Goal: Task Accomplishment & Management: Complete application form

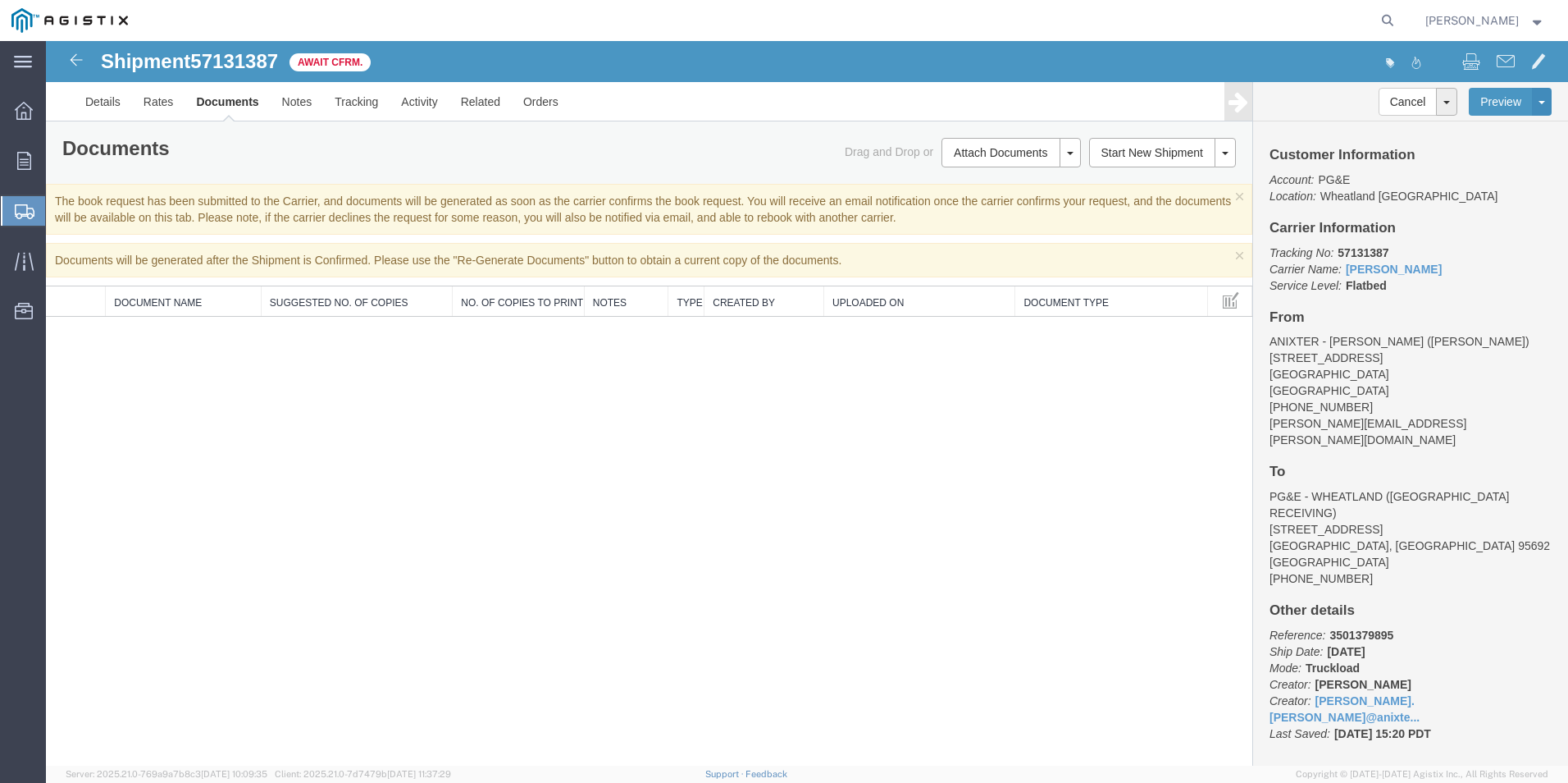
click at [0, 0] on span "Create Shipment" at bounding box center [0, 0] width 0 height 0
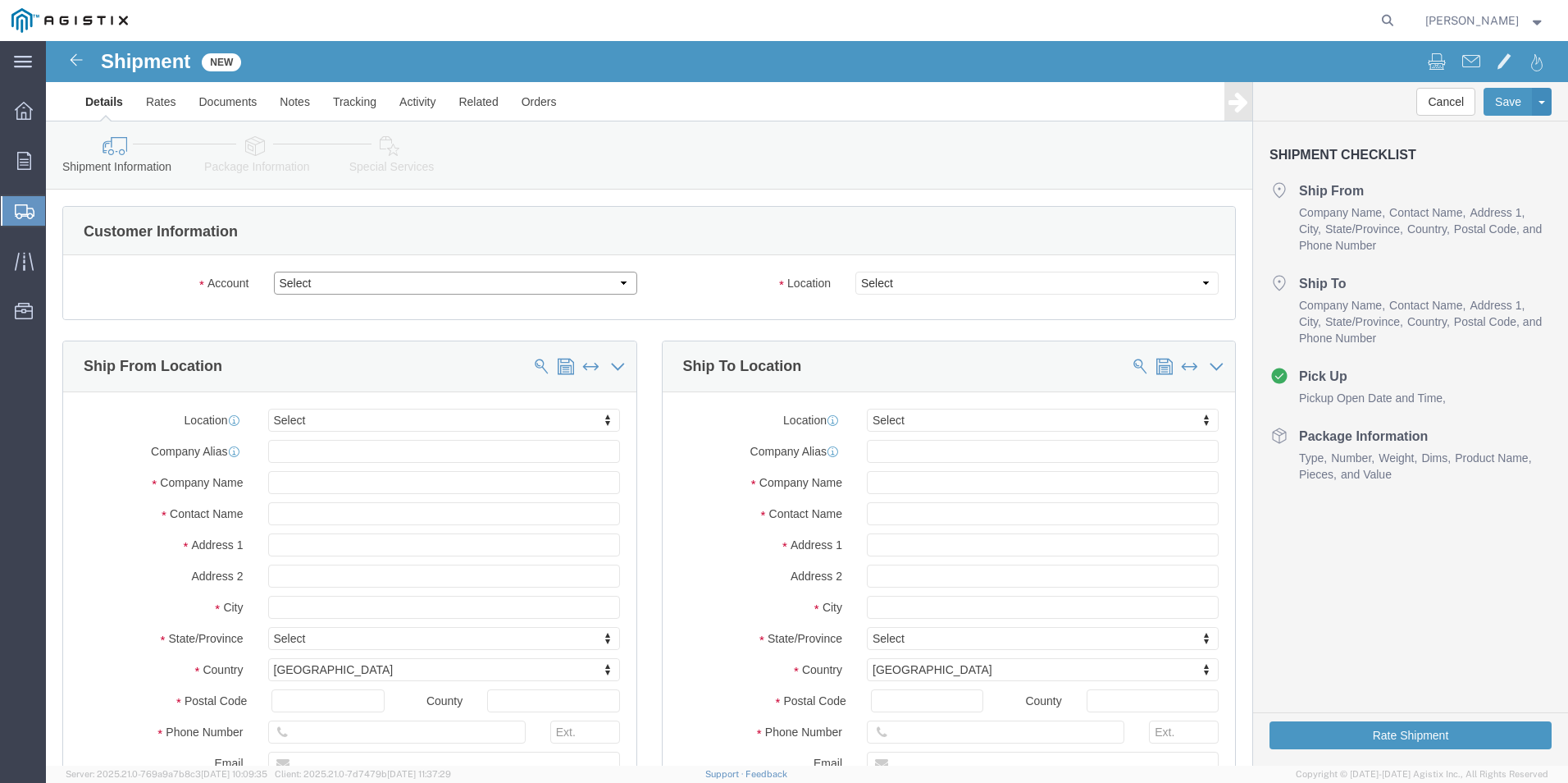
click select "Select Anixter Inc PG&E"
select select "9596"
click select "Select Anixter Inc PG&E"
select select "PURCHORD"
select select
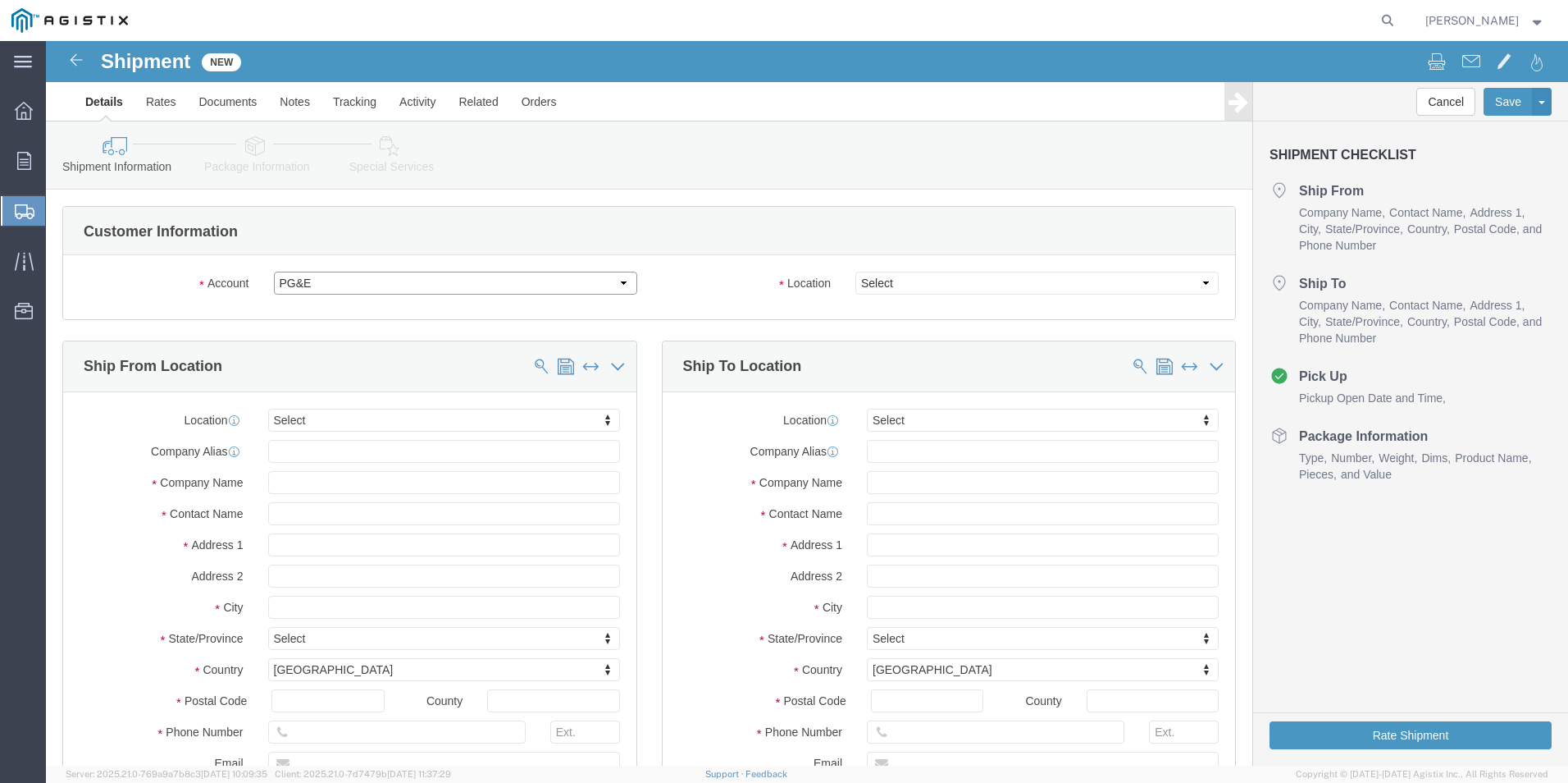
select select
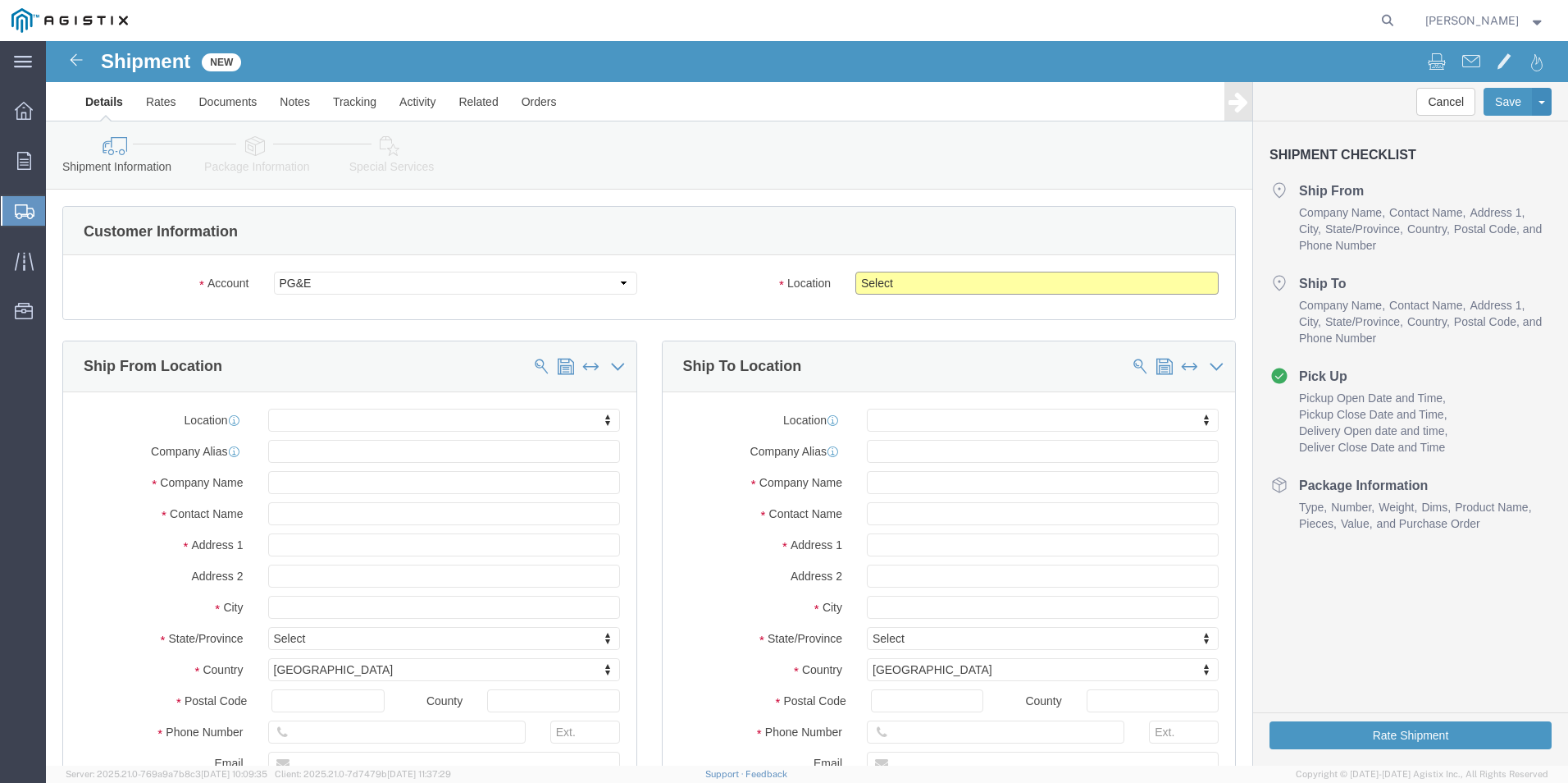
drag, startPoint x: 822, startPoint y: 238, endPoint x: 836, endPoint y: 255, distance: 22.0
click select "Select All Others [GEOGRAPHIC_DATA] [GEOGRAPHIC_DATA] [GEOGRAPHIC_DATA] [GEOGRA…"
select select "19745"
click select "Select All Others [GEOGRAPHIC_DATA] [GEOGRAPHIC_DATA] [GEOGRAPHIC_DATA] [GEOGRA…"
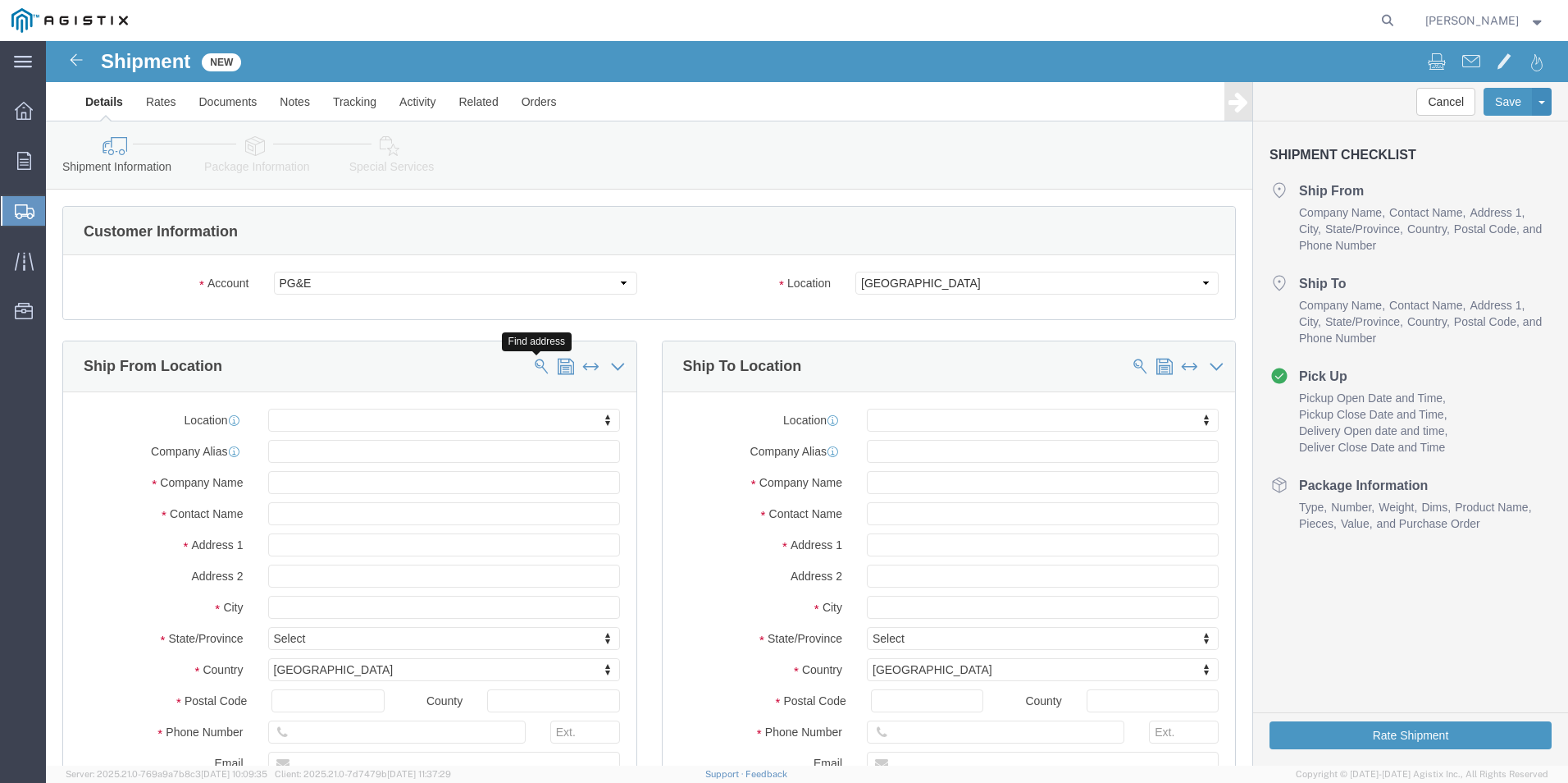
click span
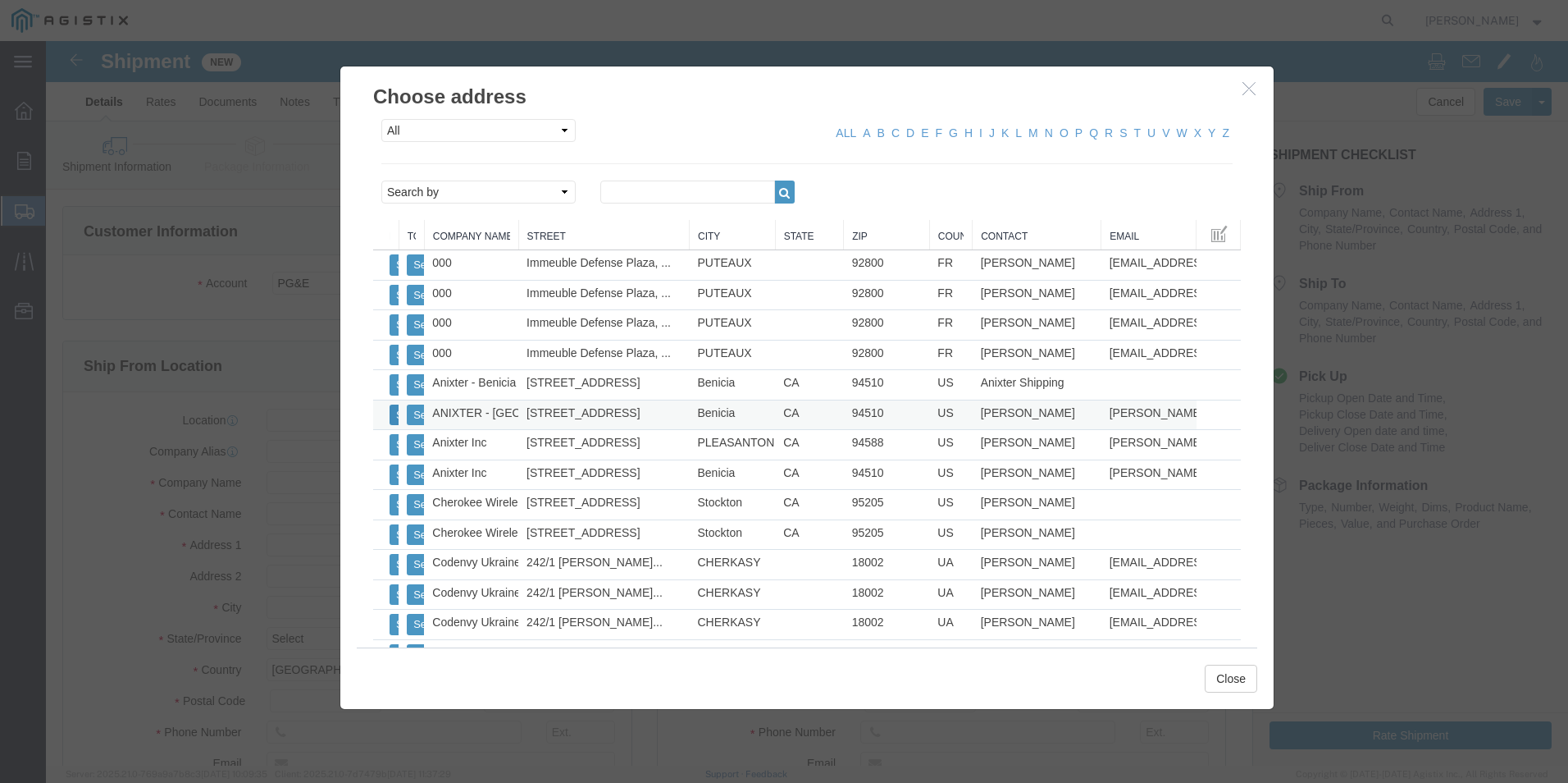
click button "Select"
select select
type input "ANIXTER - [GEOGRAPHIC_DATA]"
type input "[STREET_ADDRESS]"
type input "Benicia"
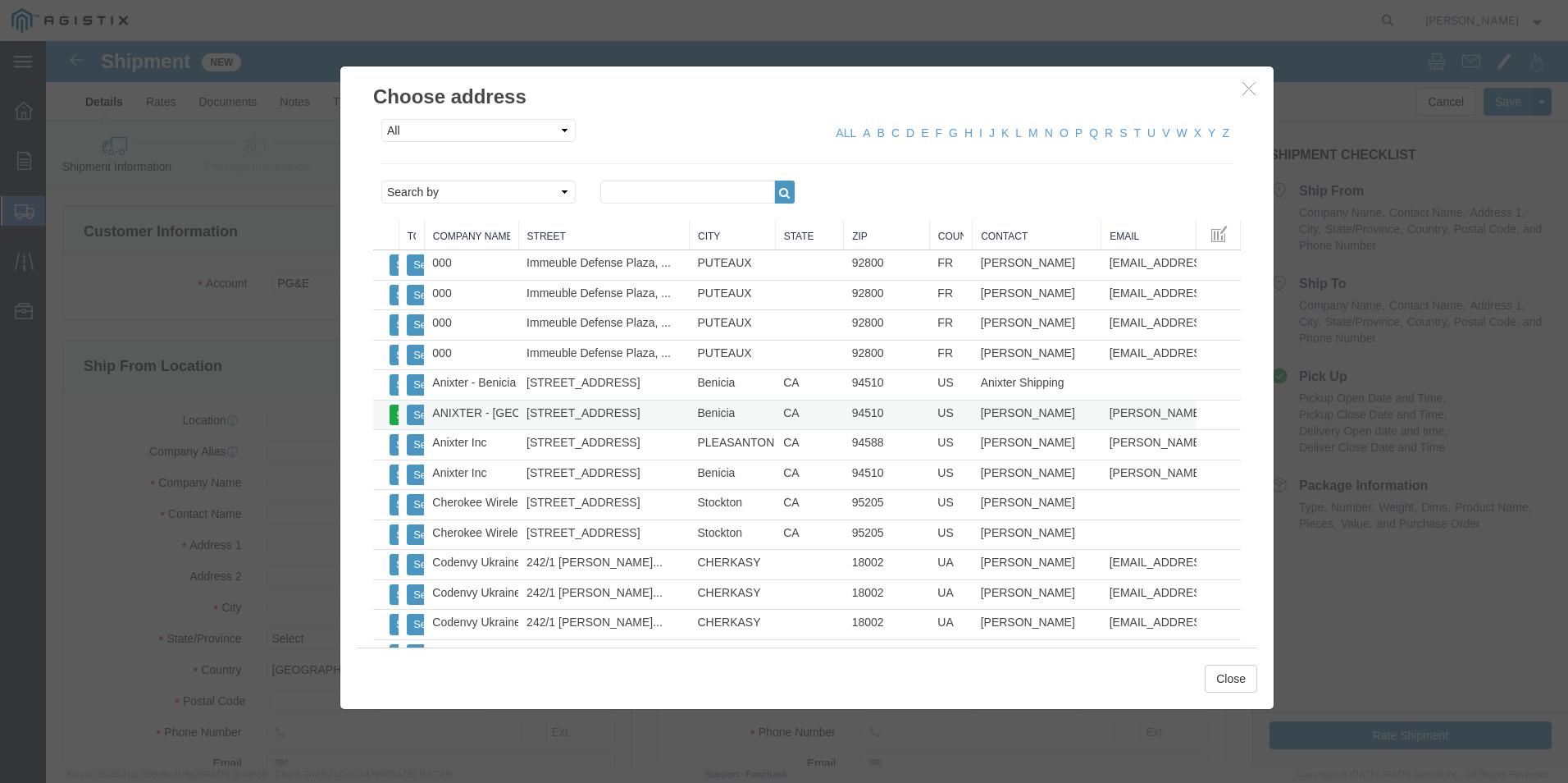
type input "94510"
type input "[PHONE_NUMBER]"
type input "[PERSON_NAME][EMAIL_ADDRESS][PERSON_NAME][DOMAIN_NAME]"
checkbox input "true"
type input "[PERSON_NAME]"
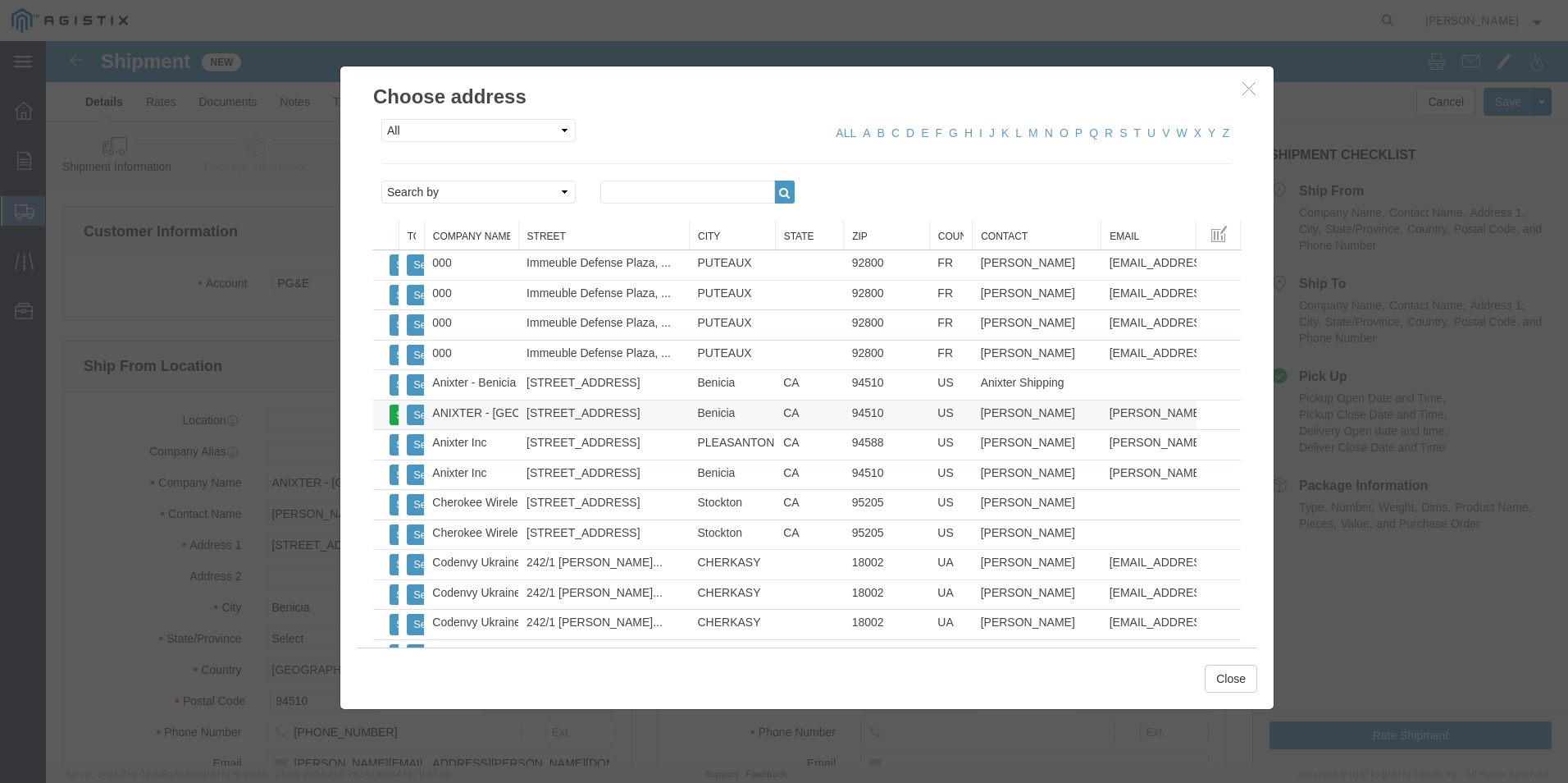
select select "CA"
click button "Close"
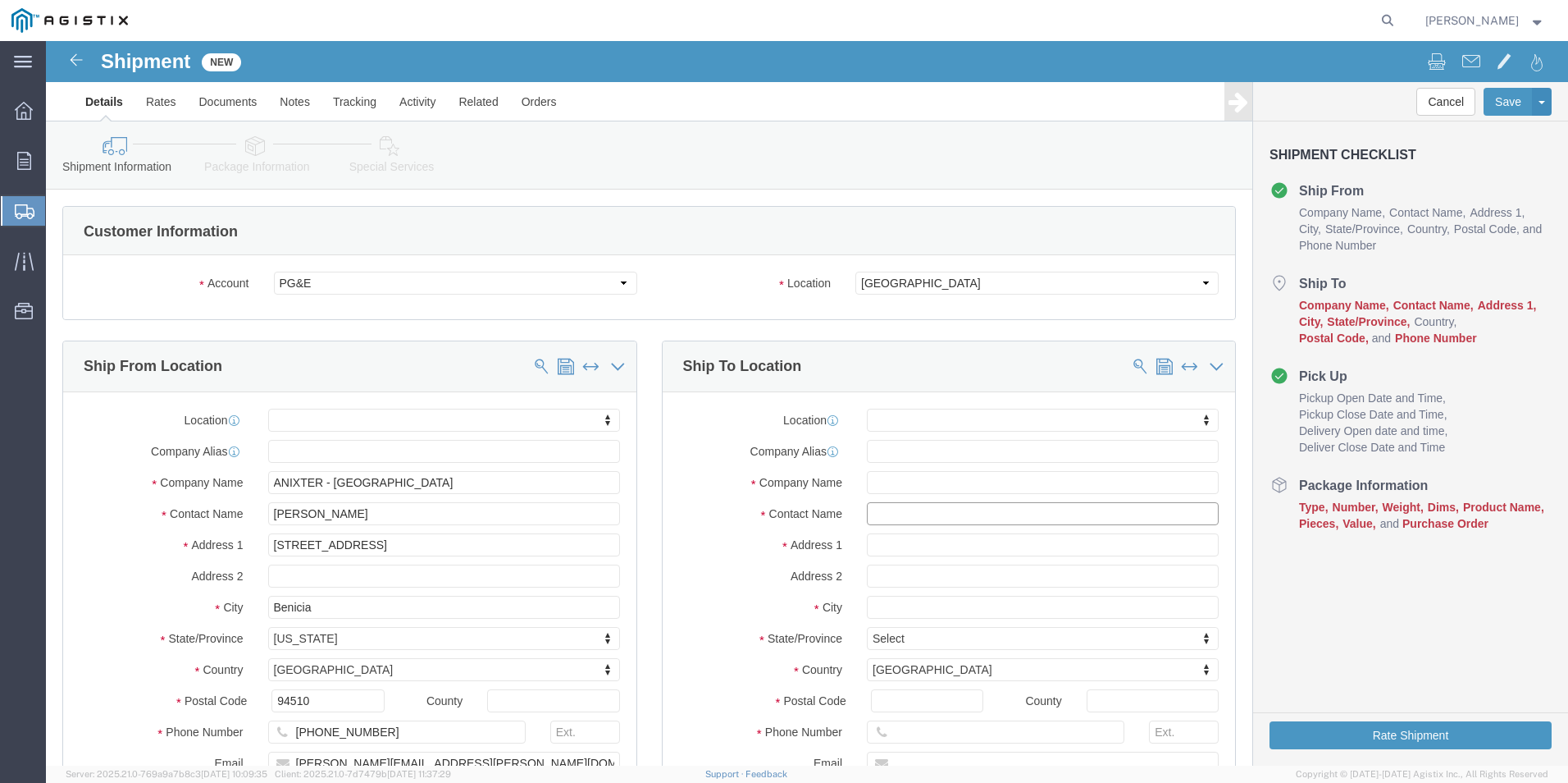
click input "text"
type input "FRESN"
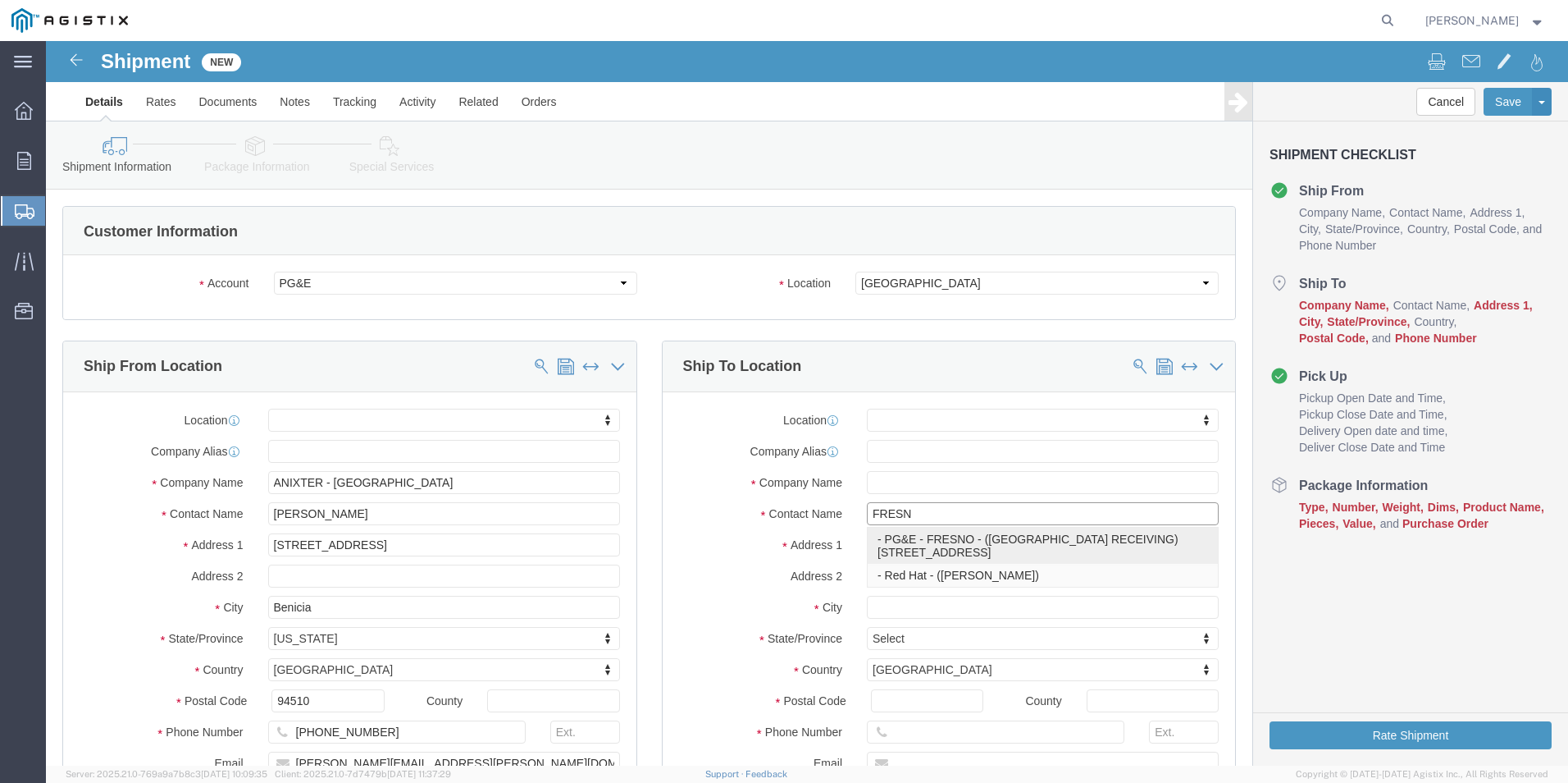
click p "- PG&E - [GEOGRAPHIC_DATA] - ([GEOGRAPHIC_DATA] RECEIVING) [STREET_ADDRESS]"
select select
type input "PG&E - [GEOGRAPHIC_DATA]"
type input "[STREET_ADDRESS]"
type input "[GEOGRAPHIC_DATA]"
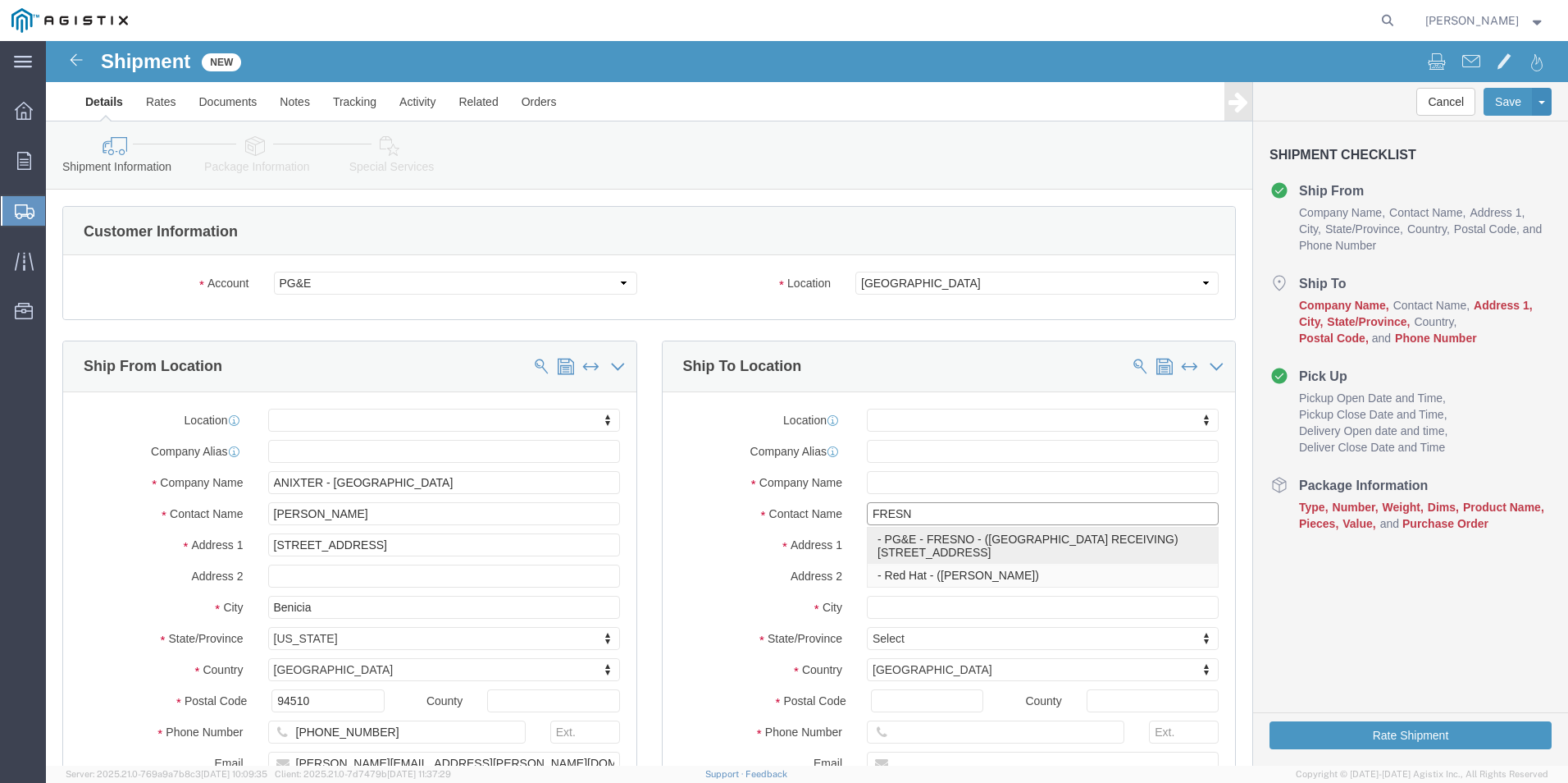
type input "93725"
type input "[PHONE_NUMBER]"
type input "FRESNO RECEIVING"
select select "CA"
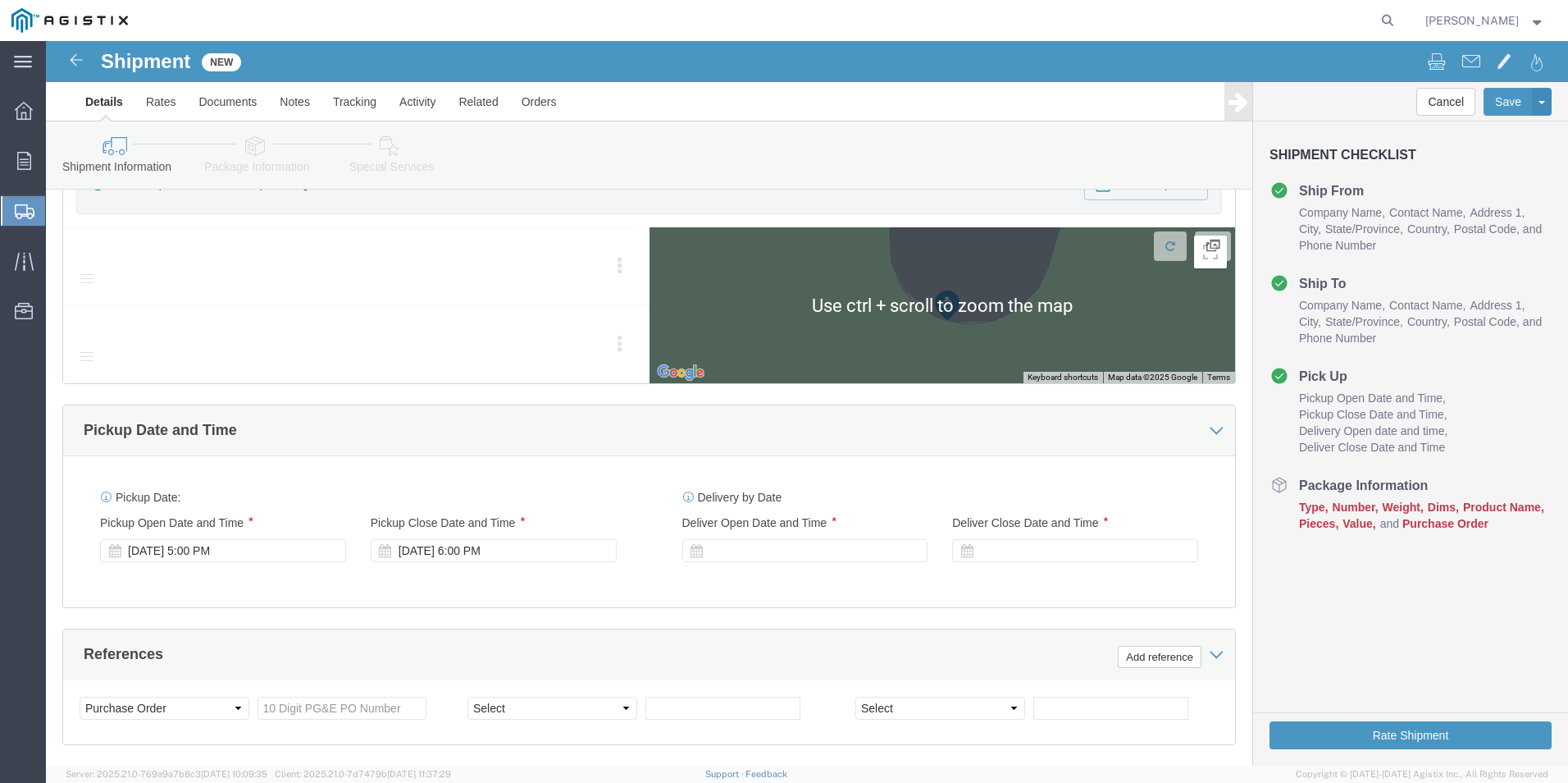
scroll to position [821, 0]
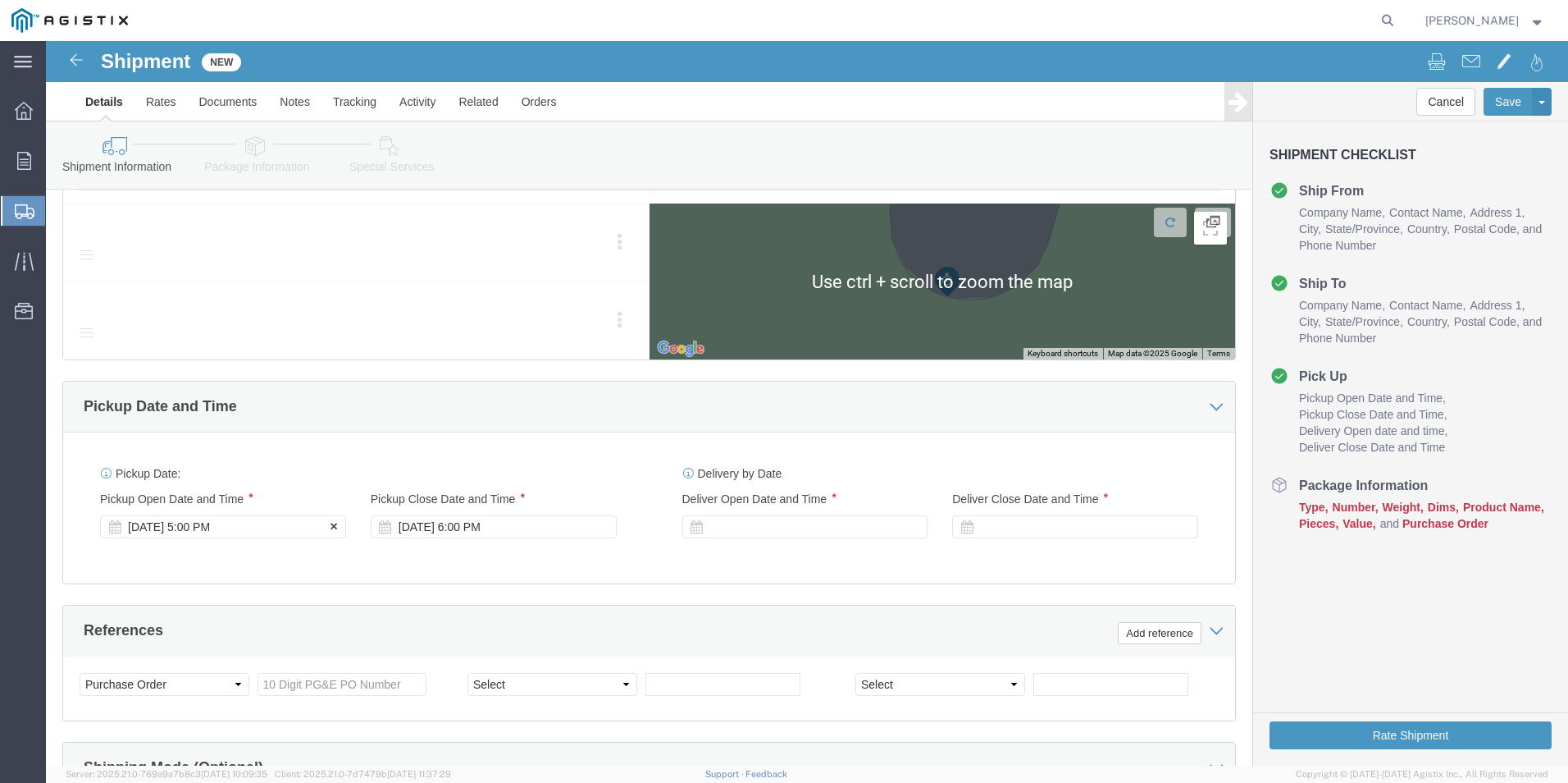
type input "FRESNO RECEIVING"
click div "[DATE] 5:00 PM"
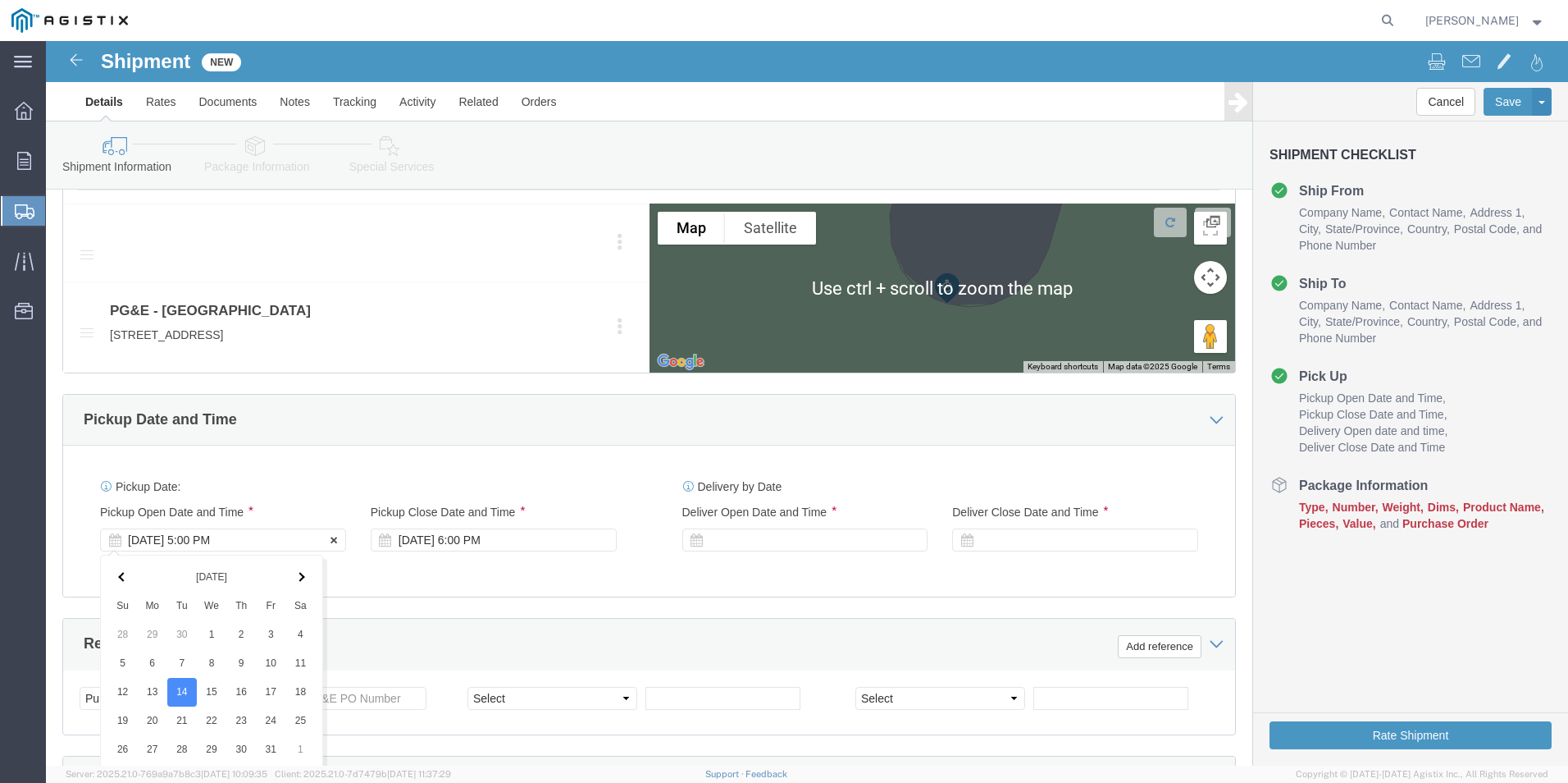
scroll to position [1153, 0]
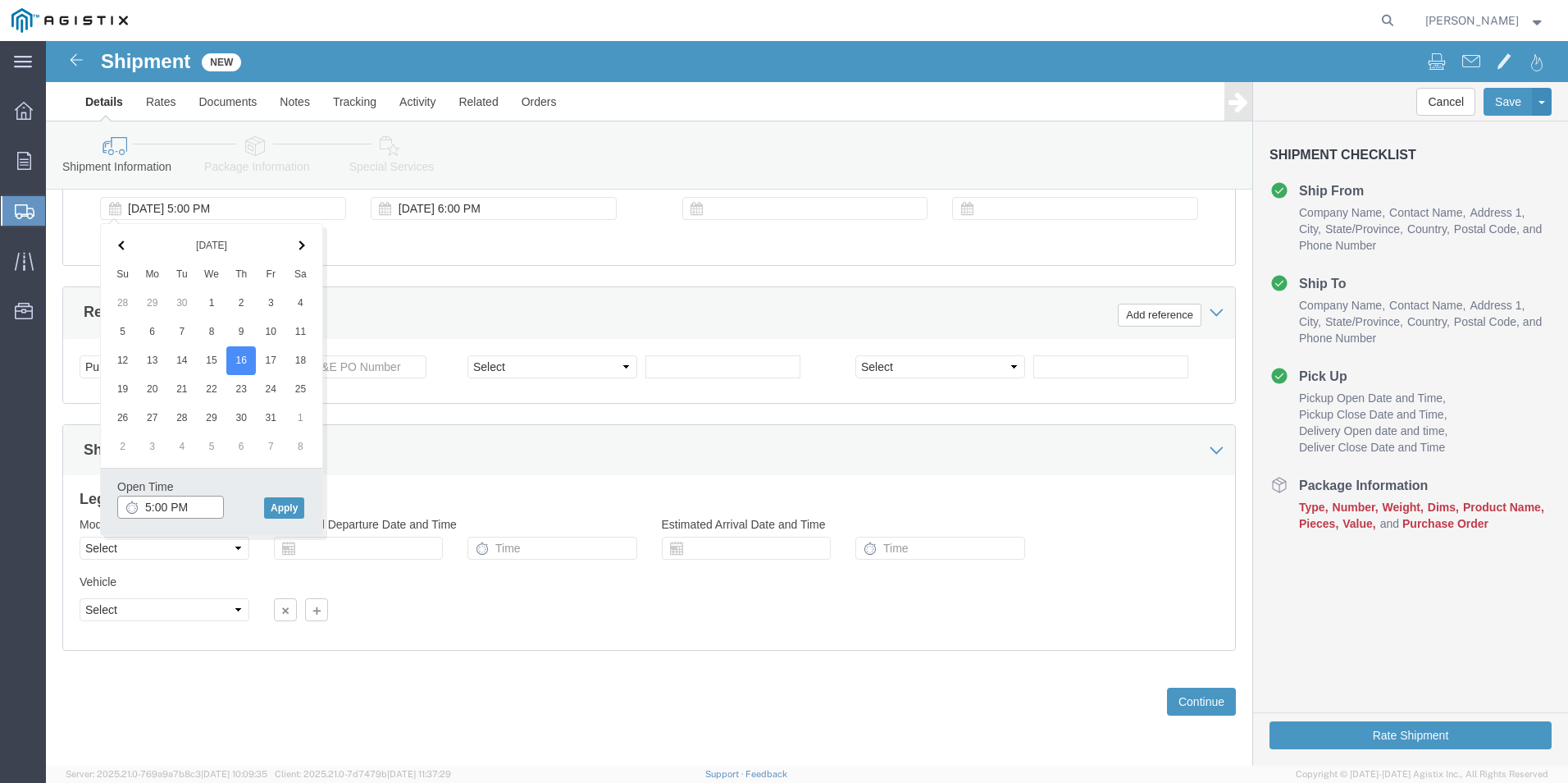
click input "5:00 PM"
type input "7:00 AM"
click button "Apply"
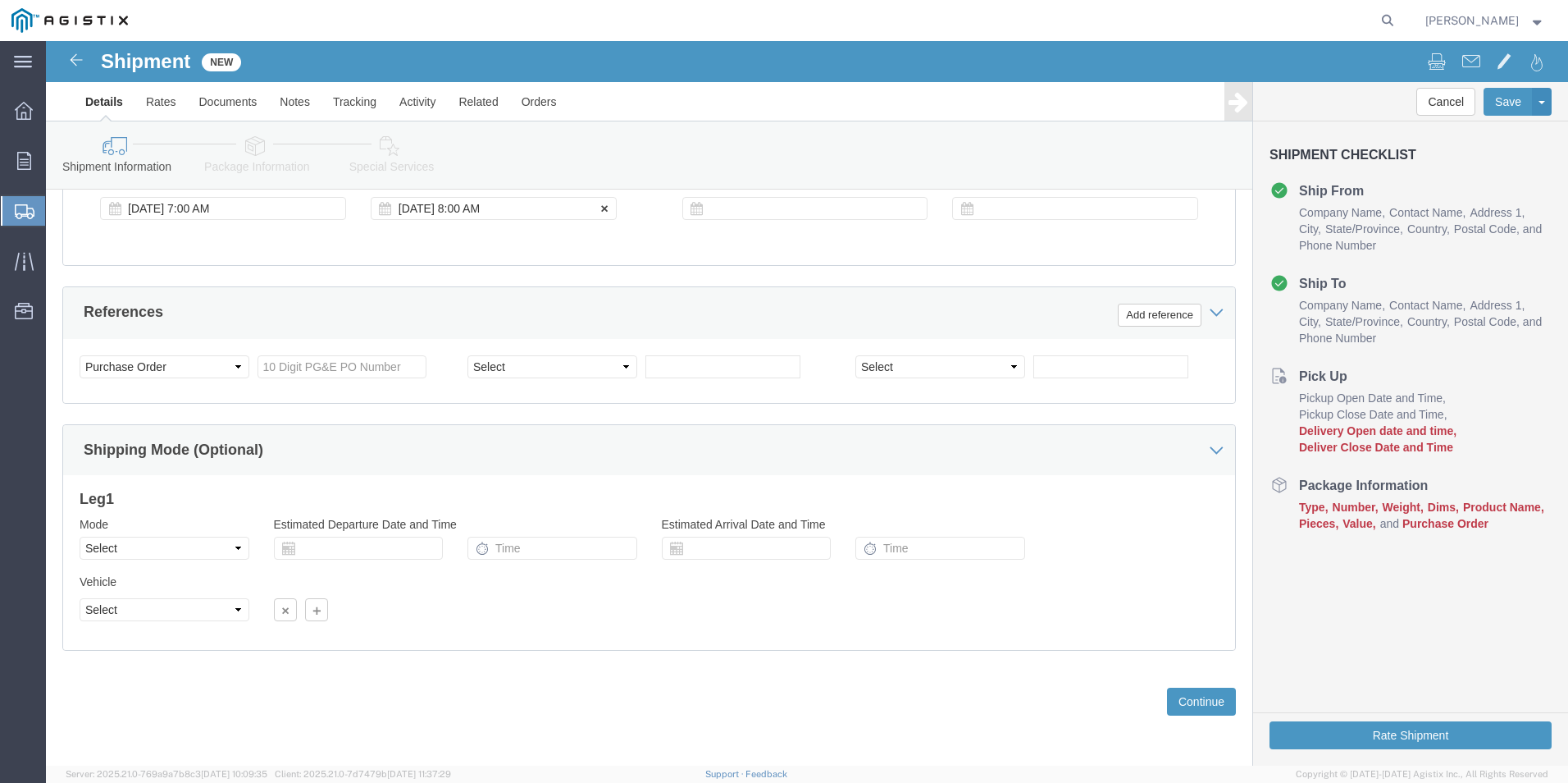
click div "[DATE] 8:00 AM"
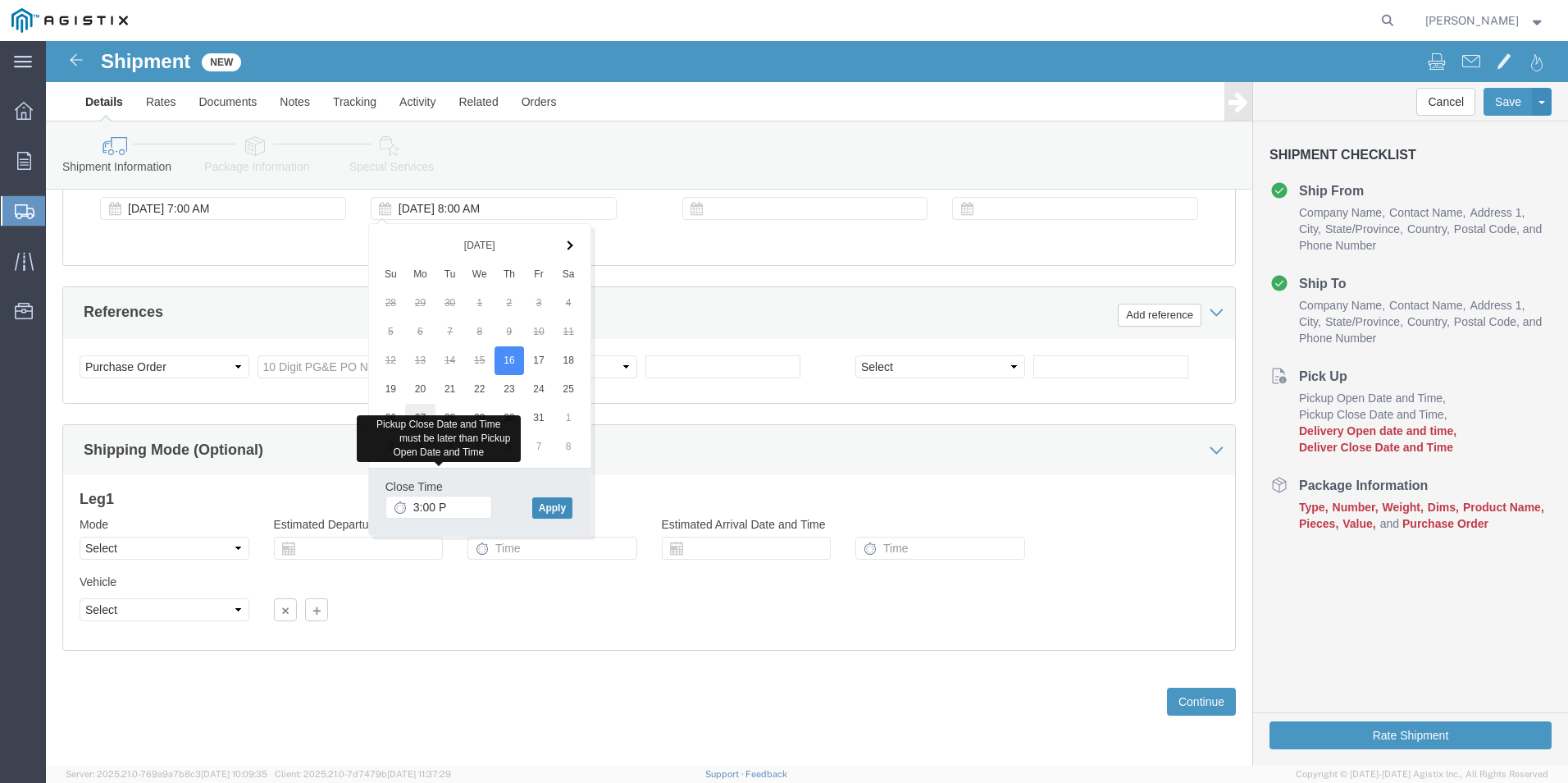
type input "3:00 PM"
click button "Apply"
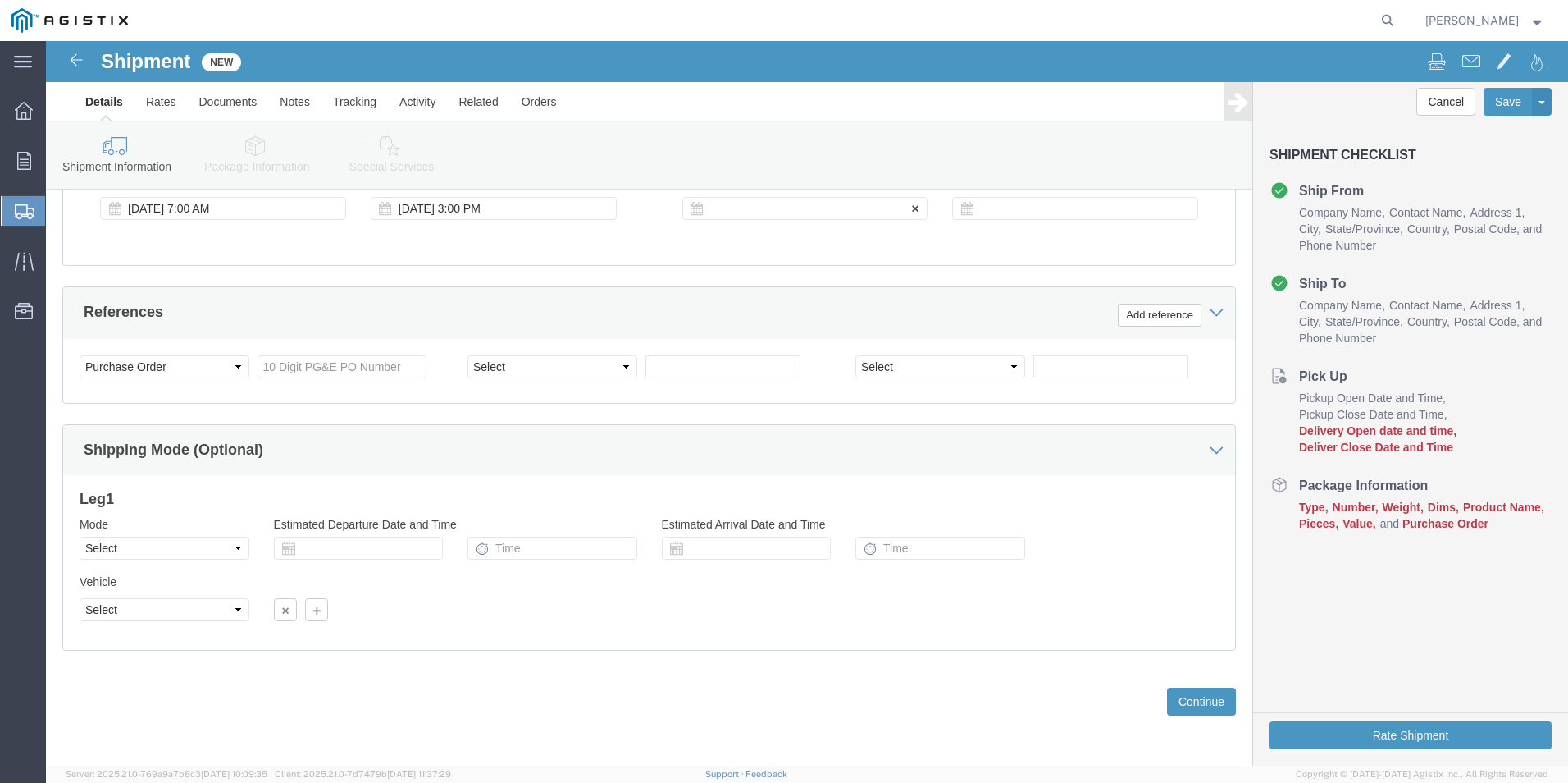
click div
click input "4:00 PM"
type input "6:00 AM"
click button "Apply"
click div
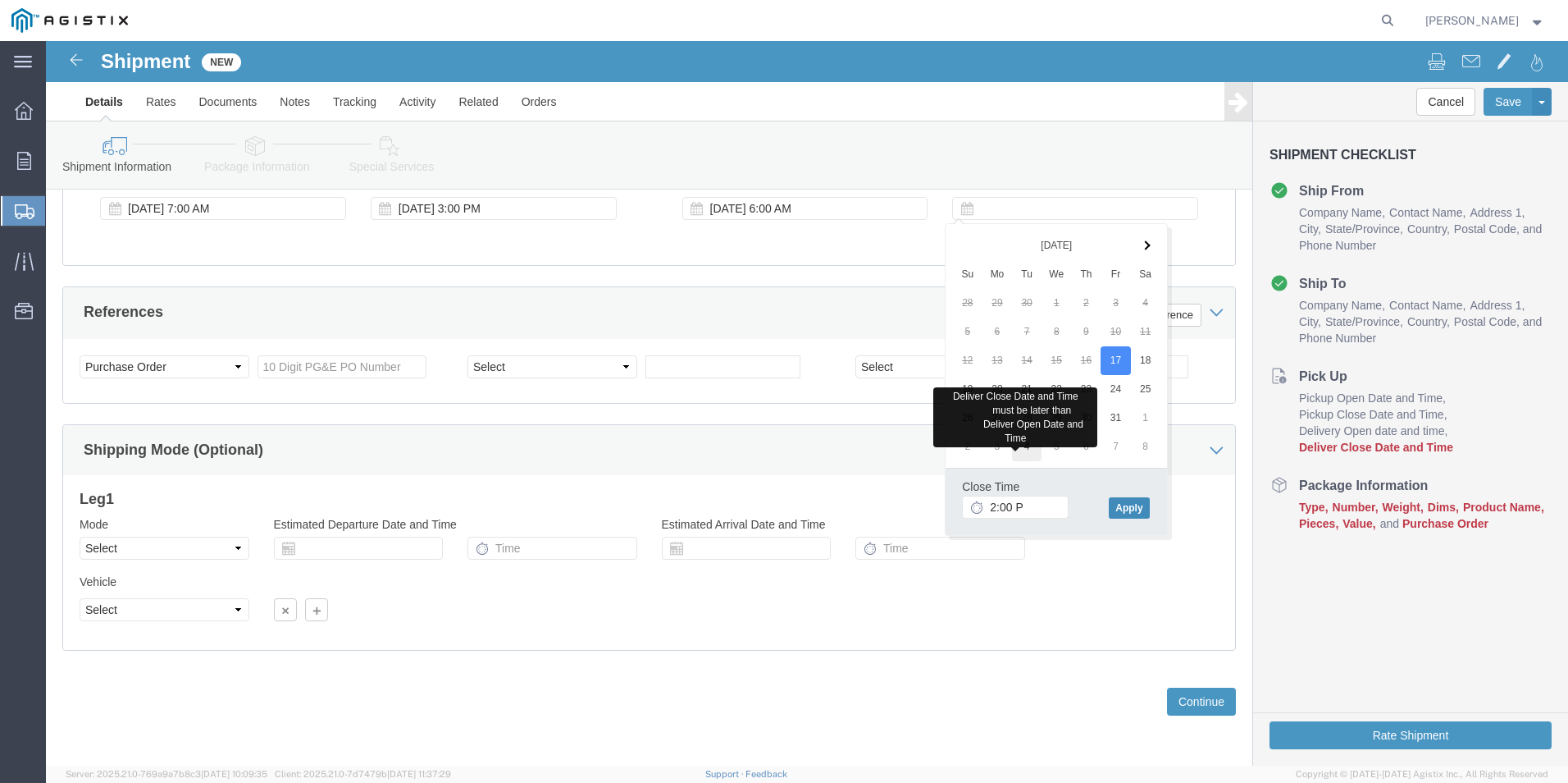
type input "2:00 PM"
click button "Apply"
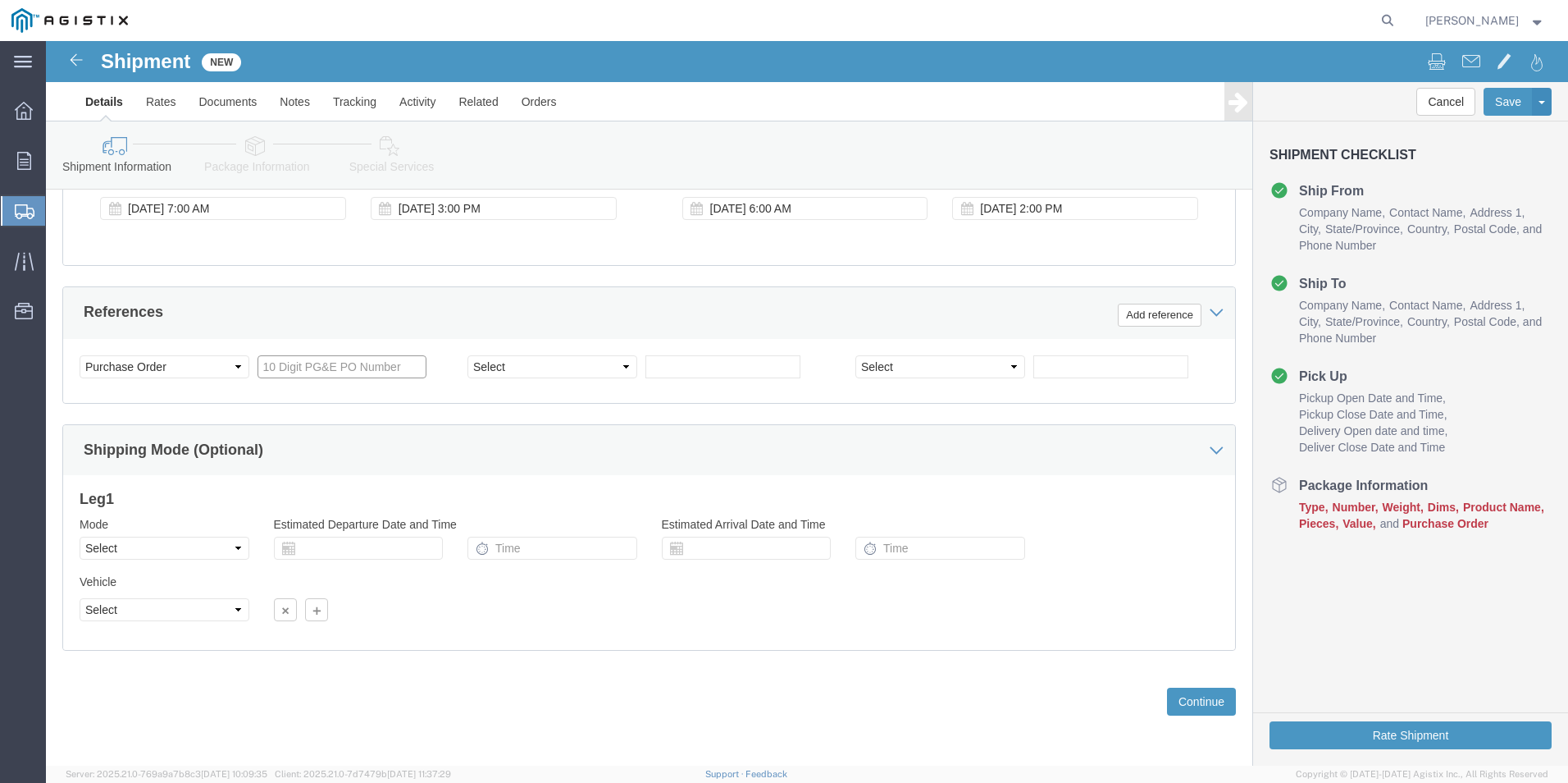
click input "text"
type input "3501378260"
click button "Continue"
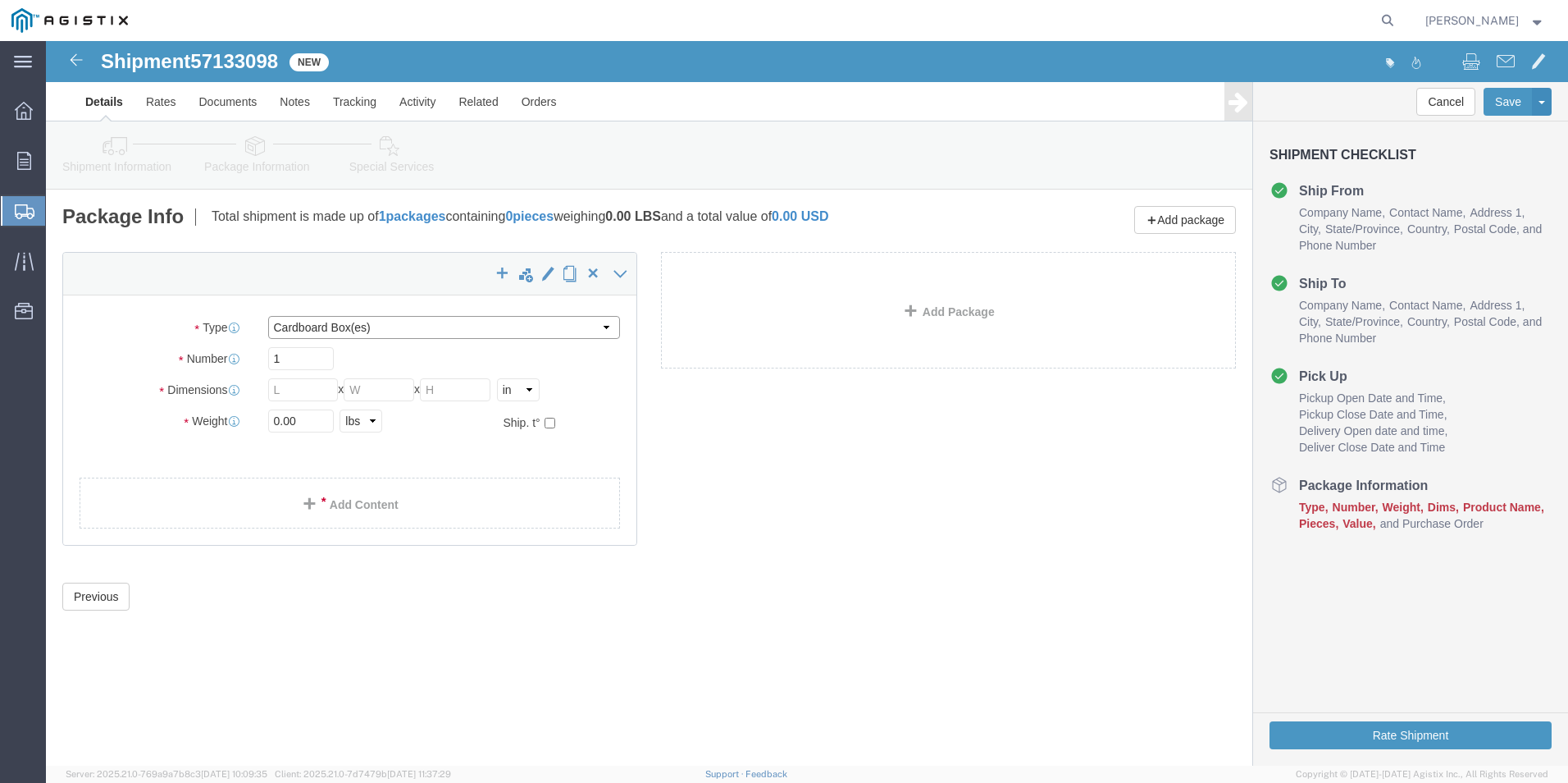
click select "Select Bulk Bundle(s) Cardboard Box(es) Carton(s) Crate(s) Drum(s) (Fiberboard)…"
select select "PONS"
click select "Select Bulk Bundle(s) Cardboard Box(es) Carton(s) Crate(s) Drum(s) (Fiberboard)…"
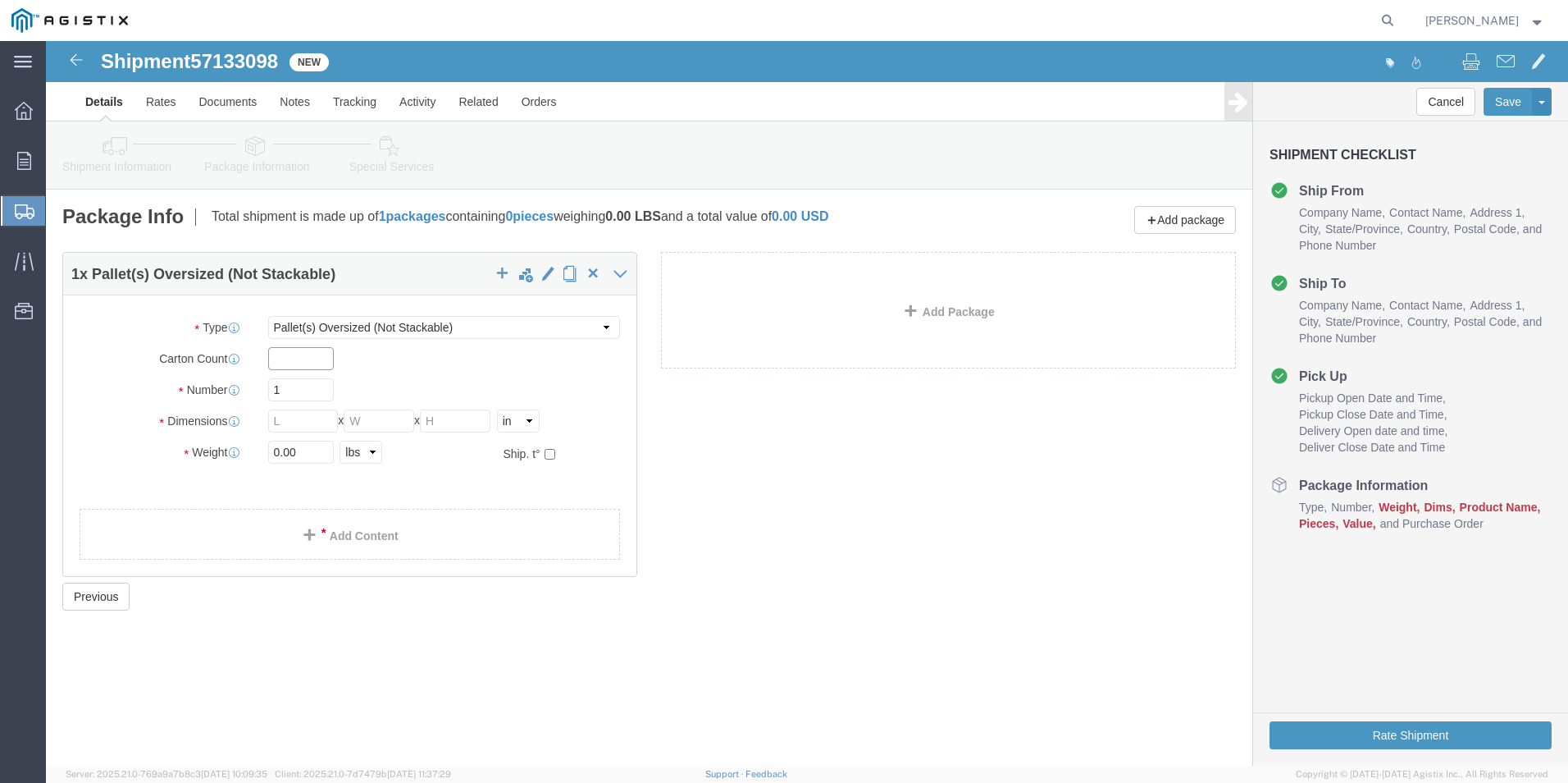
click input "text"
type input "1"
type input "5"
type input "72"
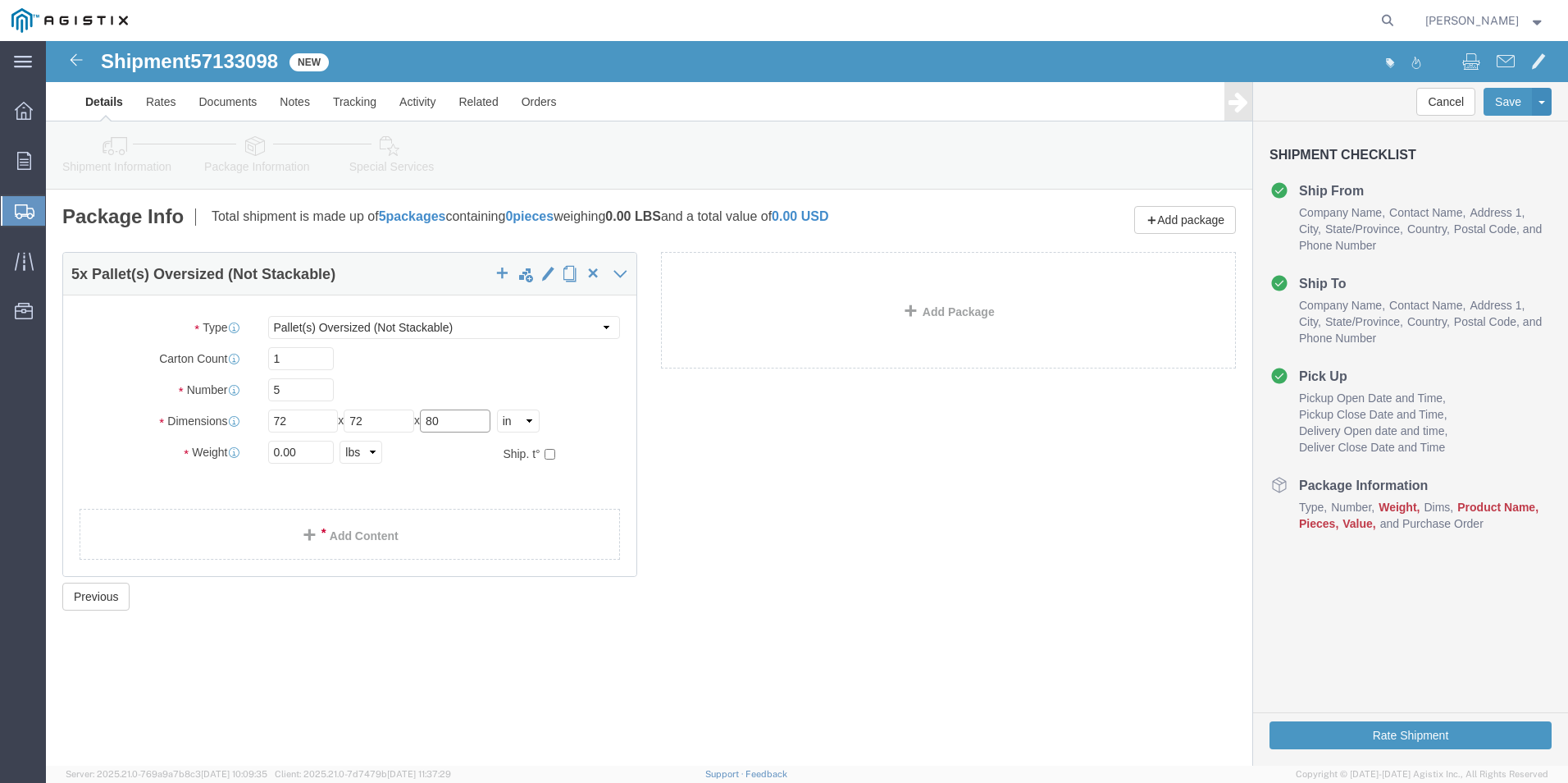
type input "80"
type input "3"
type input "28000"
click link "Add Content"
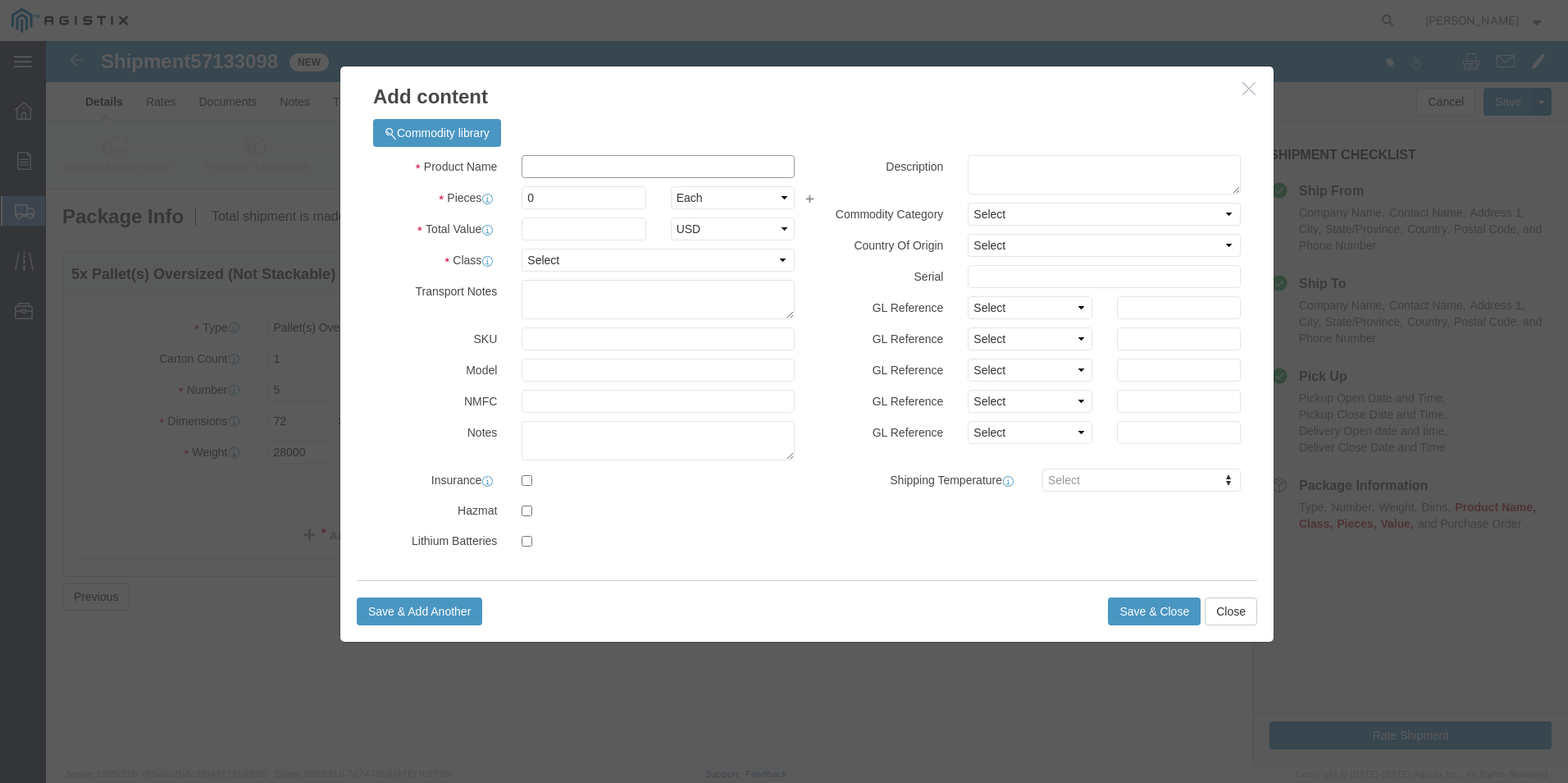
click input "text"
type input "M261407"
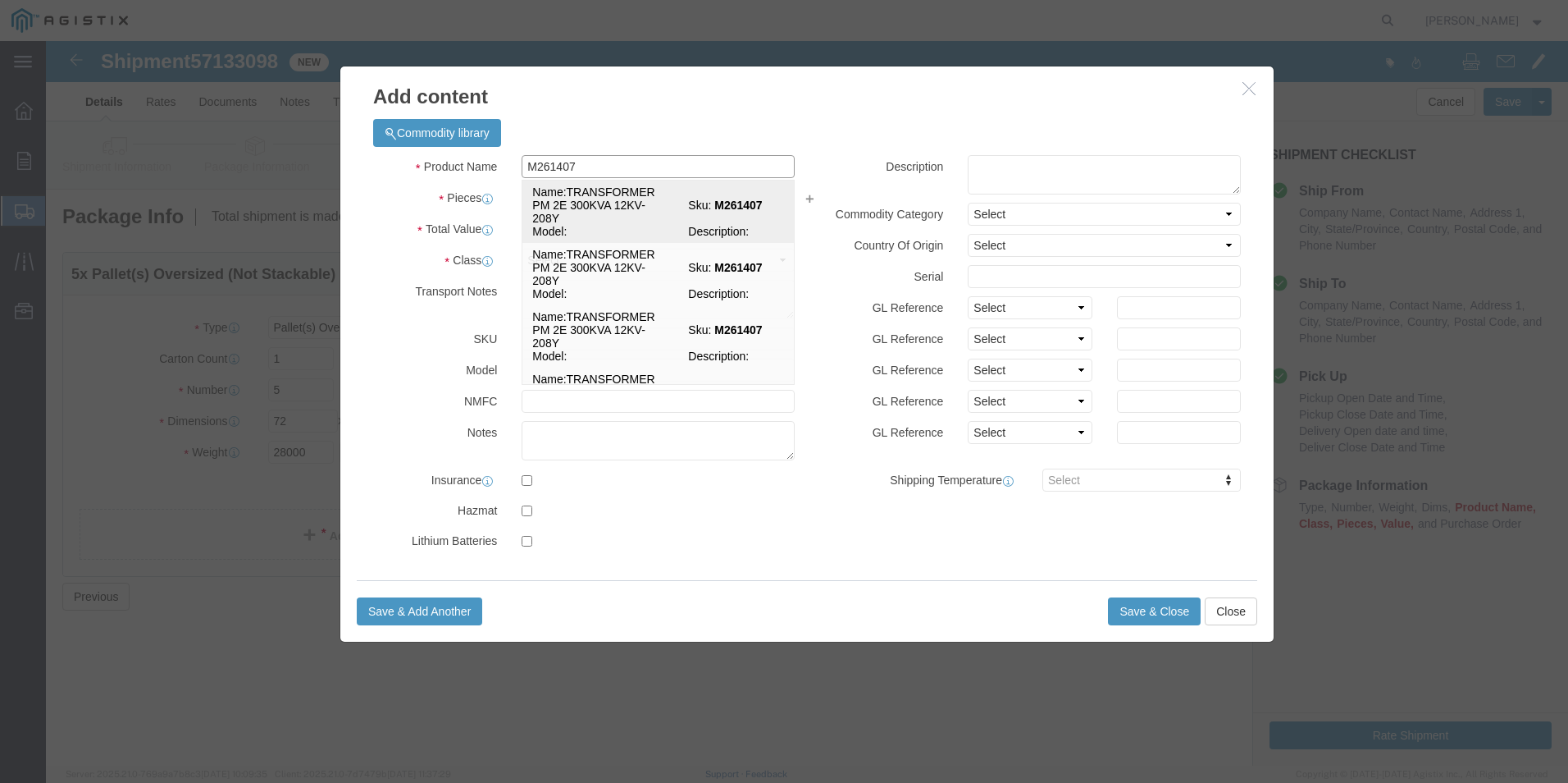
click td "Name: TRANSFORMER PM 2E 300KVA 12KV-208Y"
select select
select select "USD"
type input "TRANSFORMER PM 2E 300KVA 12KV-208Y"
type input "M261407"
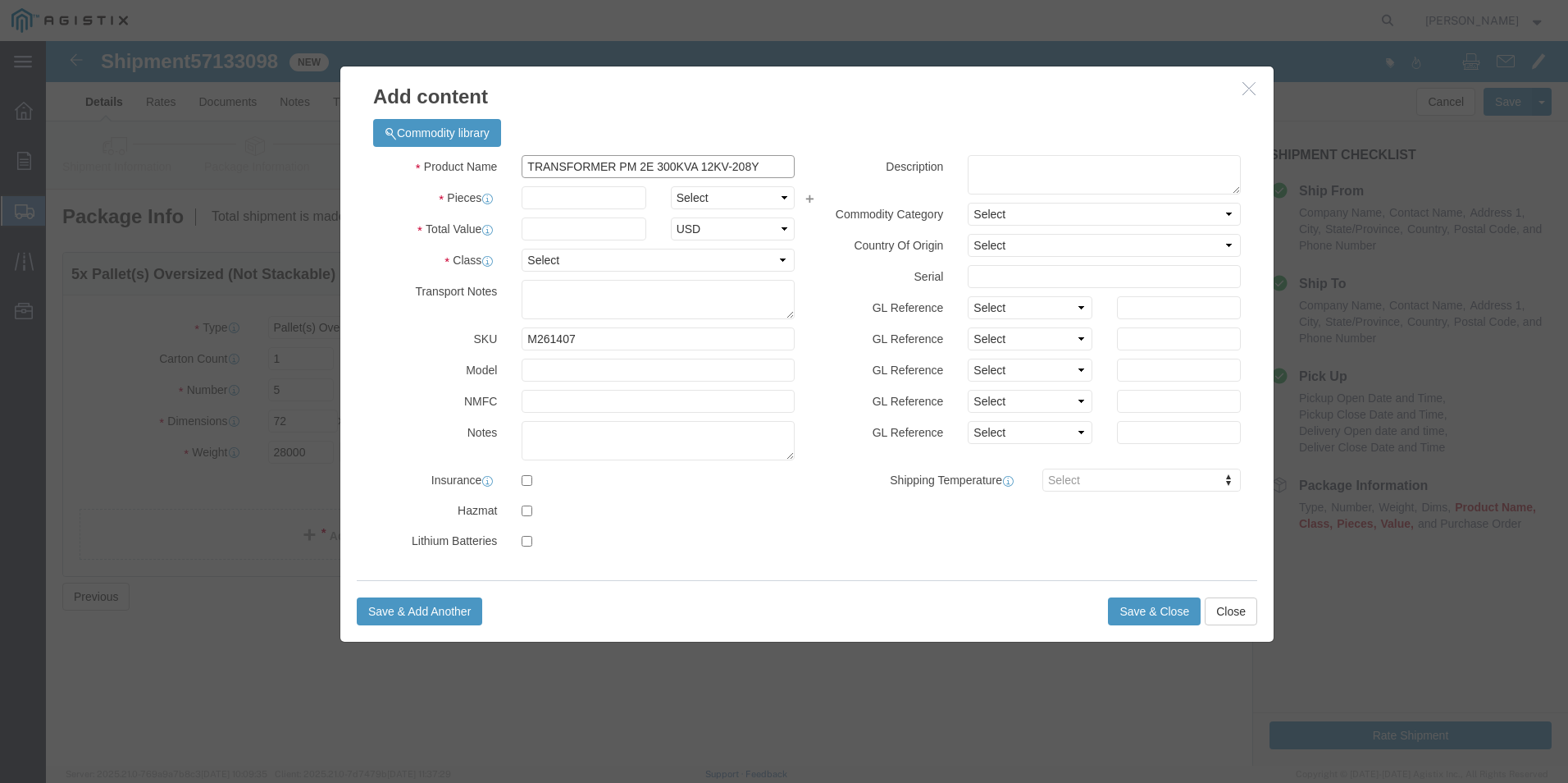
type input "TRANSFORMER PM 2E 300KVA 12KV-208Y"
click input "text"
type input "5"
select select "EA"
drag, startPoint x: 532, startPoint y: 178, endPoint x: 529, endPoint y: 186, distance: 8.5
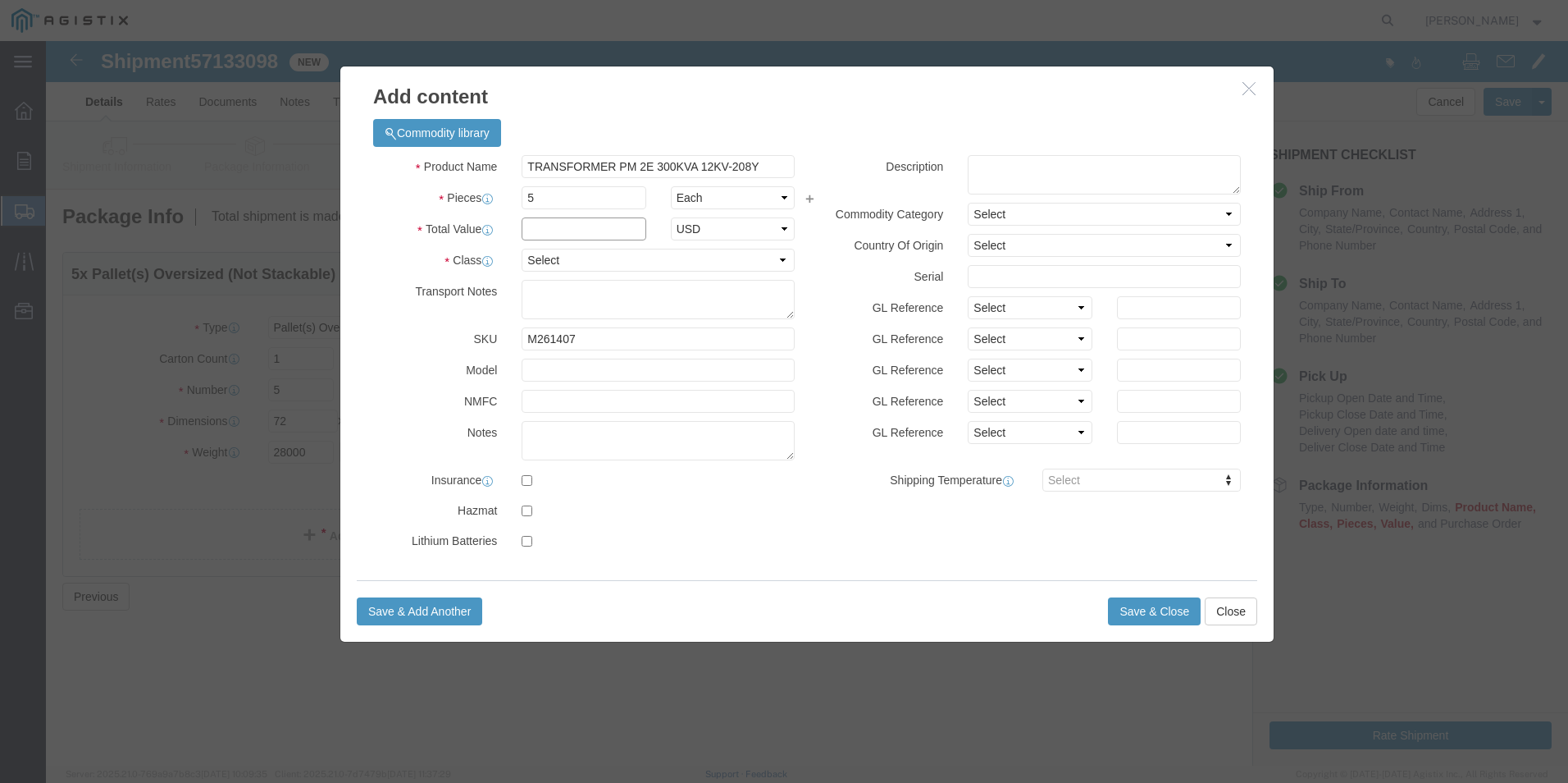
click input "text"
type input "120000"
select select "70"
type textarea "MUST BE ON FLATBED"
click textarea
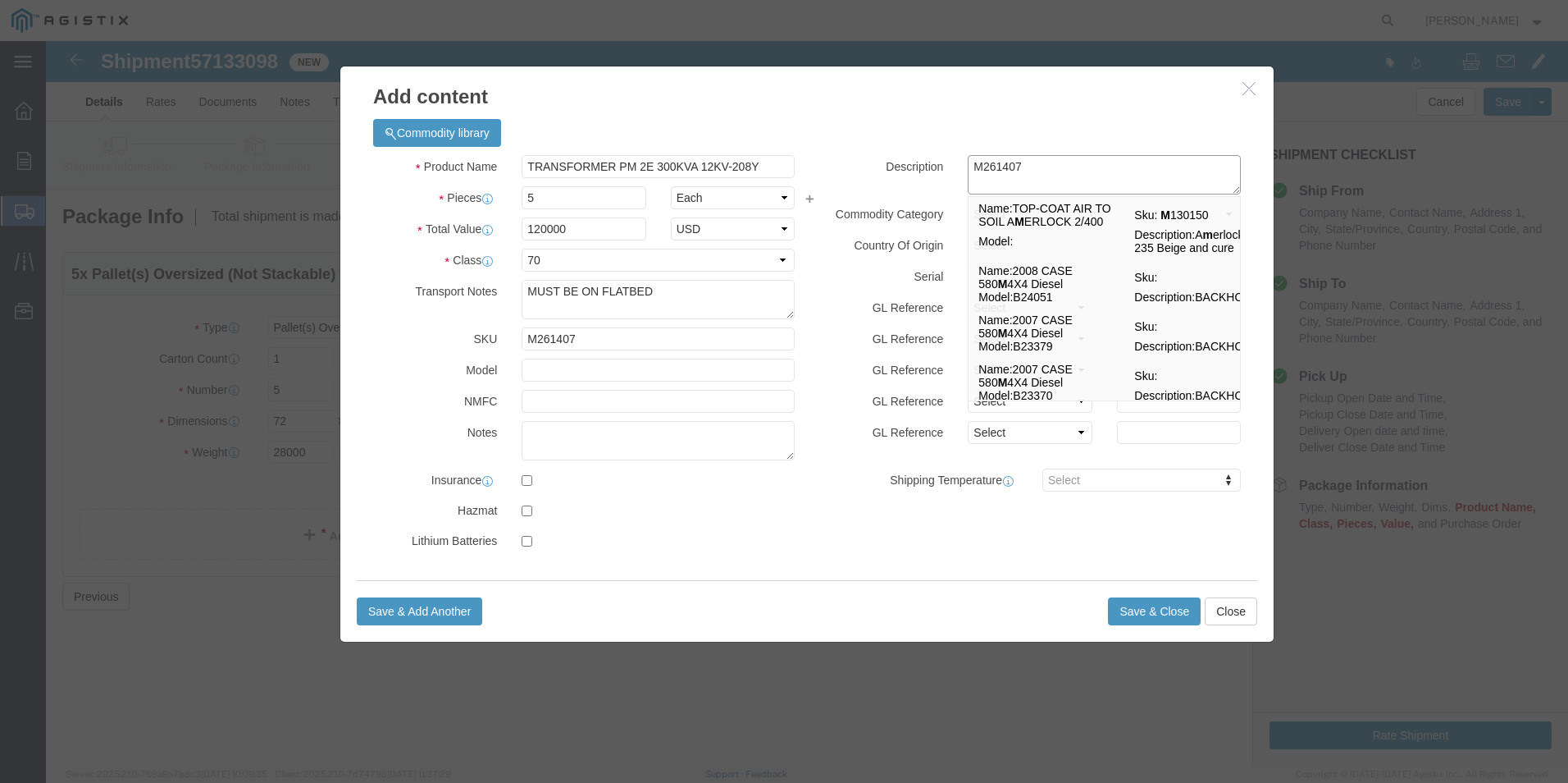
type textarea "M261407"
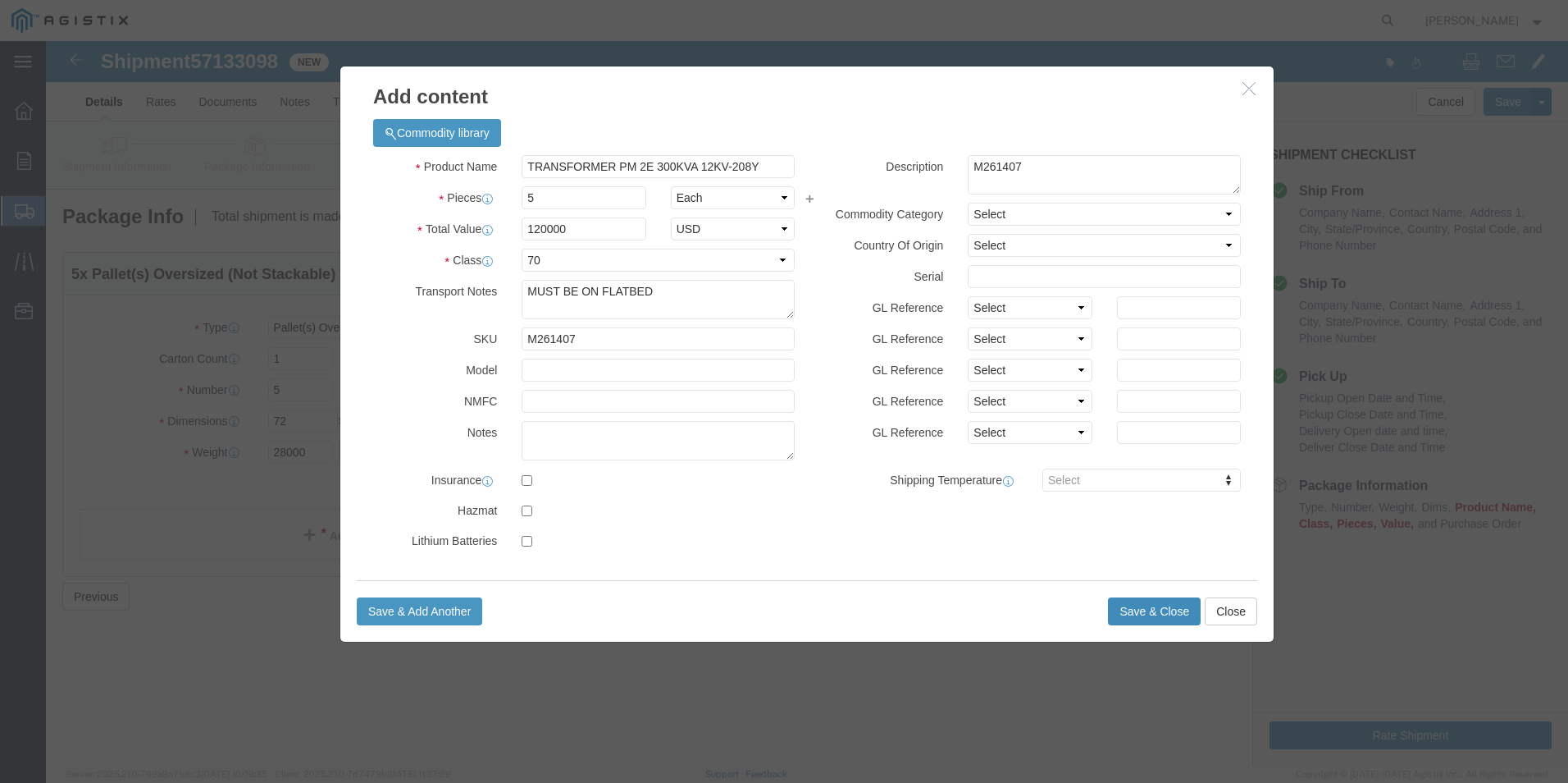
click button "Save & Close"
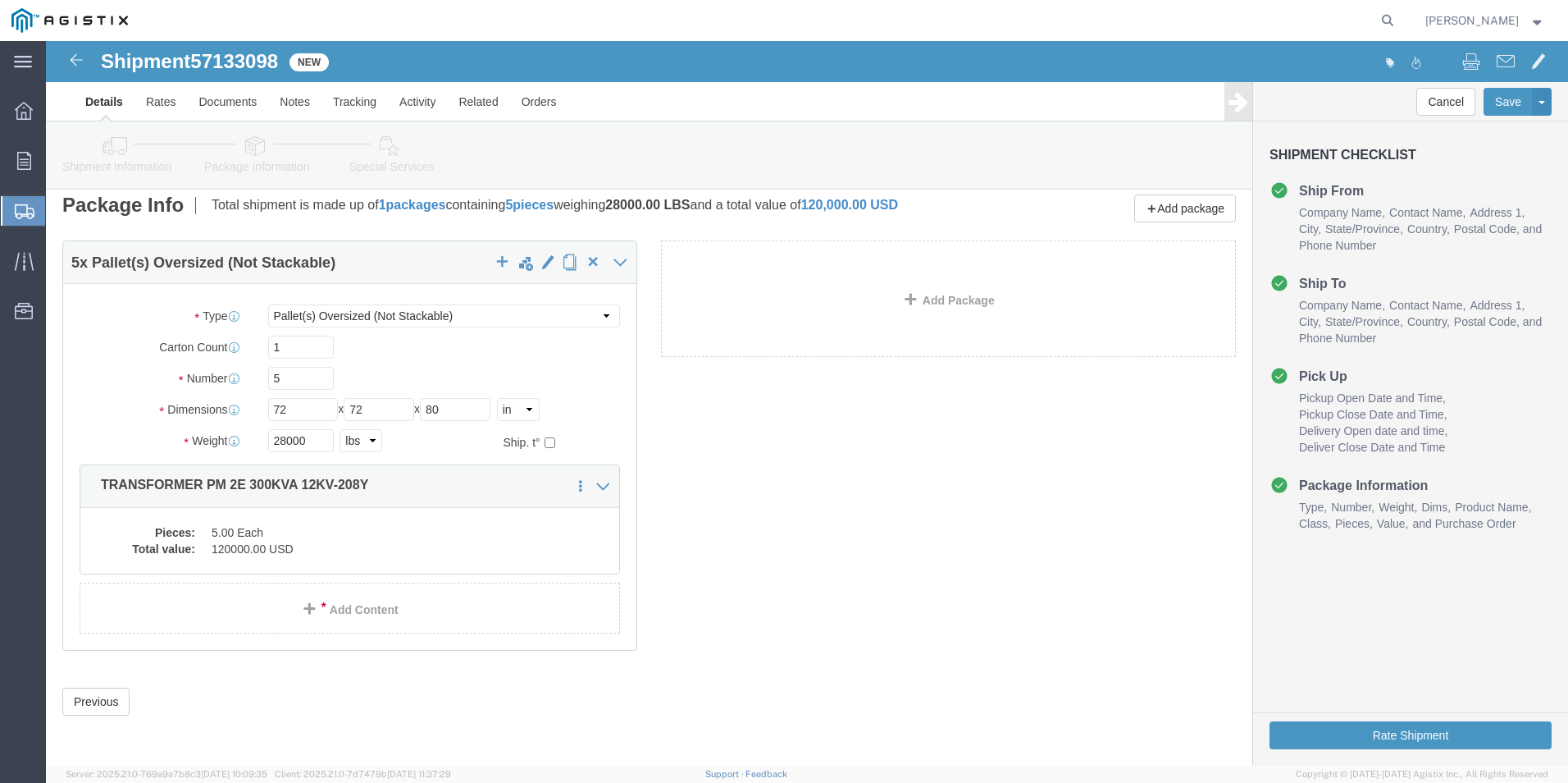
scroll to position [23, 0]
click button "Rate Shipment"
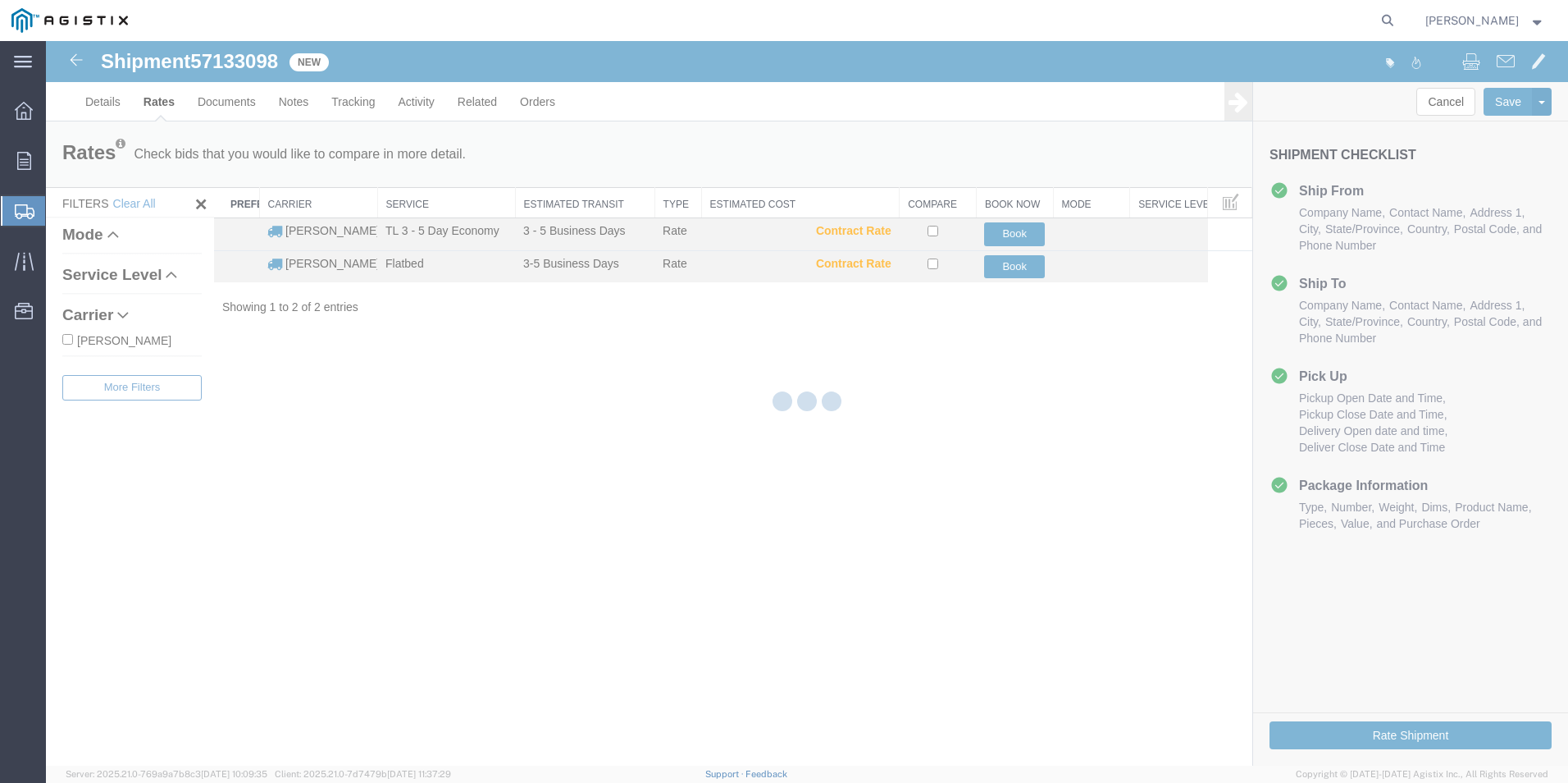
scroll to position [0, 0]
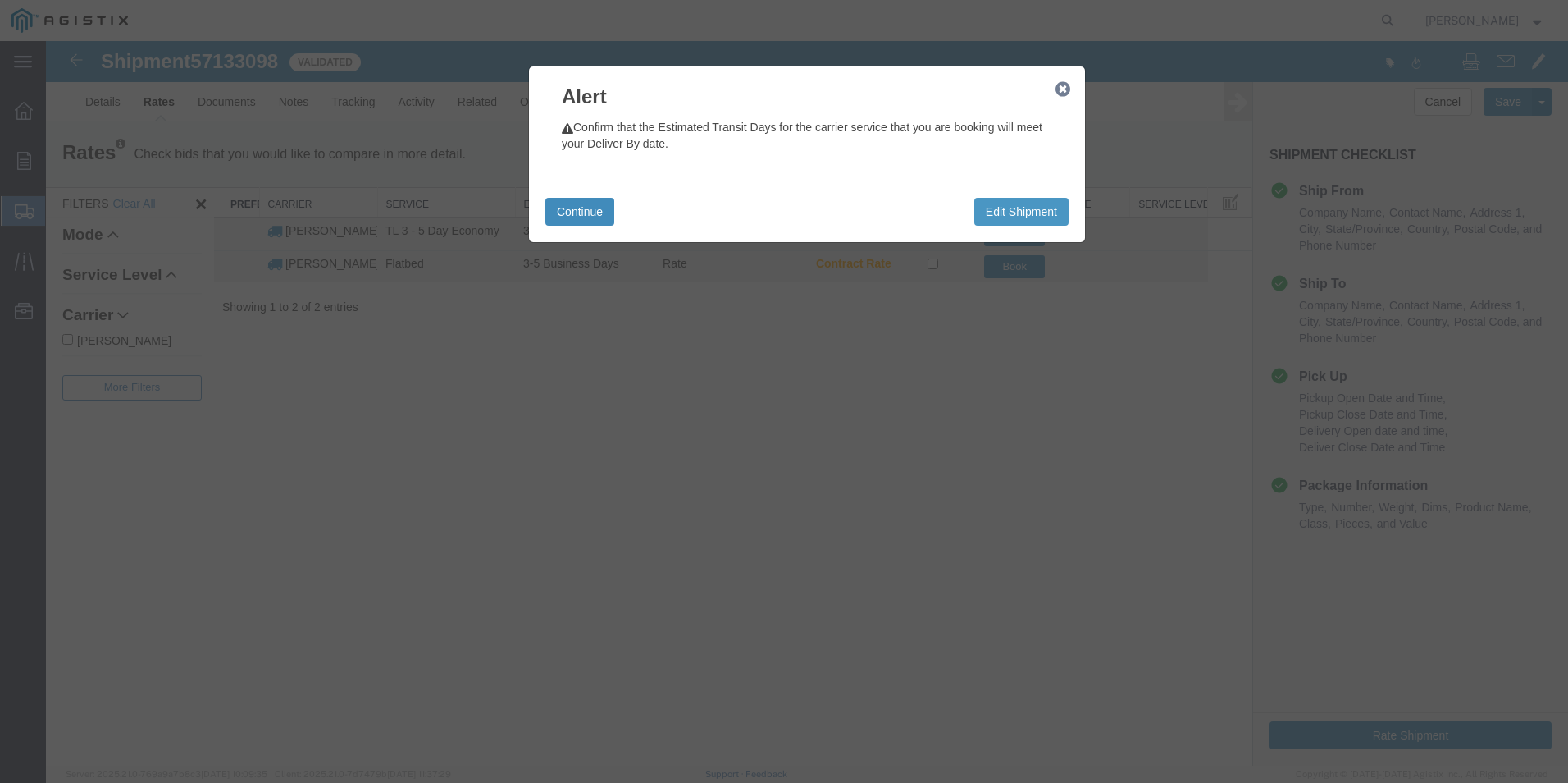
click at [596, 204] on button "Continue" at bounding box center [579, 212] width 69 height 28
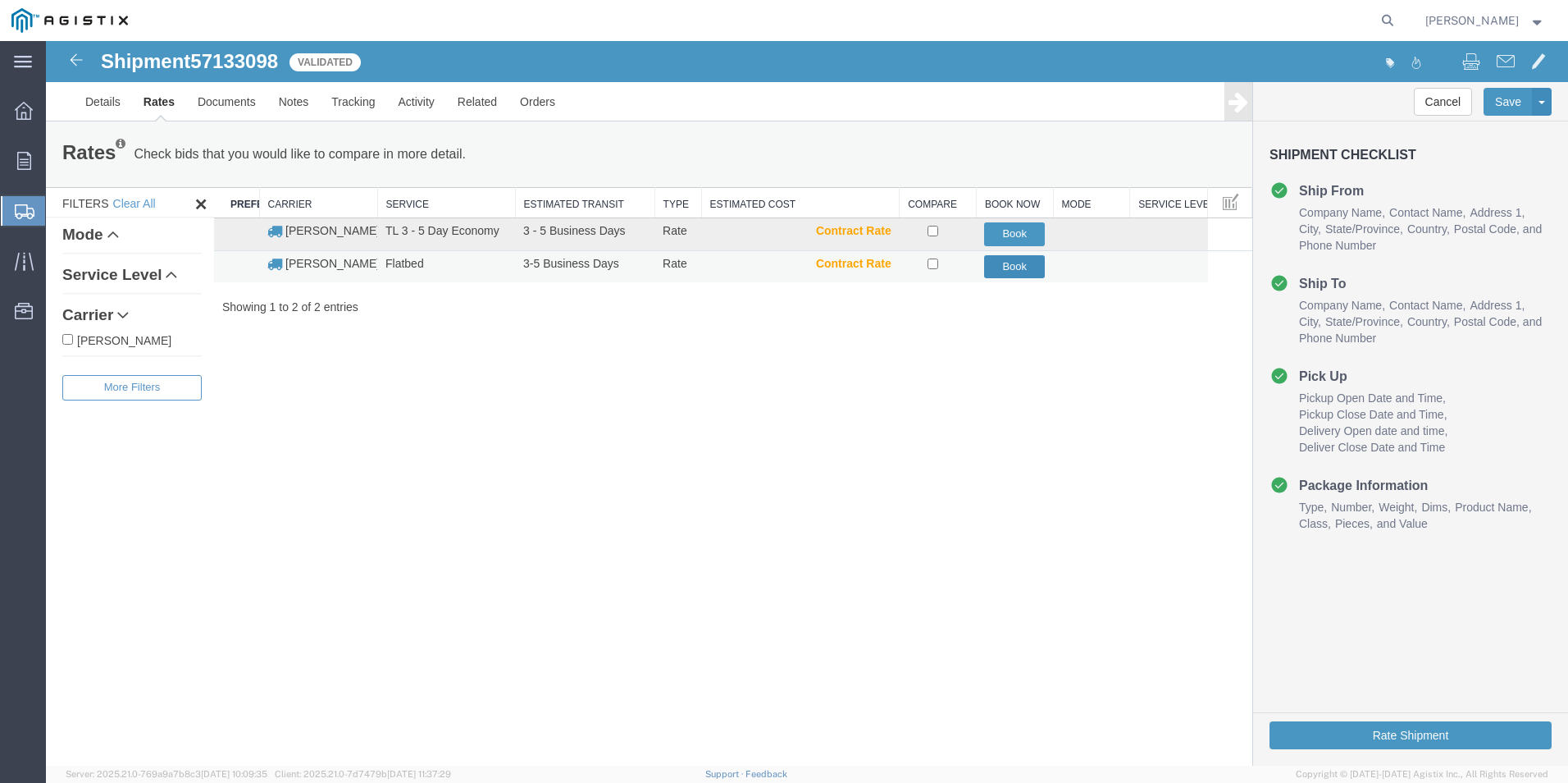
click at [1017, 269] on button "Book" at bounding box center [1014, 267] width 61 height 24
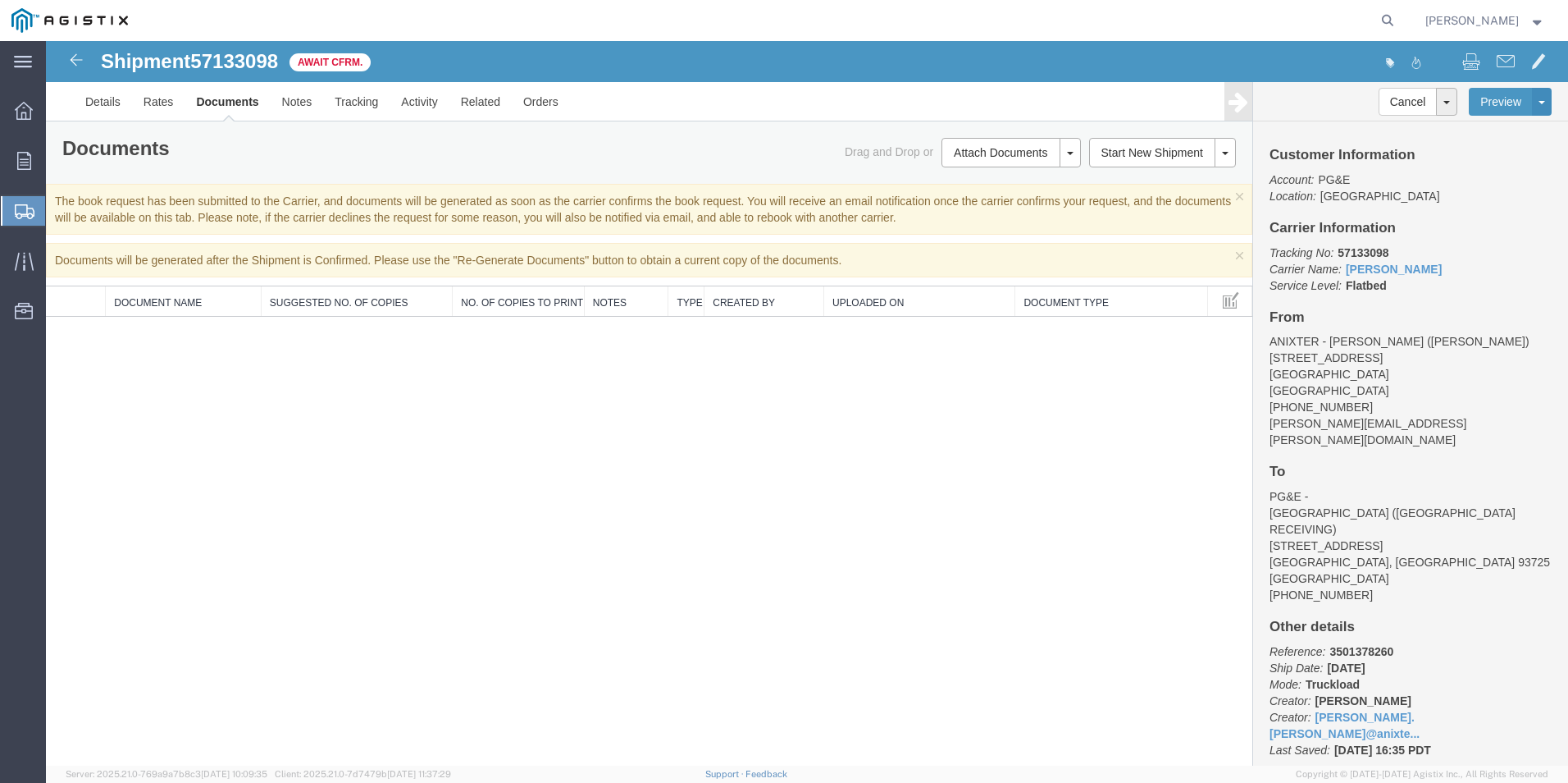
click at [0, 0] on span "Create Shipment" at bounding box center [0, 0] width 0 height 0
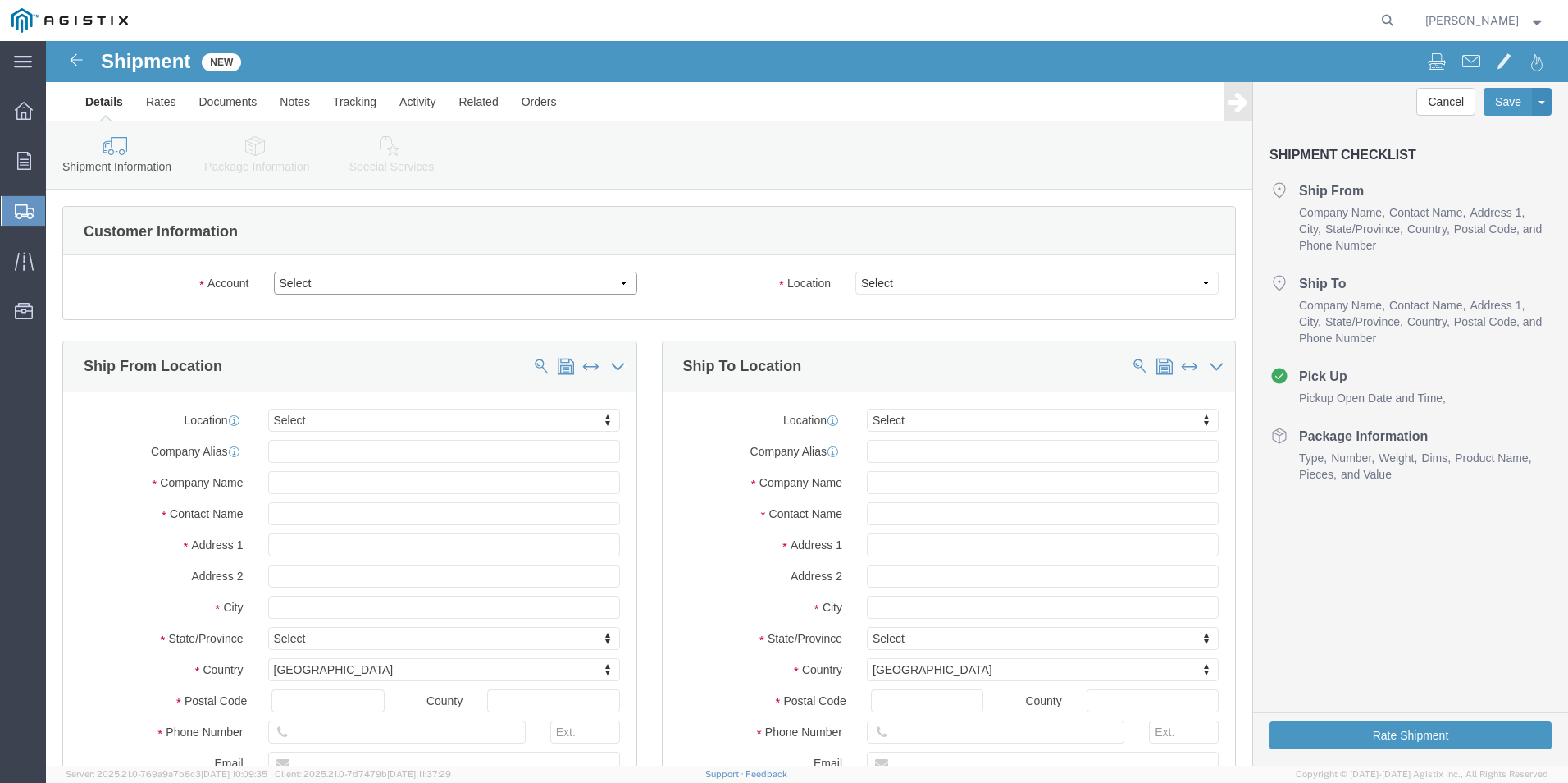
drag, startPoint x: 574, startPoint y: 240, endPoint x: 571, endPoint y: 250, distance: 10.4
click select "Select Anixter Inc PG&E"
select select "9596"
click select "Select Anixter Inc PG&E"
select select "PURCHORD"
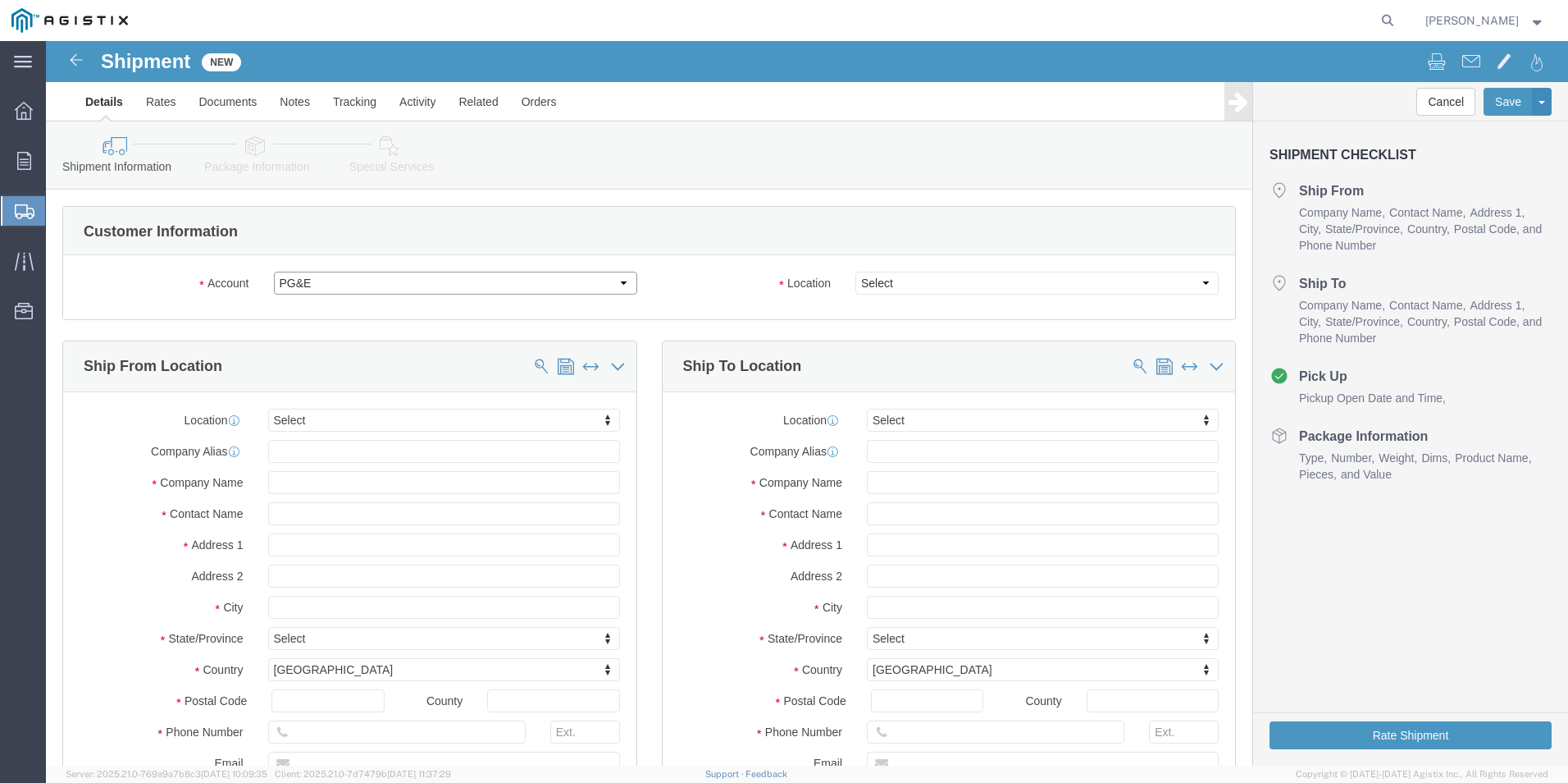
select select
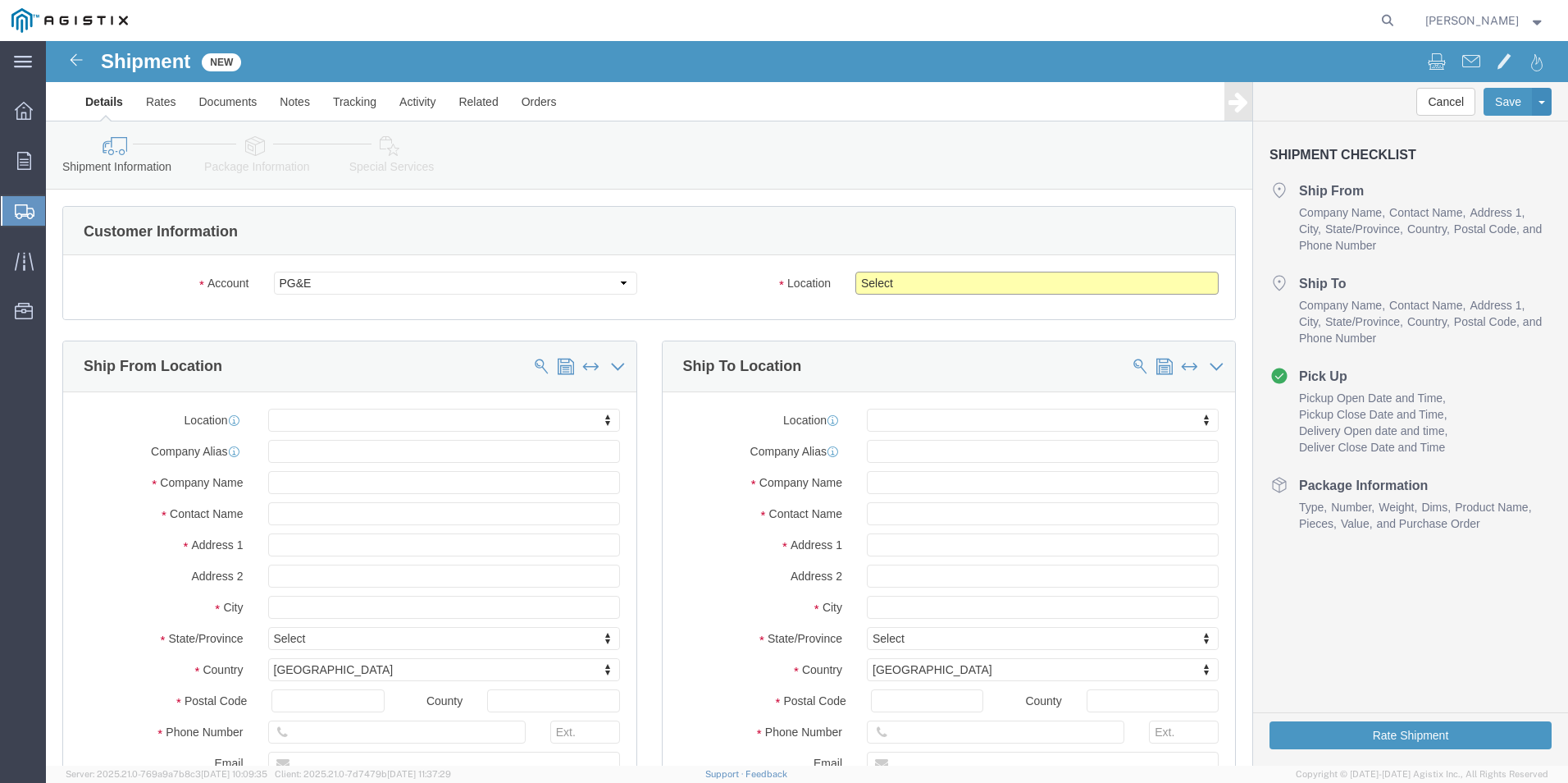
click select "Select All Others [GEOGRAPHIC_DATA] [GEOGRAPHIC_DATA] [GEOGRAPHIC_DATA] [GEOGRA…"
select select "19740"
click select "Select All Others [GEOGRAPHIC_DATA] [GEOGRAPHIC_DATA] [GEOGRAPHIC_DATA] [GEOGRA…"
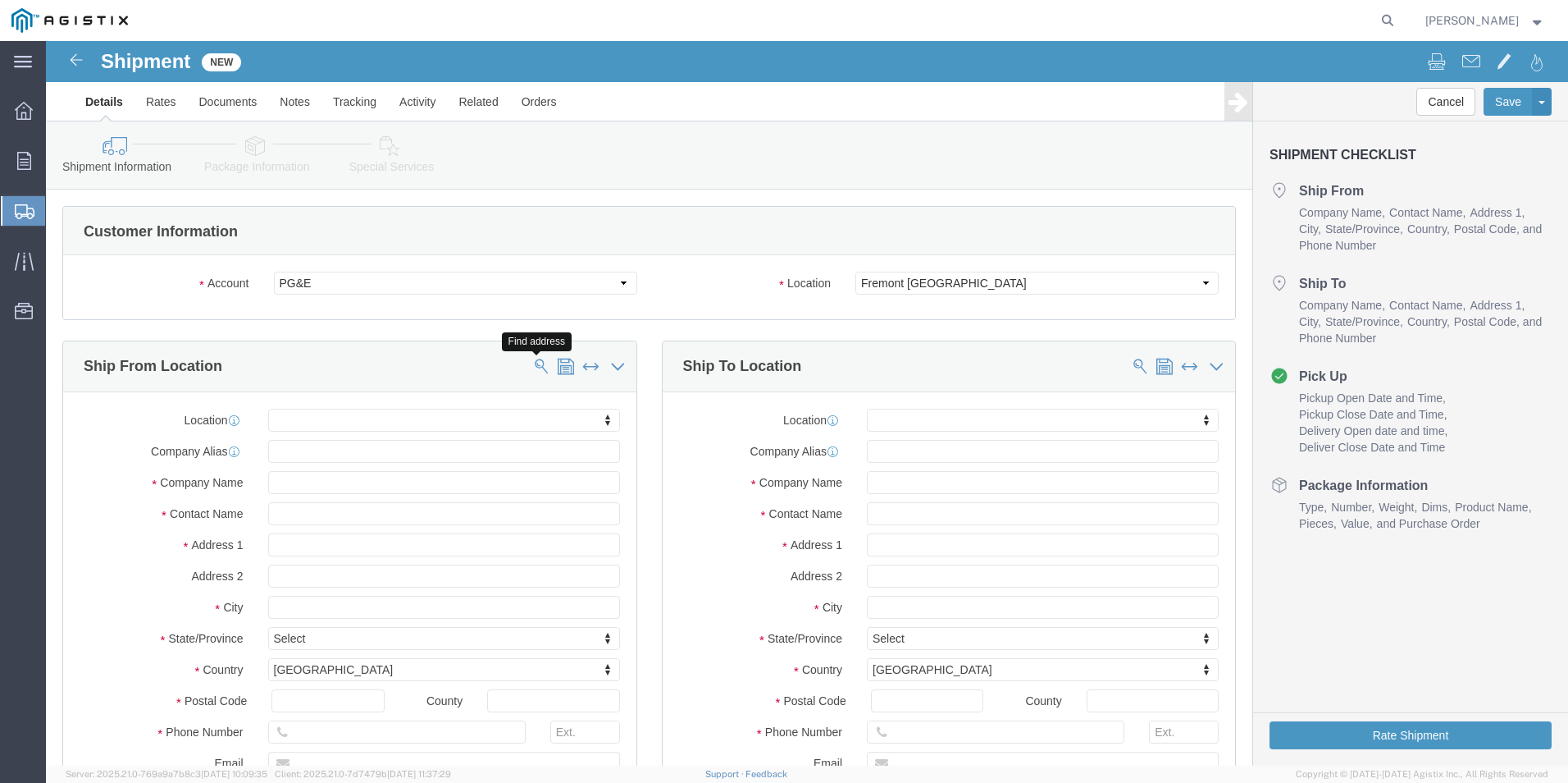
click span
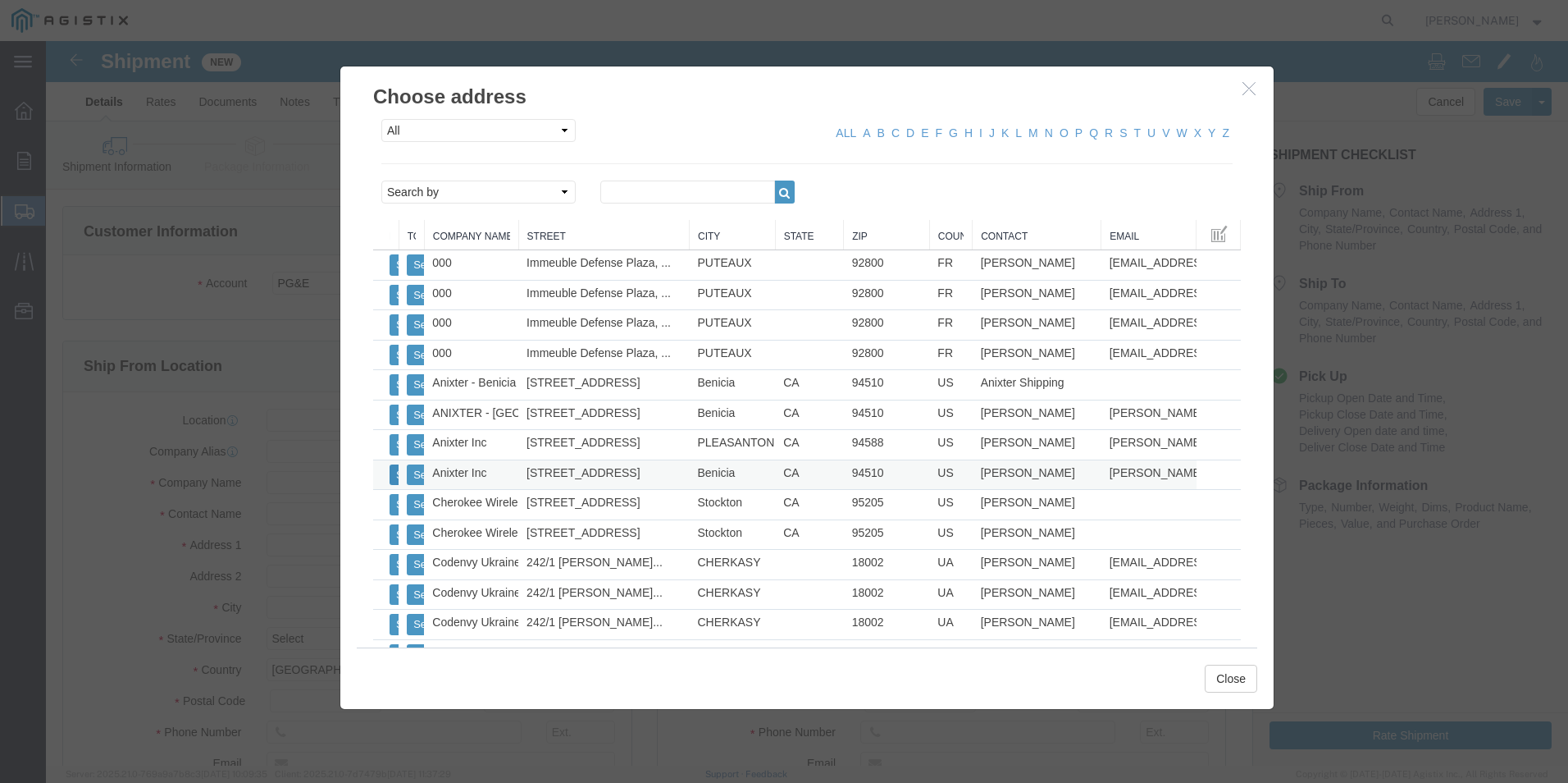
click button "Select"
select select
type input "Anixter Inc"
type input "[STREET_ADDRESS]"
type input "Benicia"
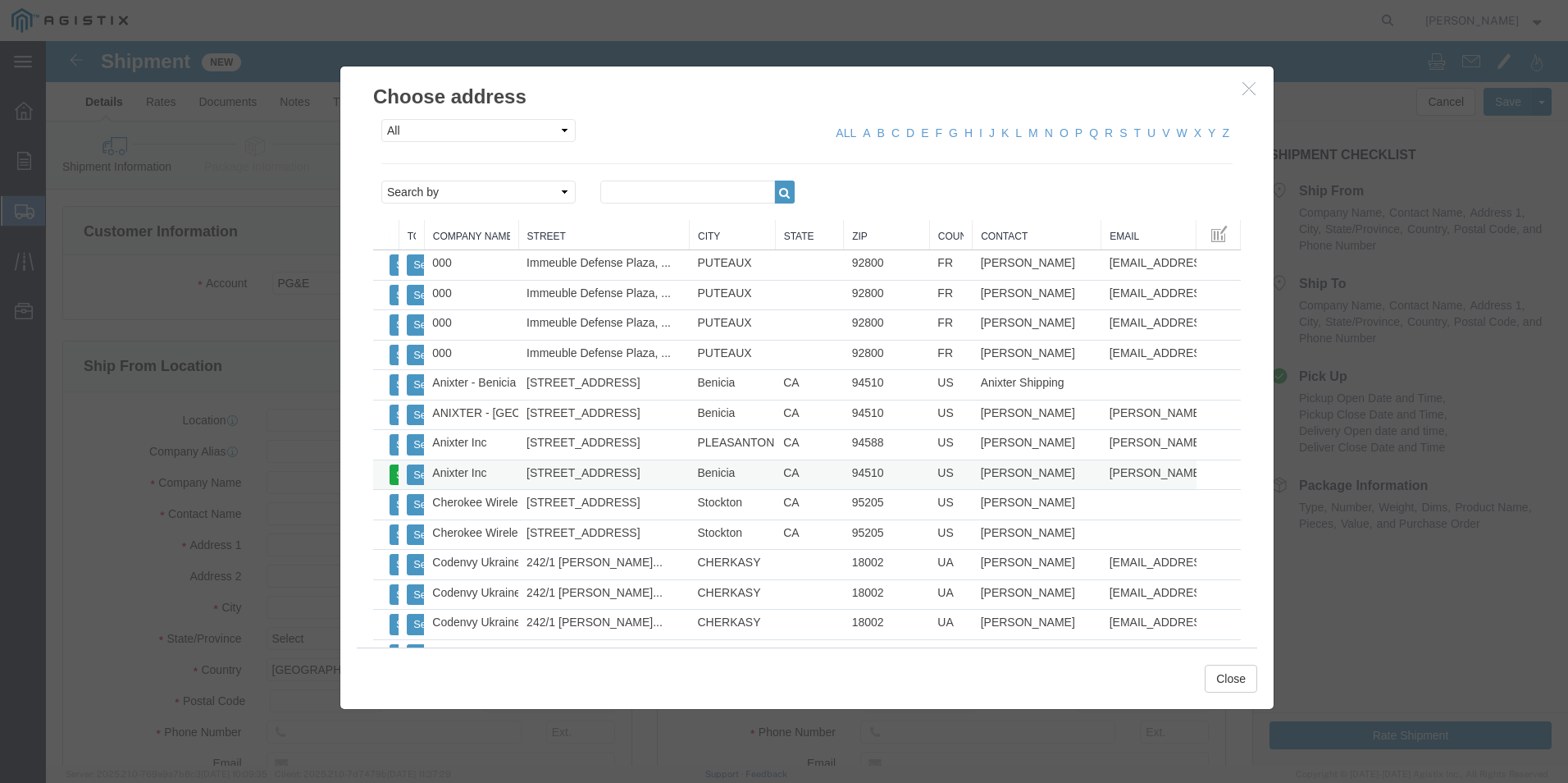
type input "94510"
type input "[PHONE_NUMBER]"
type input "[PERSON_NAME][EMAIL_ADDRESS][PERSON_NAME][DOMAIN_NAME]"
checkbox input "true"
type input "[PERSON_NAME]"
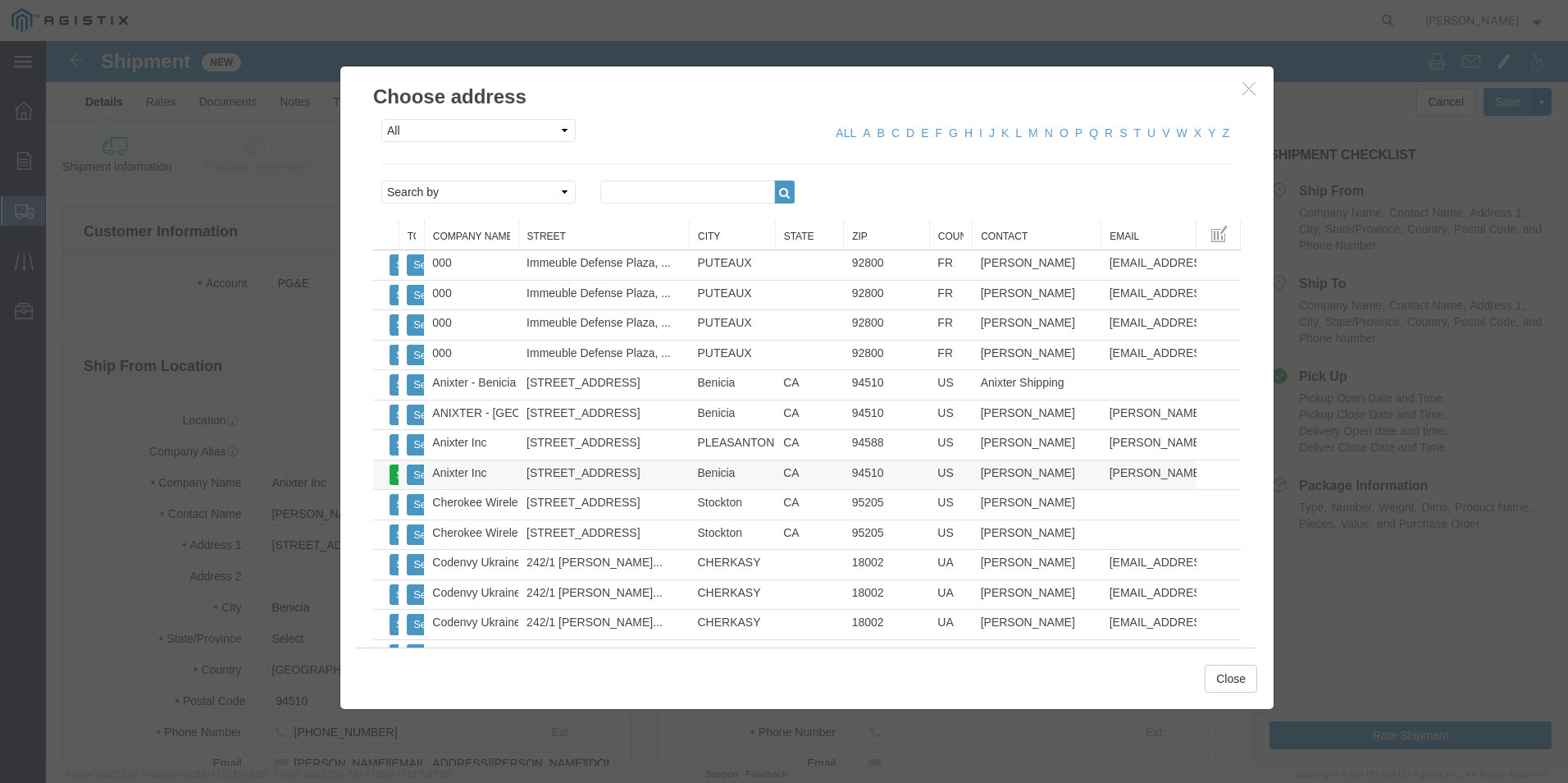
select select "CA"
drag, startPoint x: 1162, startPoint y: 633, endPoint x: 1150, endPoint y: 627, distance: 13.4
click button "Close"
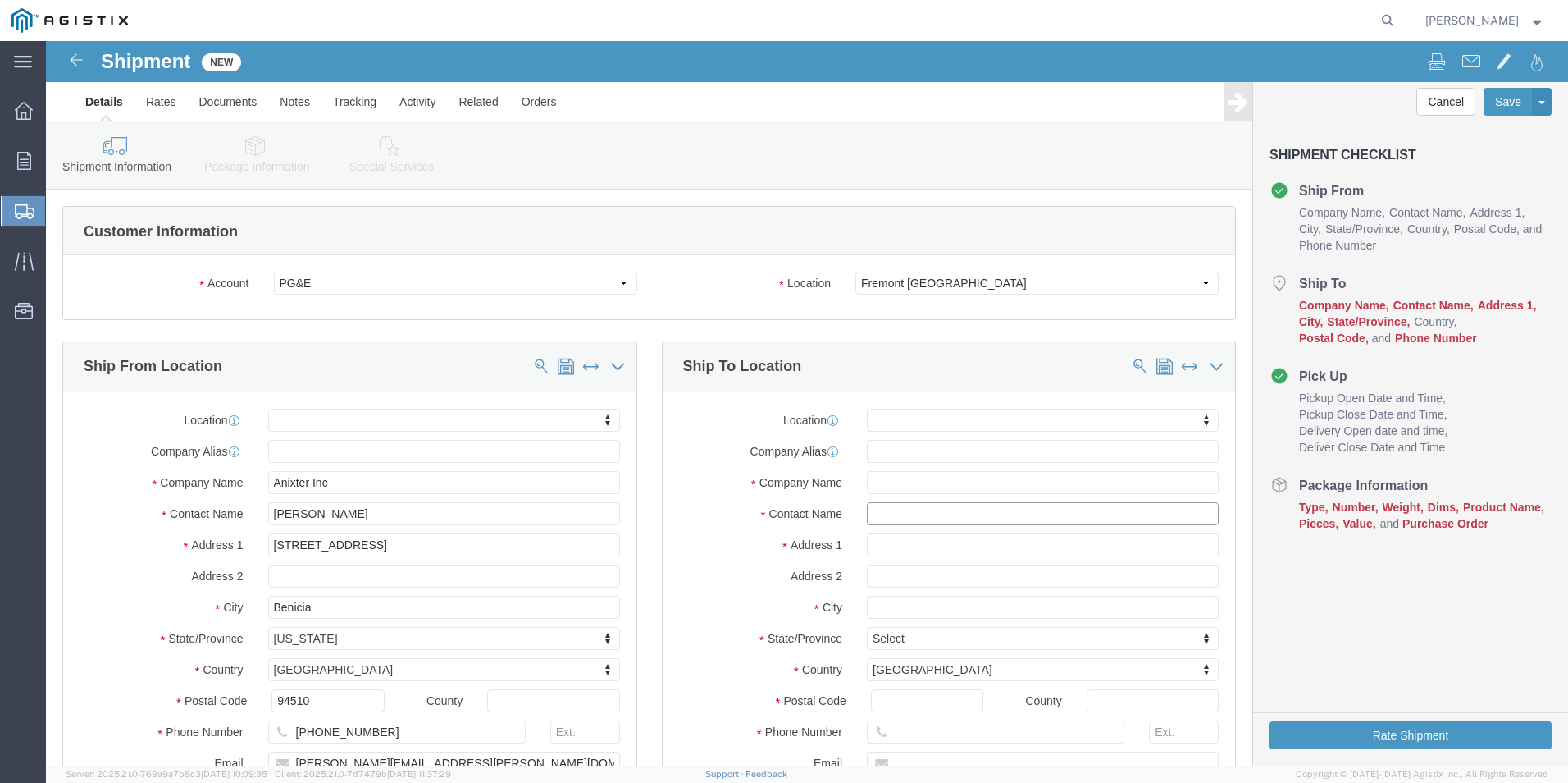
click input "text"
type input "FRE"
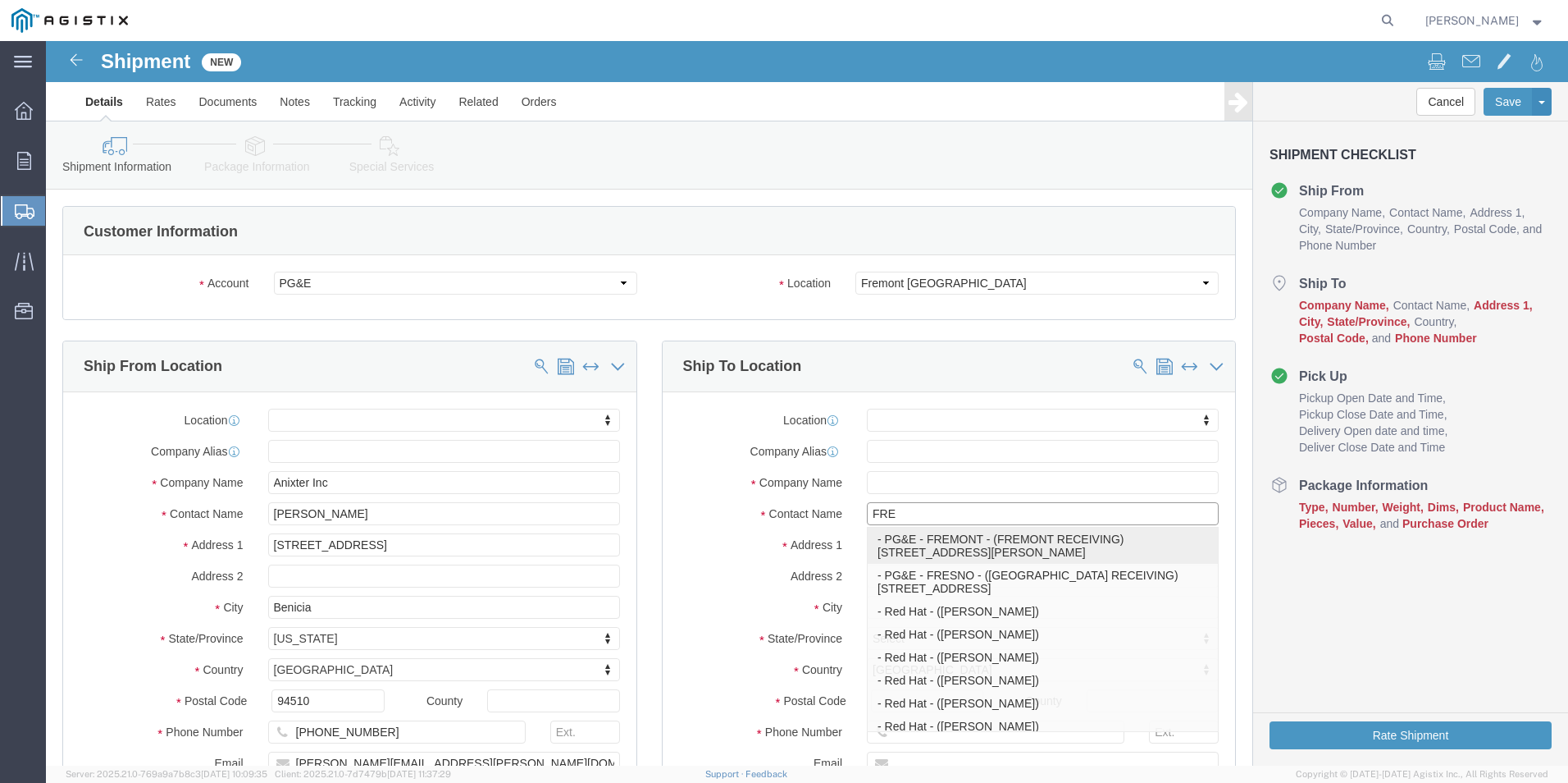
click p "- PG&E - FREMONT - ([GEOGRAPHIC_DATA] RECEIVING) [STREET_ADDRESS][PERSON_NAME]"
select select
type input "PG&E - FREMONT"
type input "[STREET_ADDRESS][PERSON_NAME]"
type input "FREMONT"
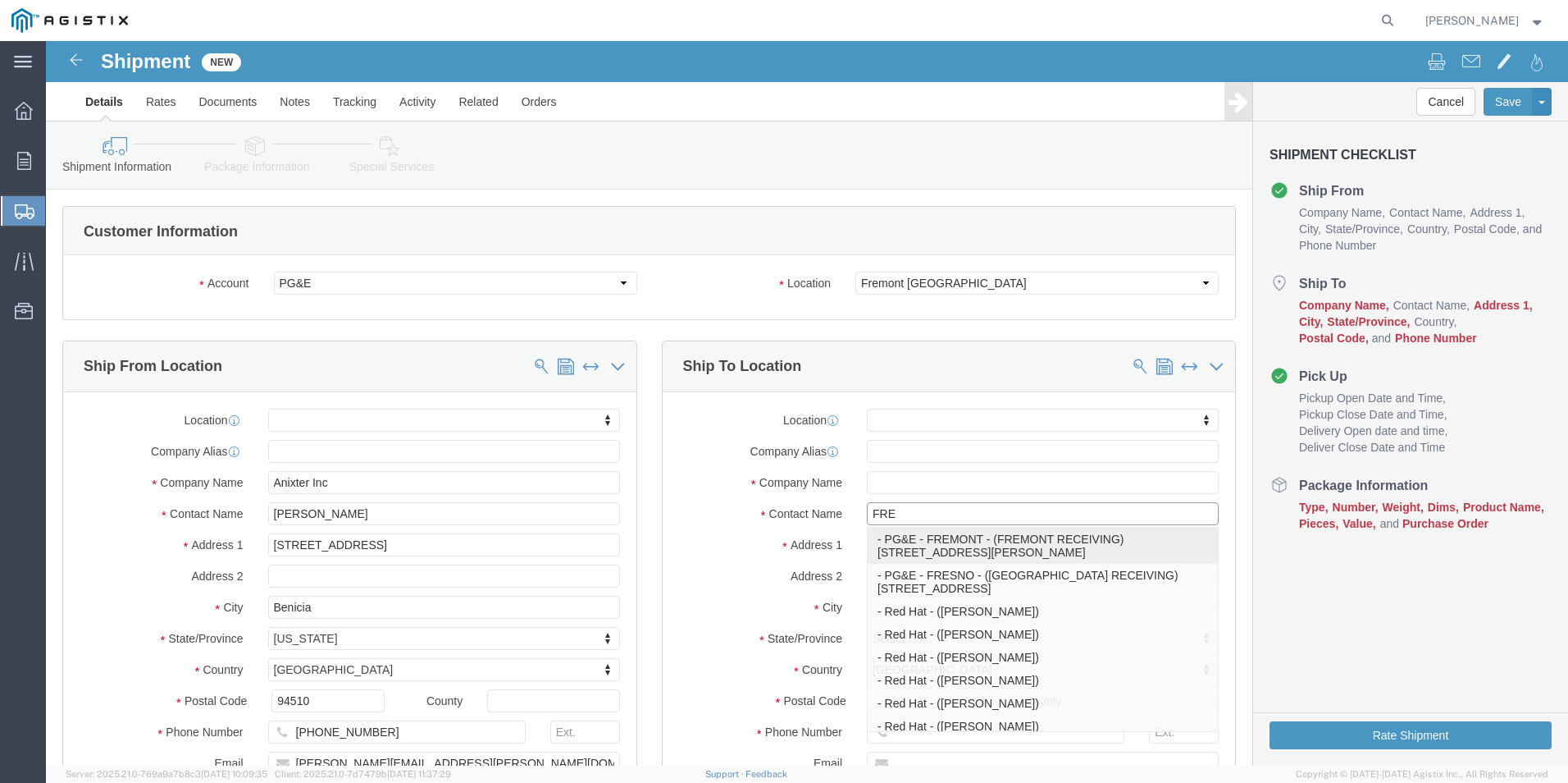
type input "94538"
type input "[PHONE_NUMBER]"
type input "FREMONT RECEIVING"
select select "CA"
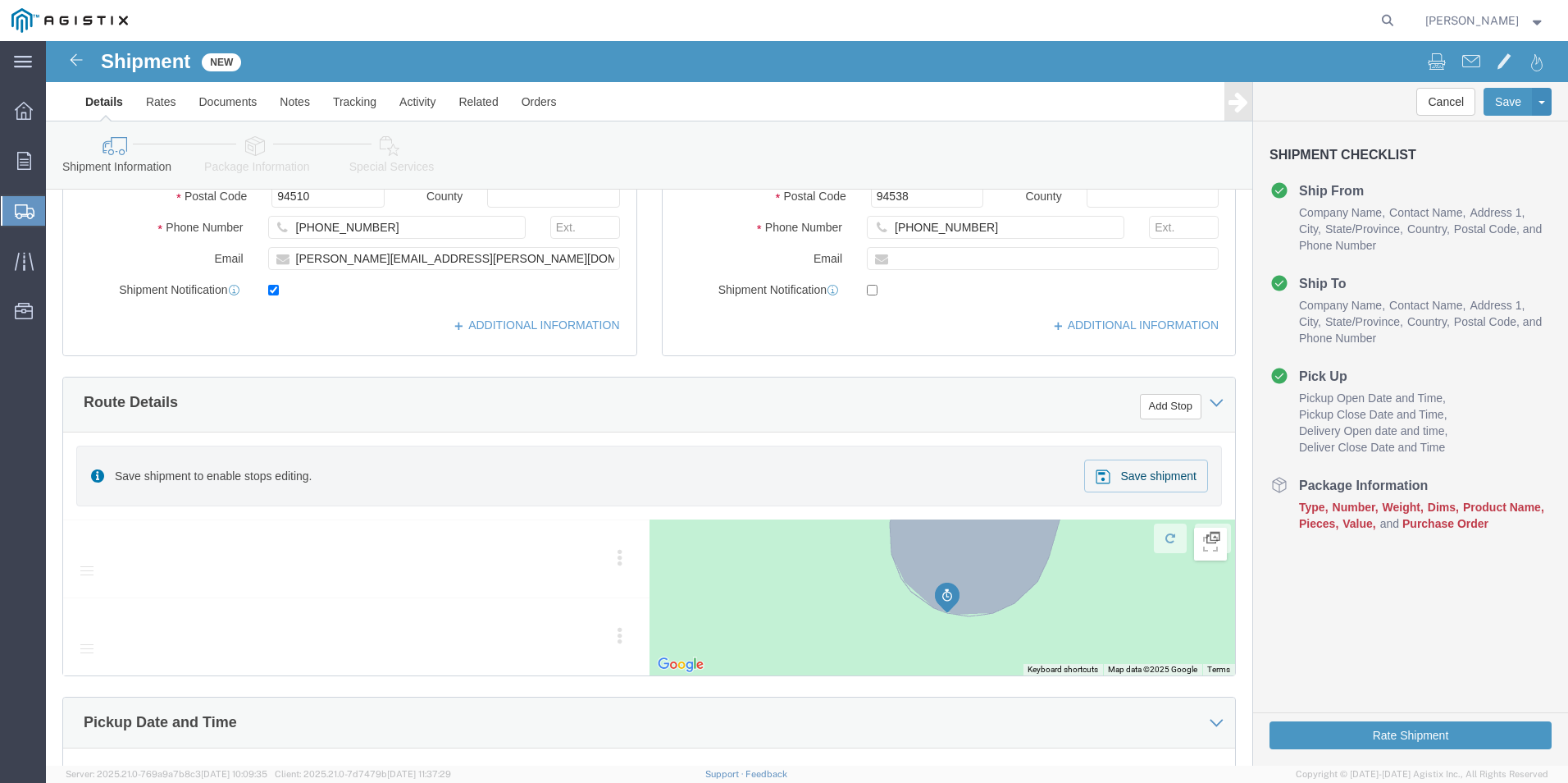
scroll to position [738, 0]
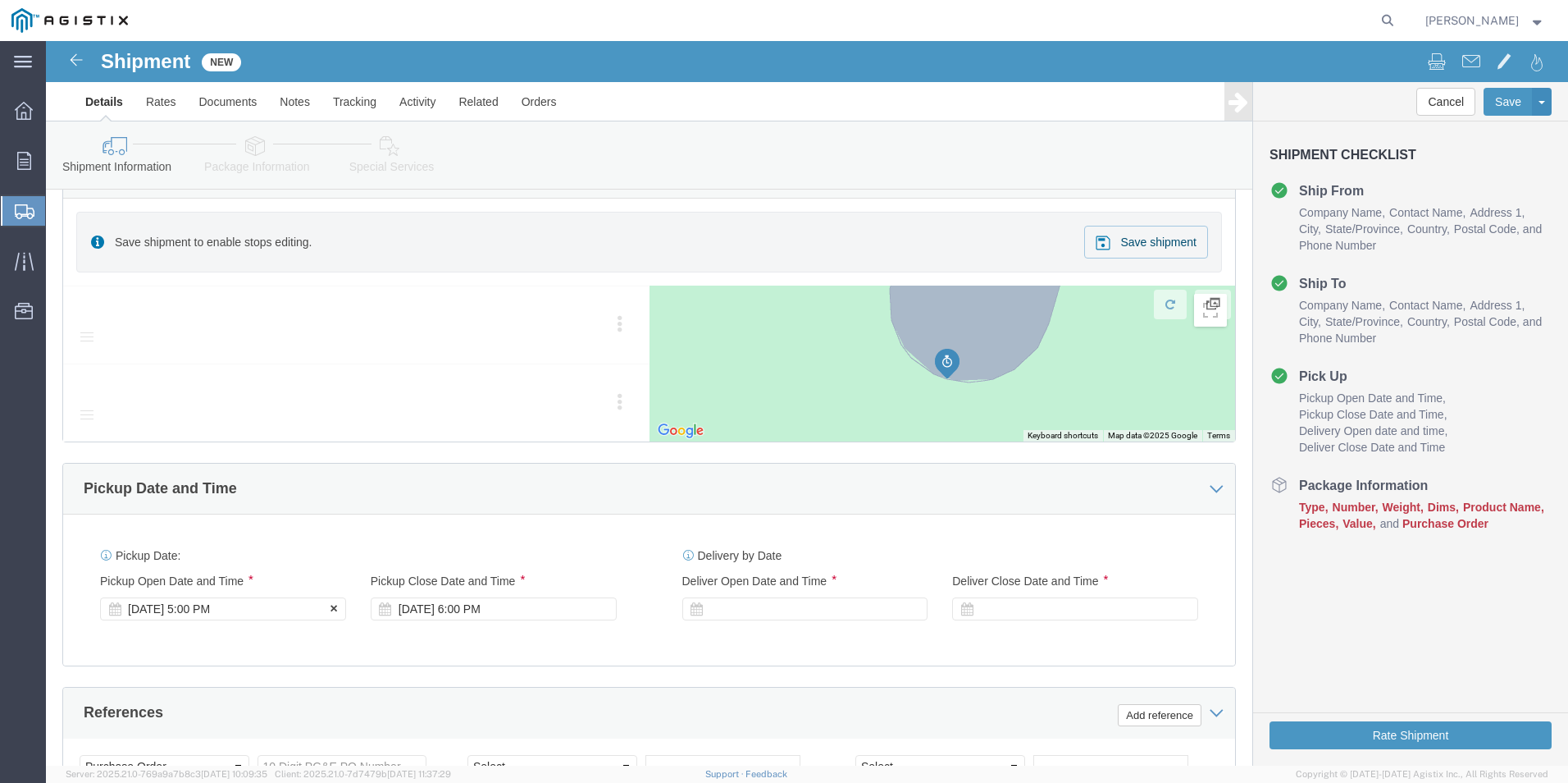
type input "FREMONT RECEIVING"
click div "[DATE] 5:00 PM"
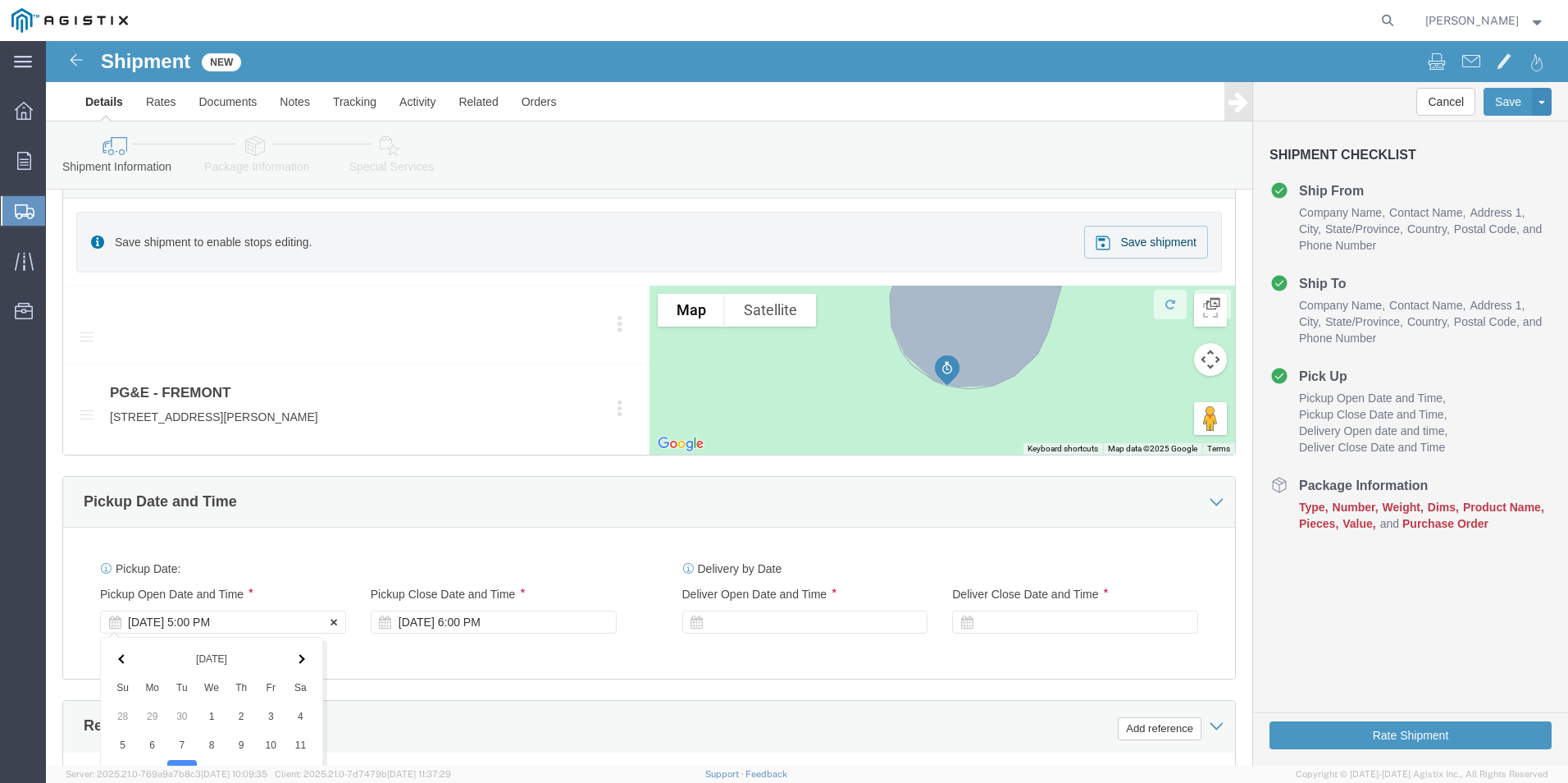
scroll to position [1153, 0]
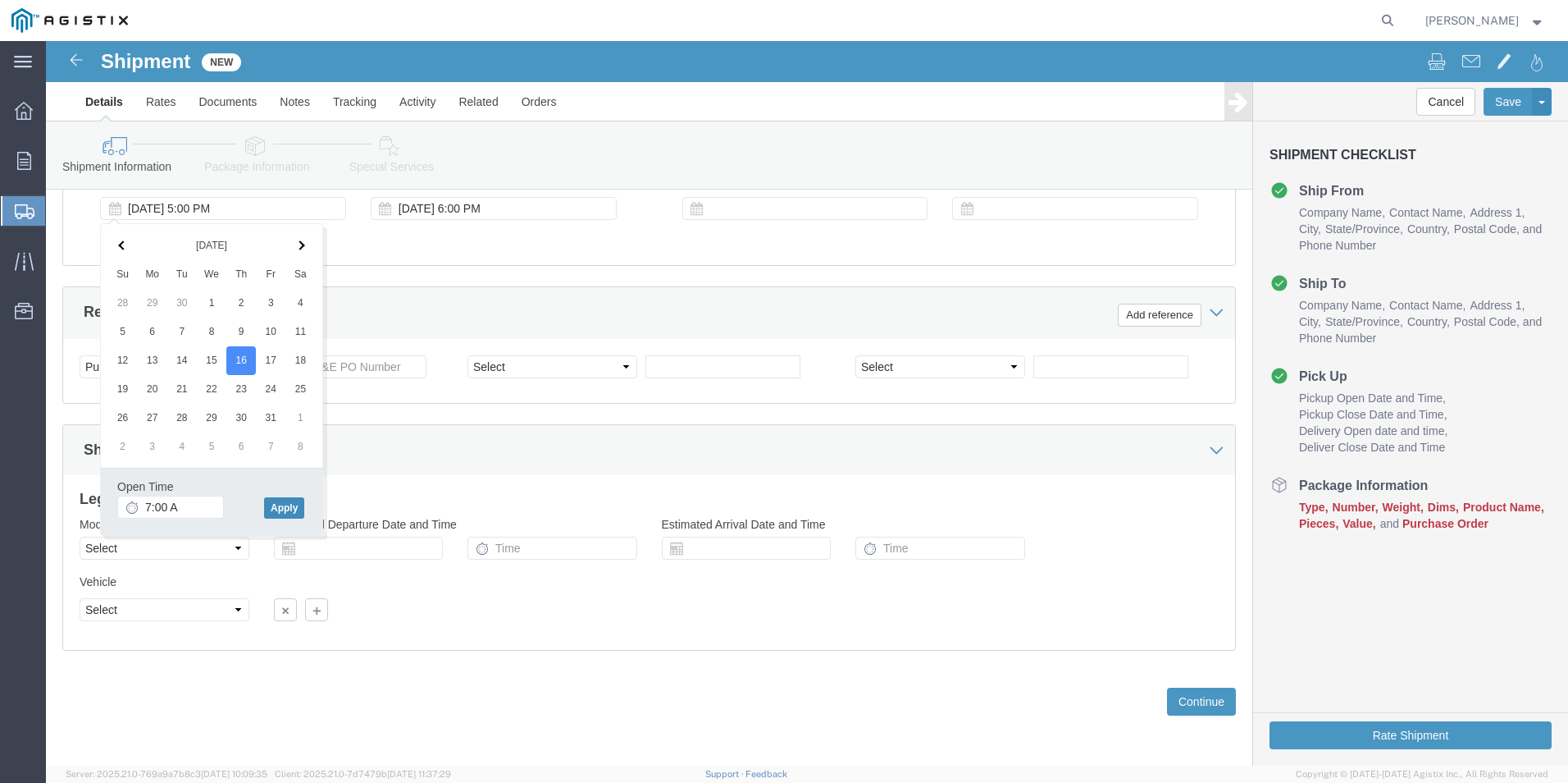
type input "7:00 AM"
click button "Apply"
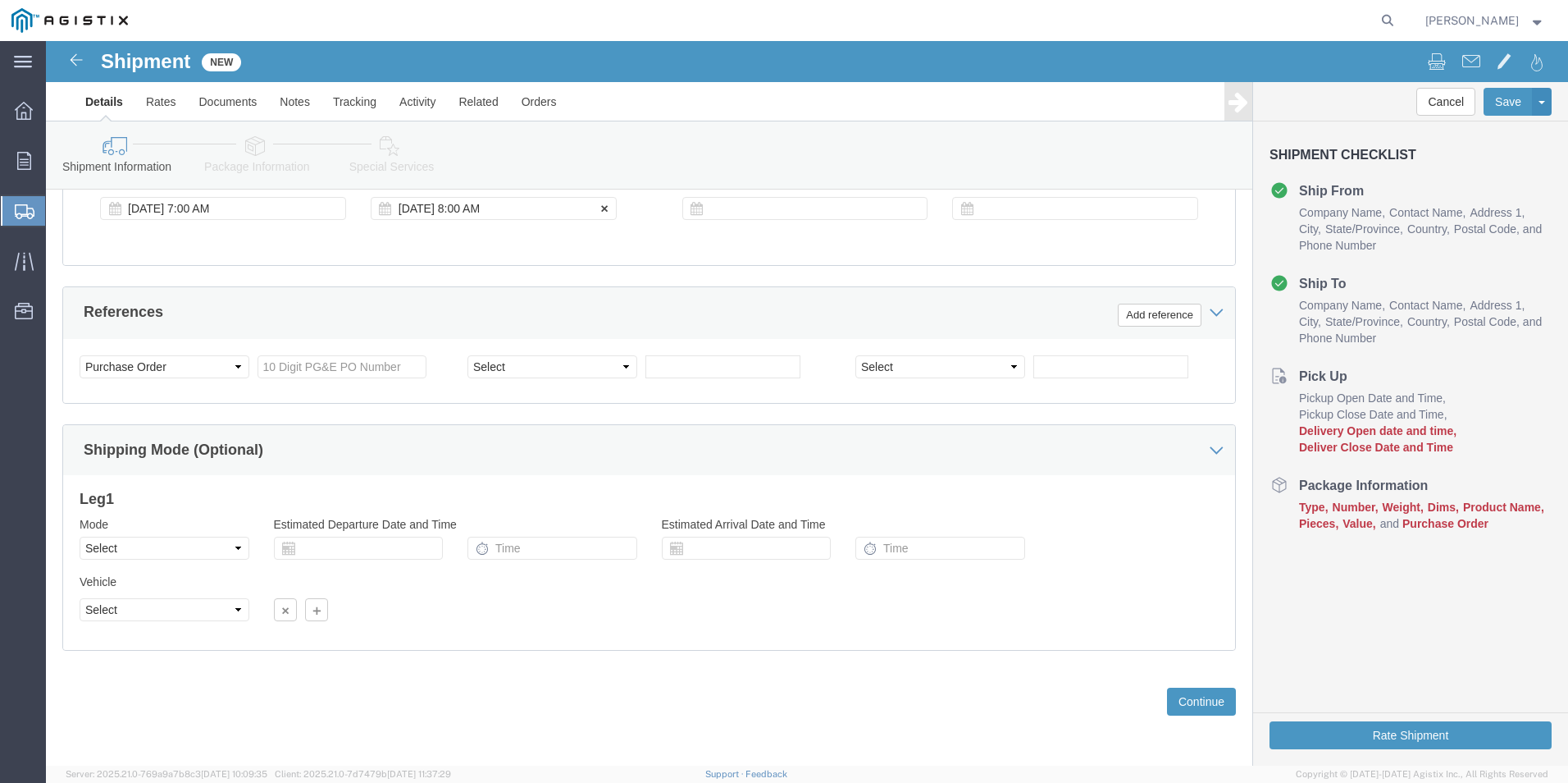
click div "[DATE] 8:00 AM"
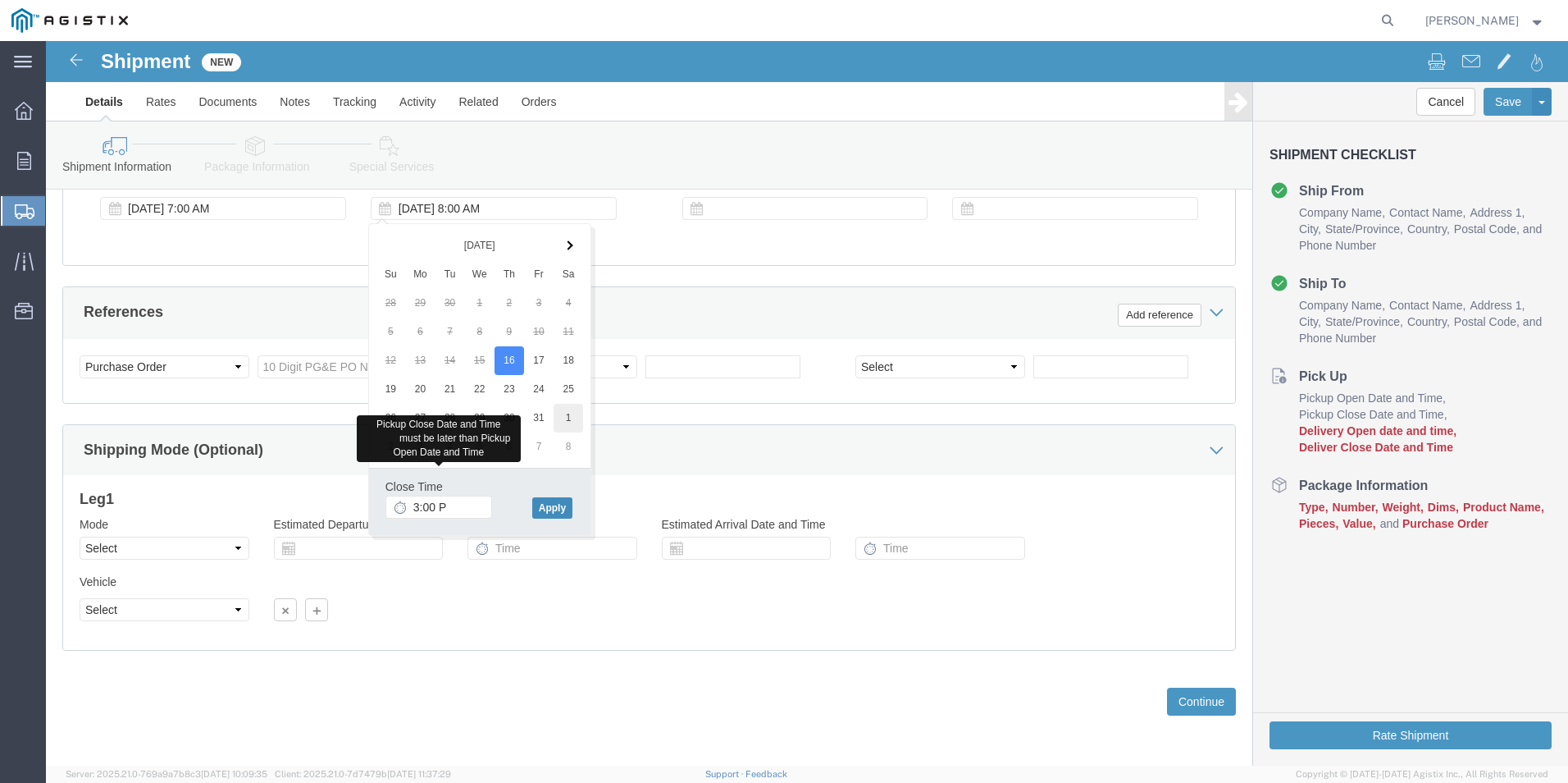
type input "3:00 PM"
click button "Apply"
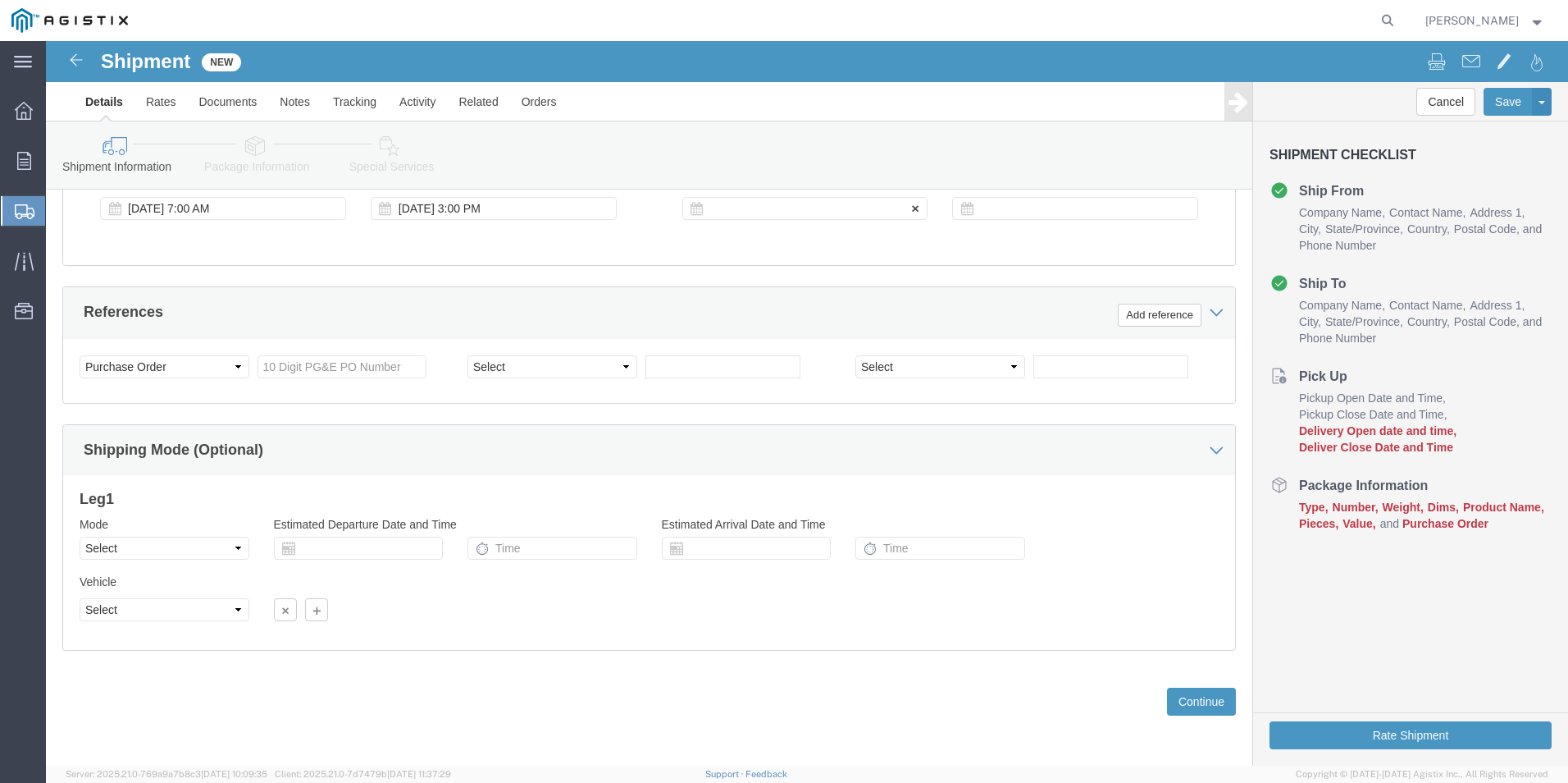
click div
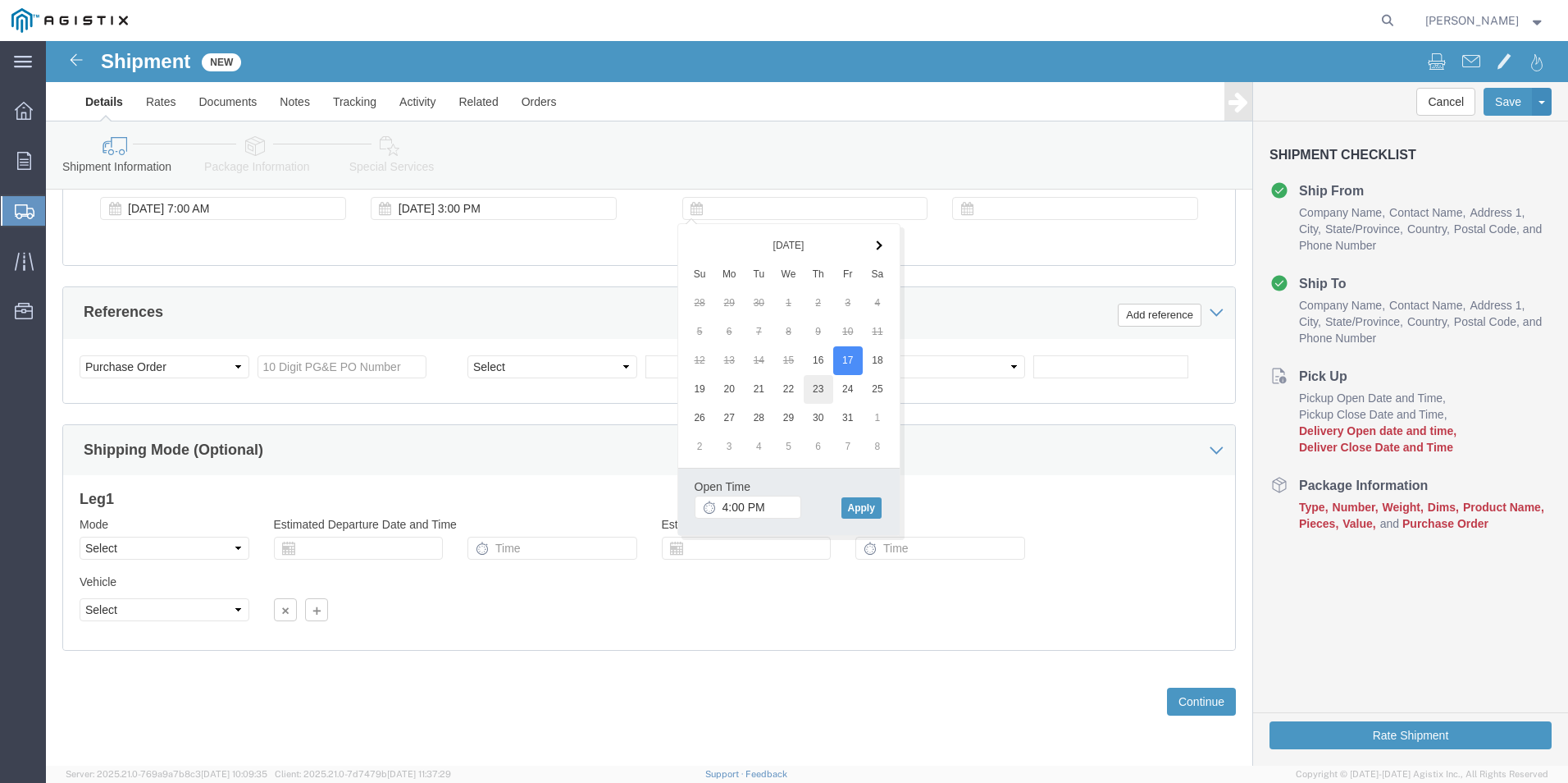
drag, startPoint x: 807, startPoint y: 315, endPoint x: 766, endPoint y: 347, distance: 52.0
type input "6:00 AM"
click button "Apply"
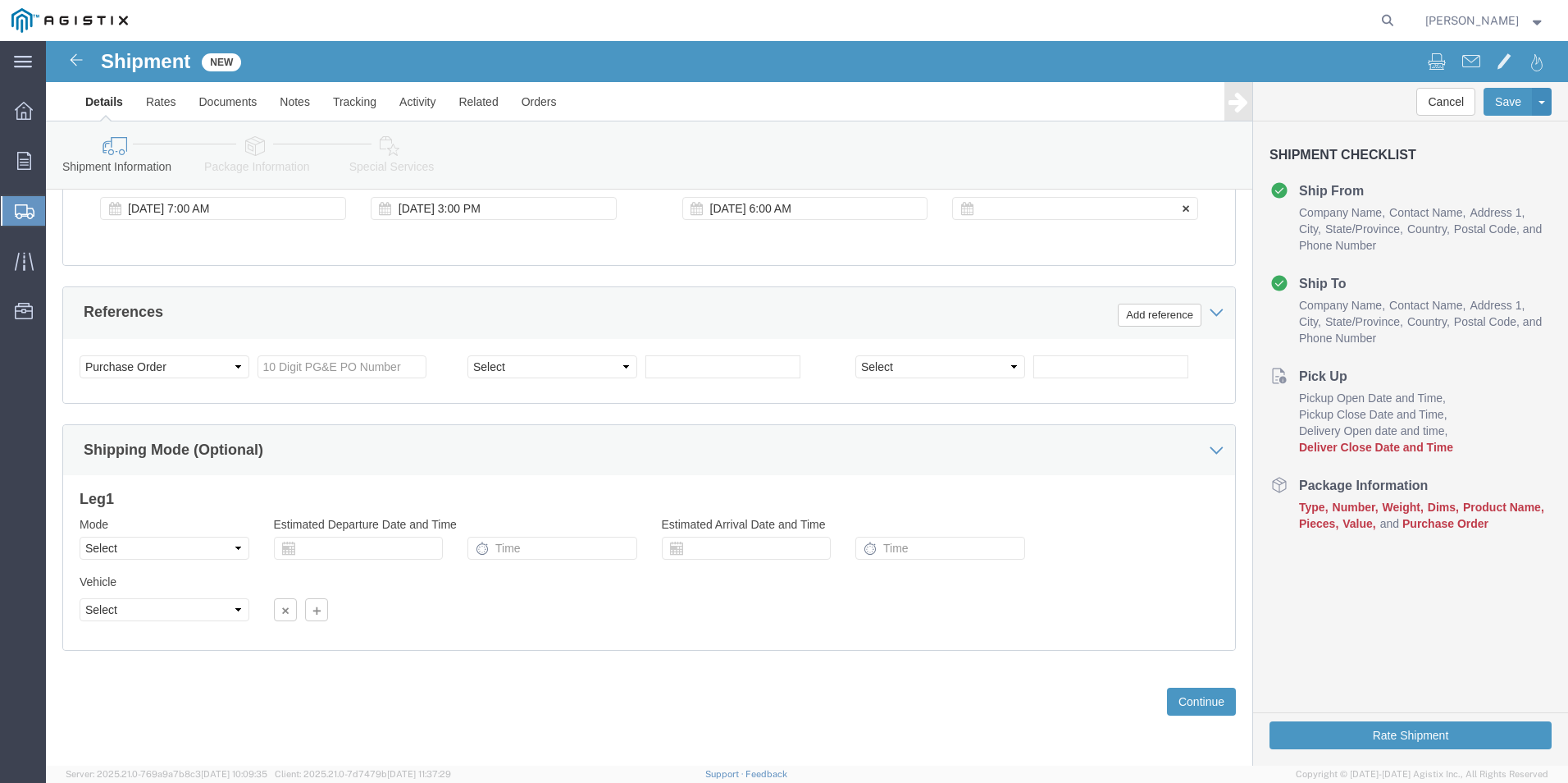
click div
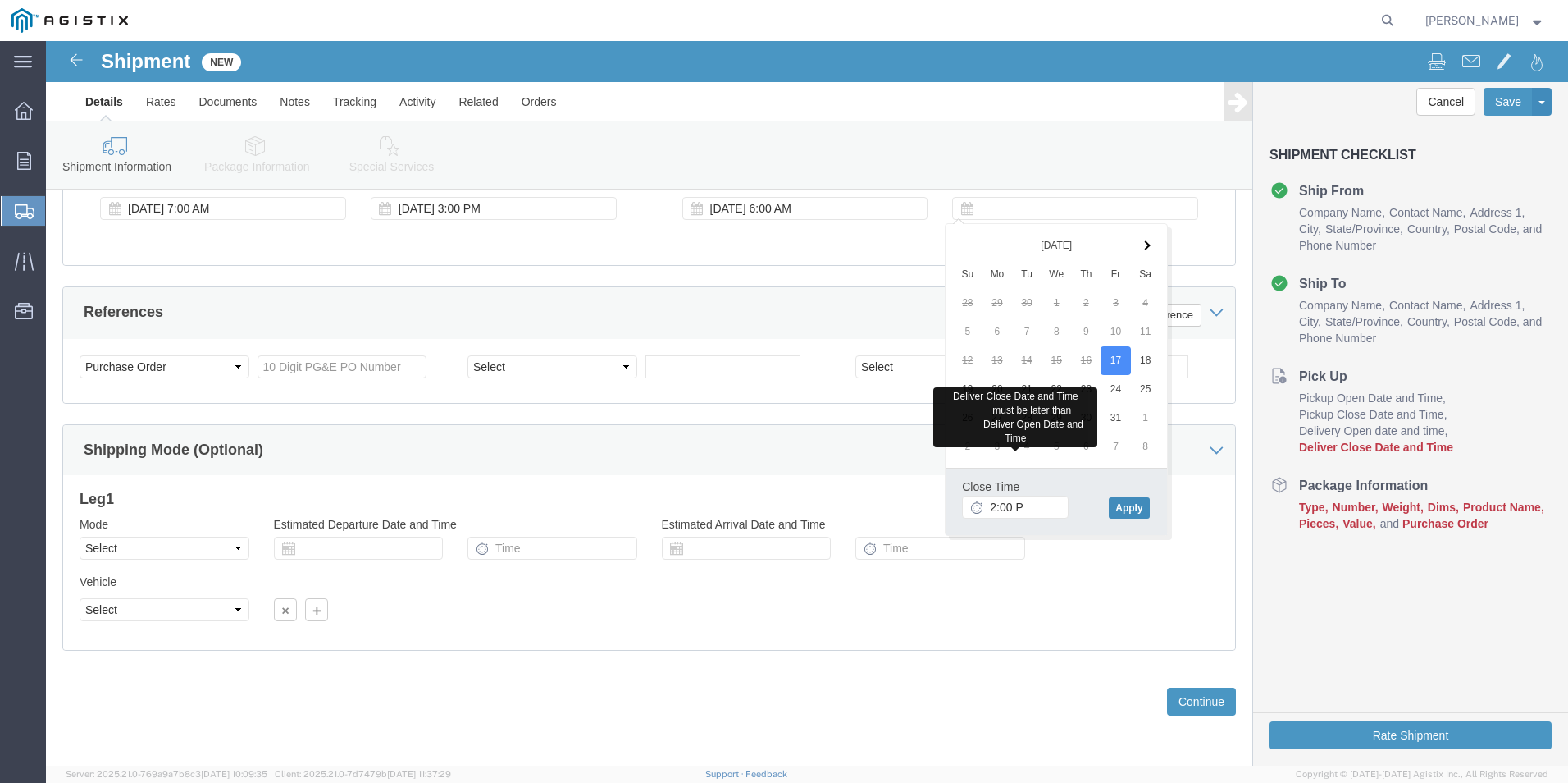
type input "2:00 PM"
click button "Apply"
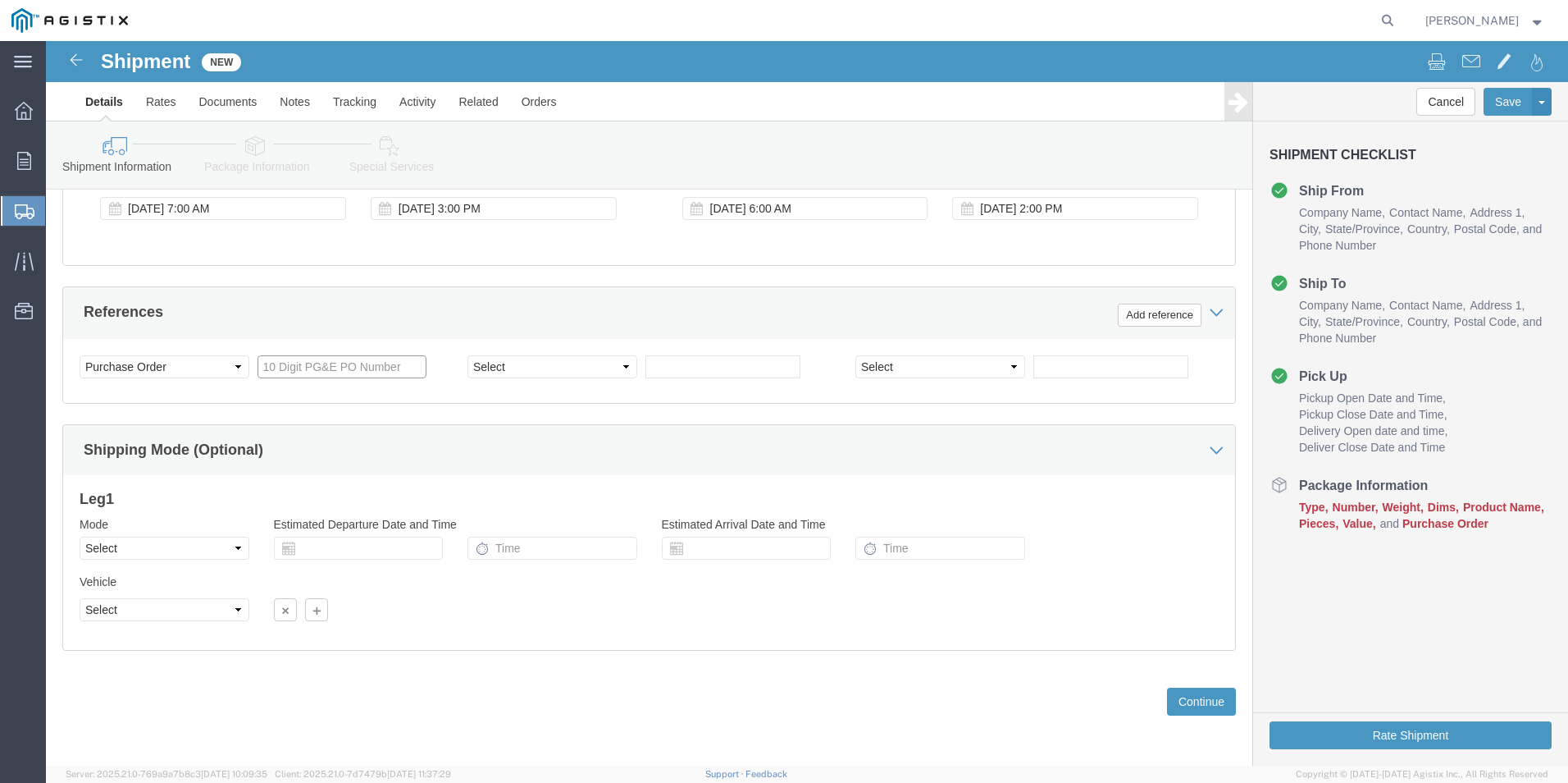
click input "text"
type input "3501379439"
click button "Continue"
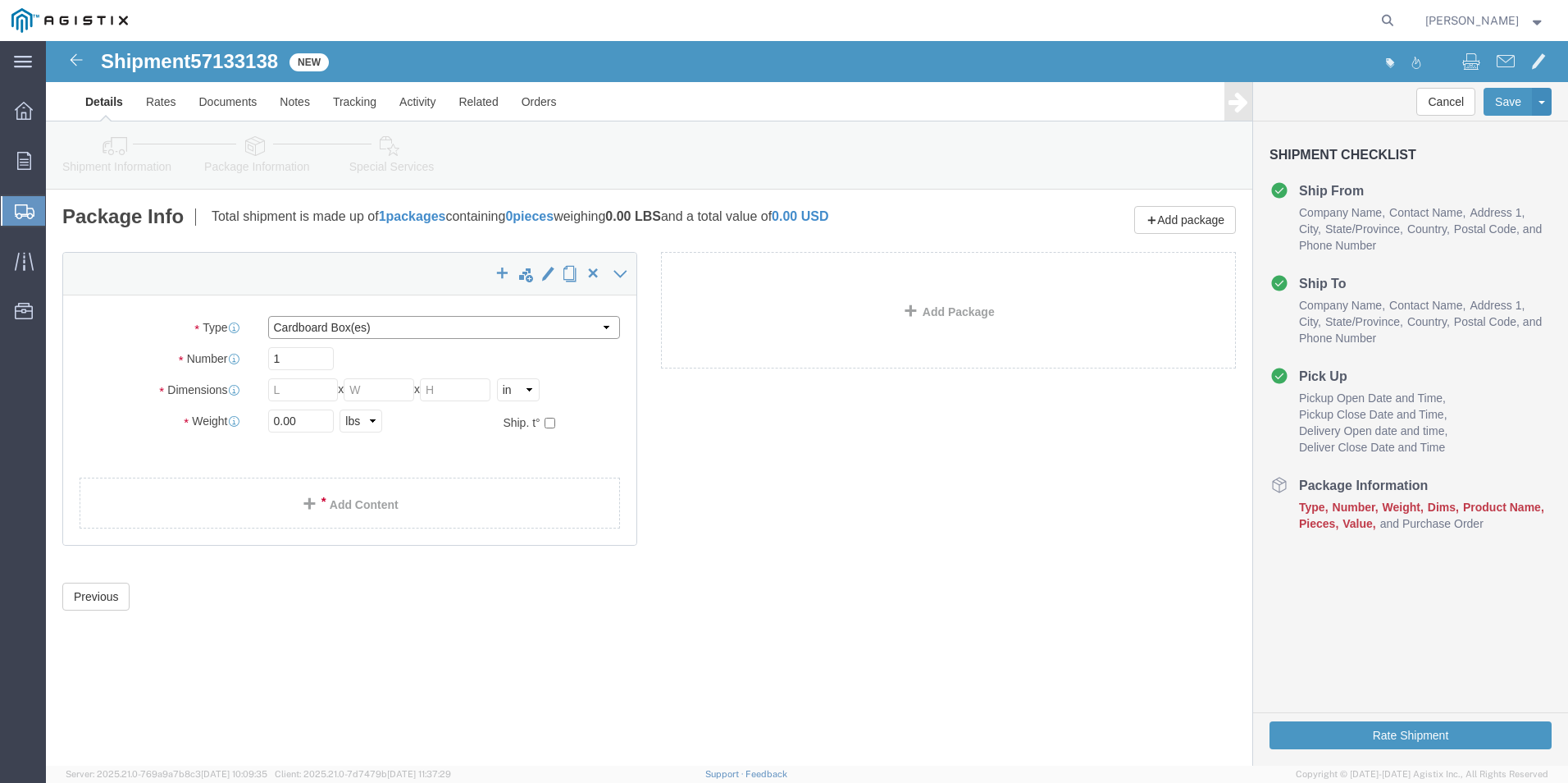
click select "Select Bulk Bundle(s) Cardboard Box(es) Carton(s) Crate(s) Drum(s) (Fiberboard)…"
select select "PONS"
click select "Select Bulk Bundle(s) Cardboard Box(es) Carton(s) Crate(s) Drum(s) (Fiberboard)…"
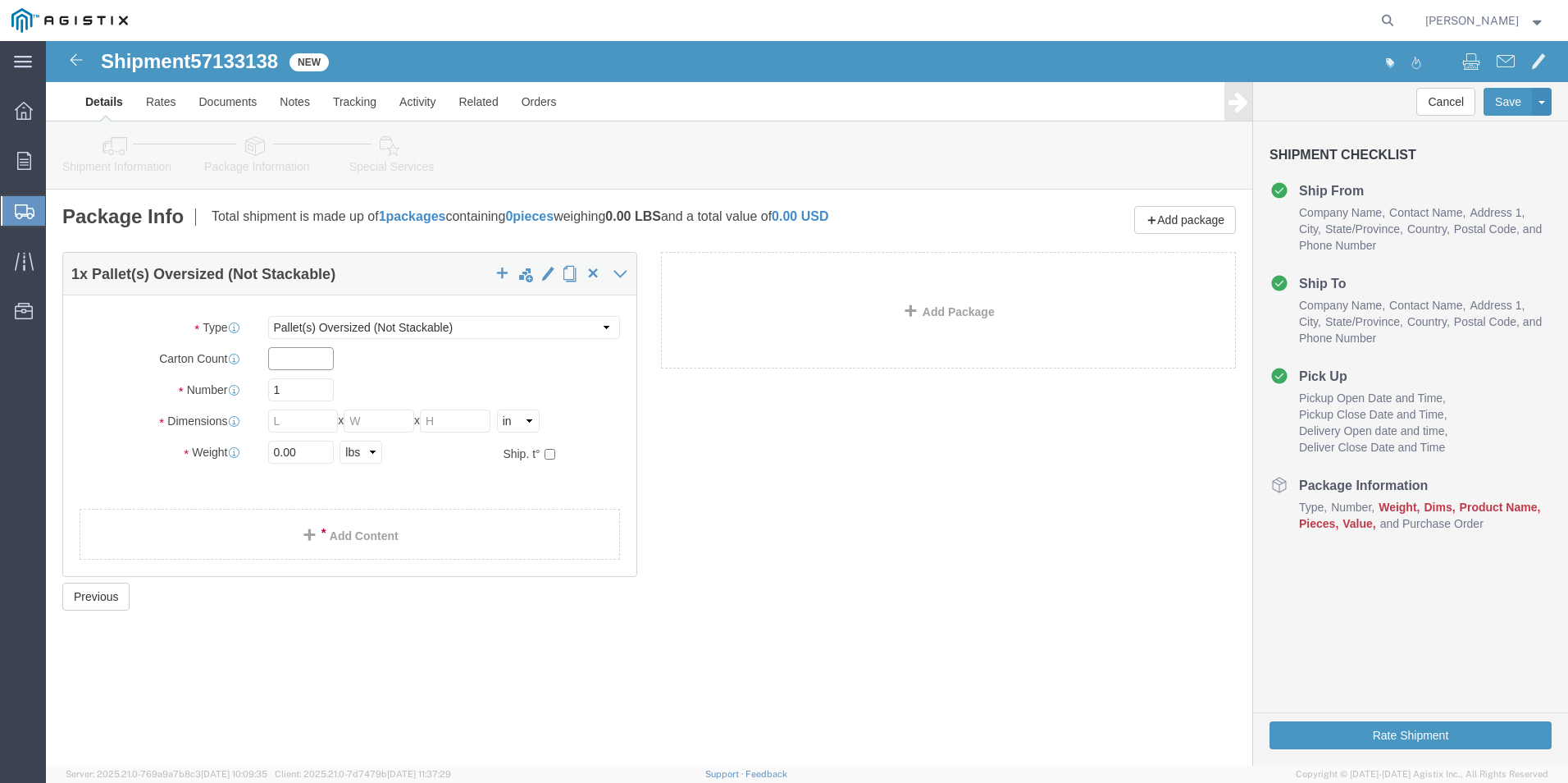
click input "text"
type input "1"
type input "5"
type input "72"
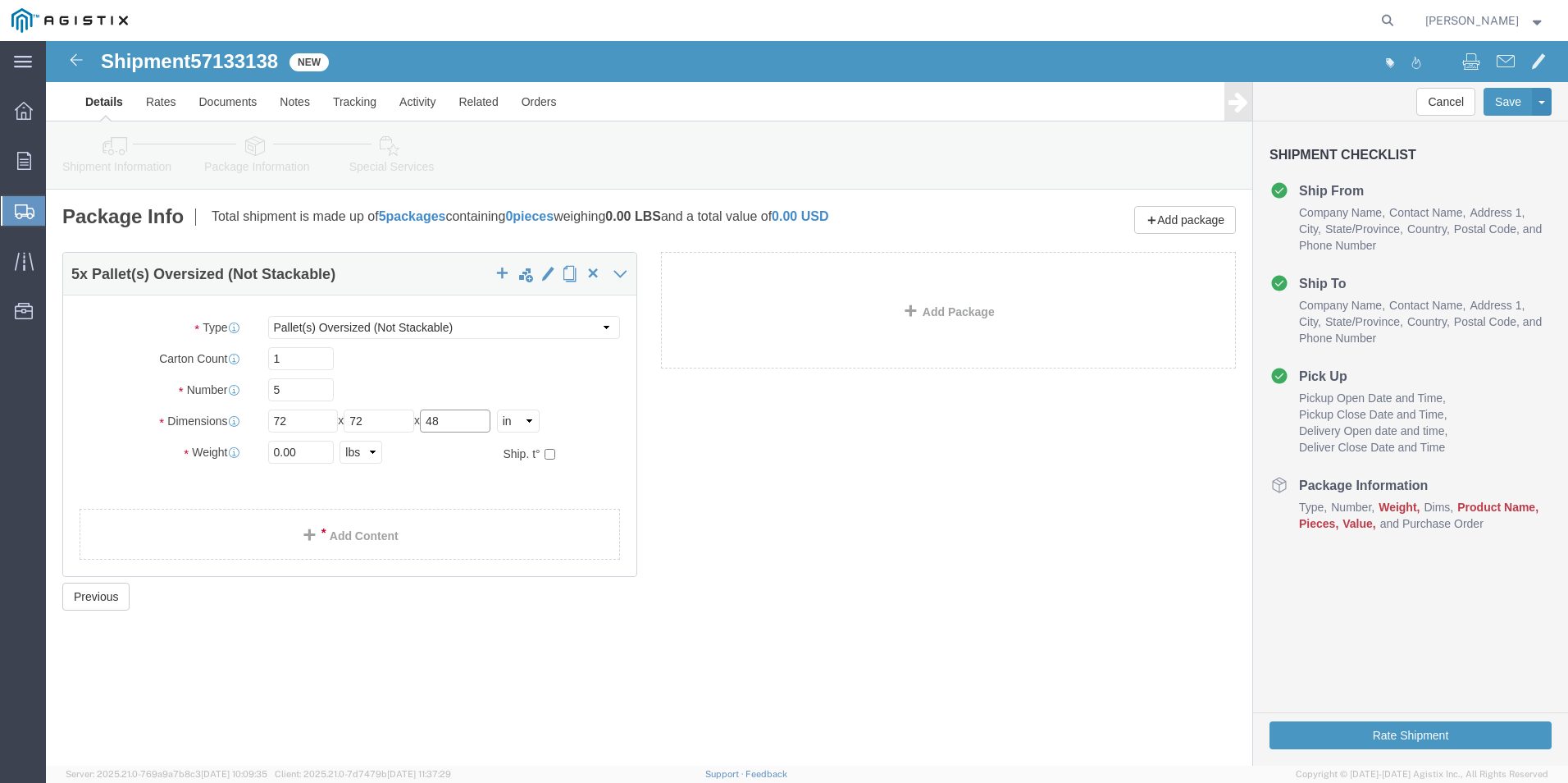
click div "Length 72 x Width 72 x Height 48 Select cm ft in"
type input "80"
drag, startPoint x: 253, startPoint y: 412, endPoint x: 198, endPoint y: 416, distance: 55.1
click div "Weight 0.00 Select kgs lbs Ship. t°"
type input "25000"
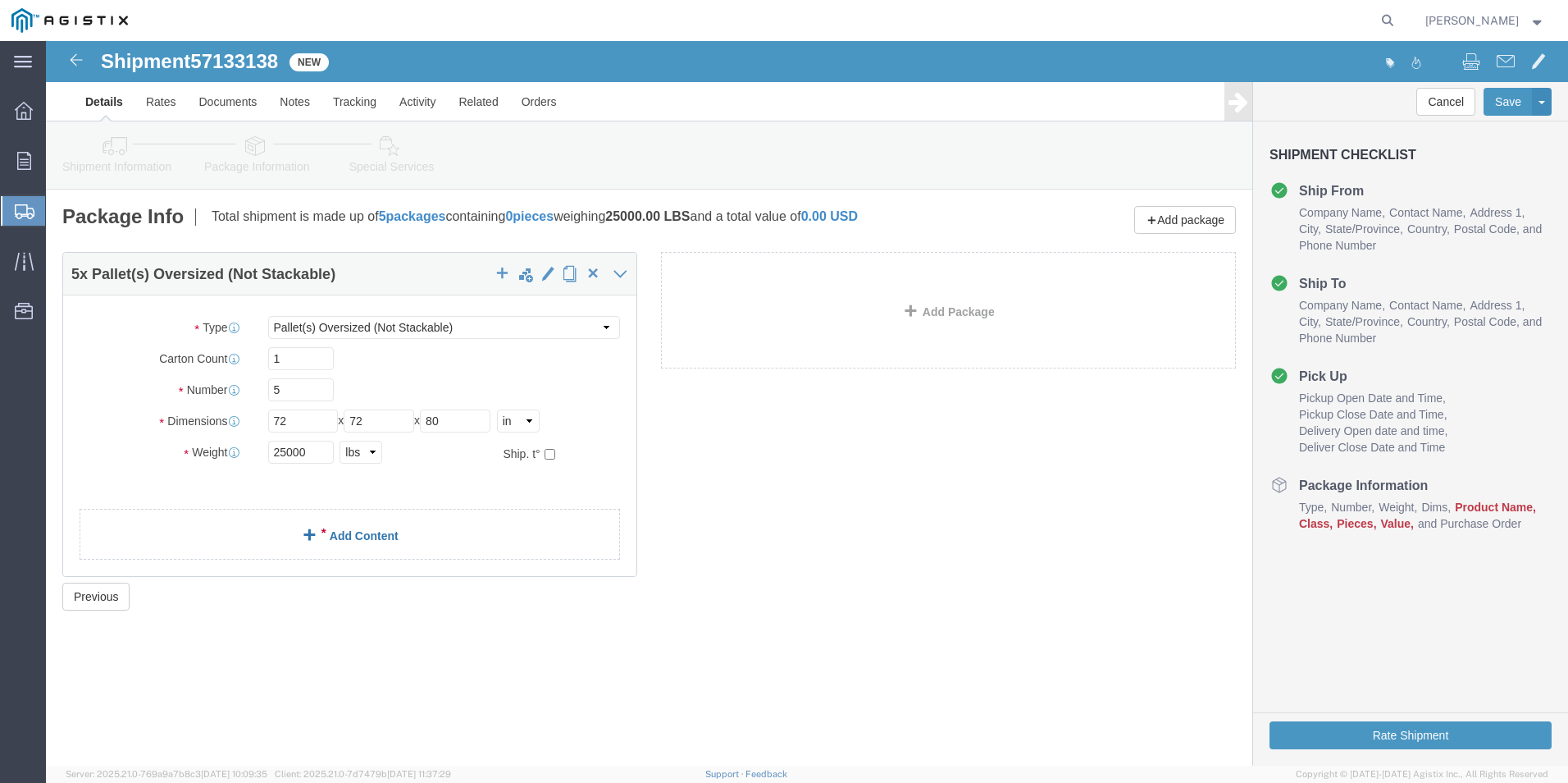
click link "Add Content"
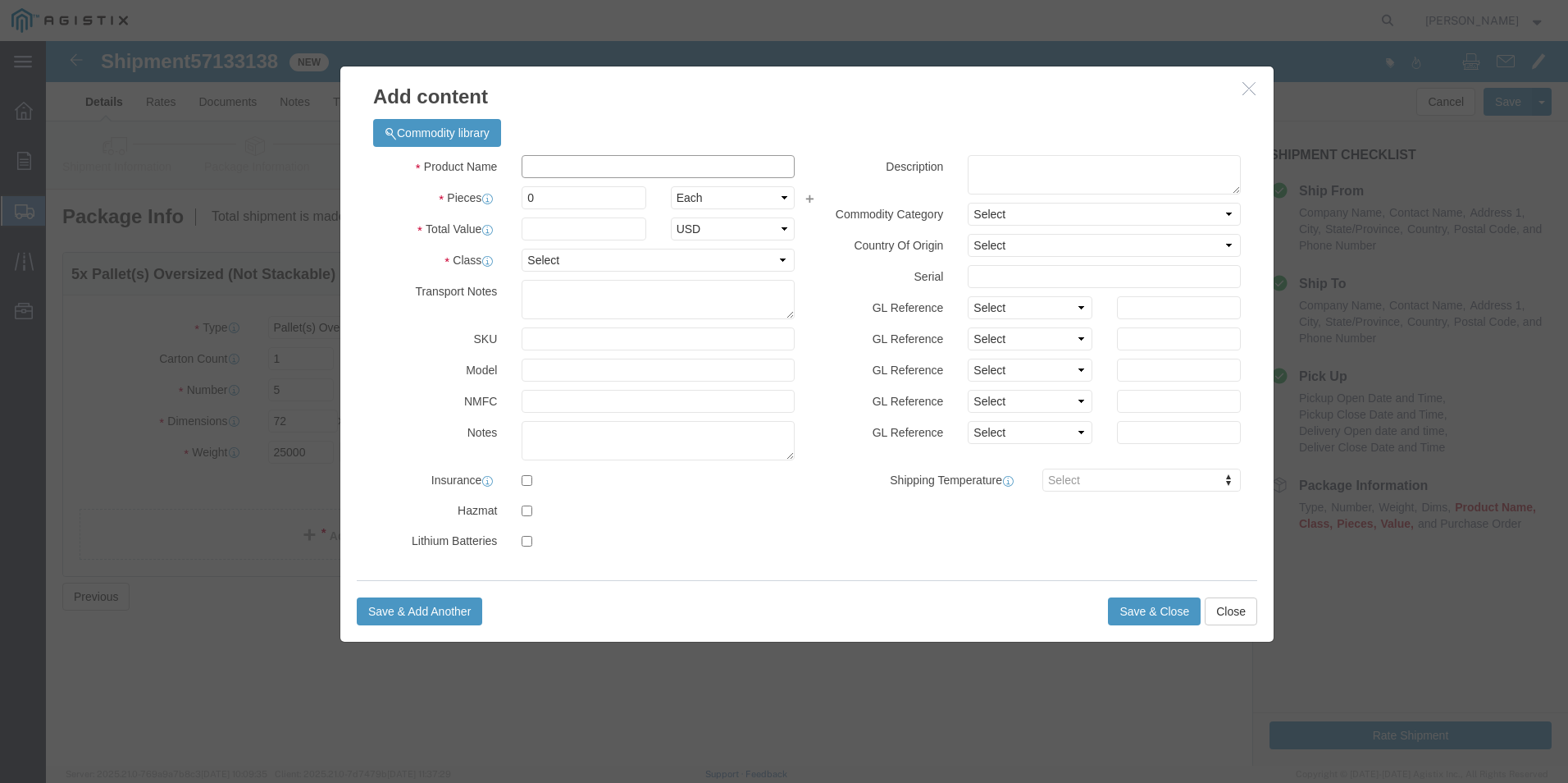
click input "text"
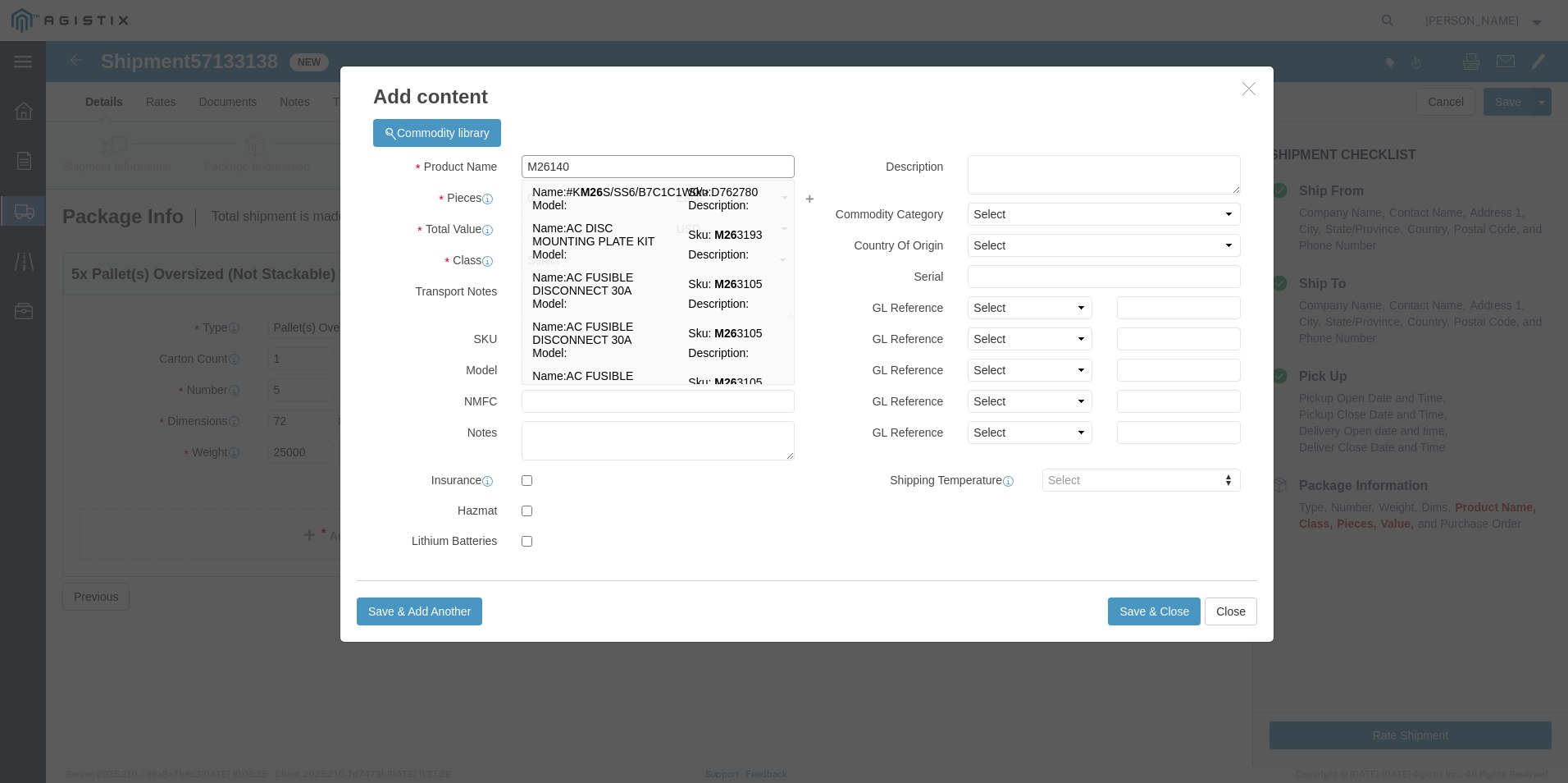
type input "M261407"
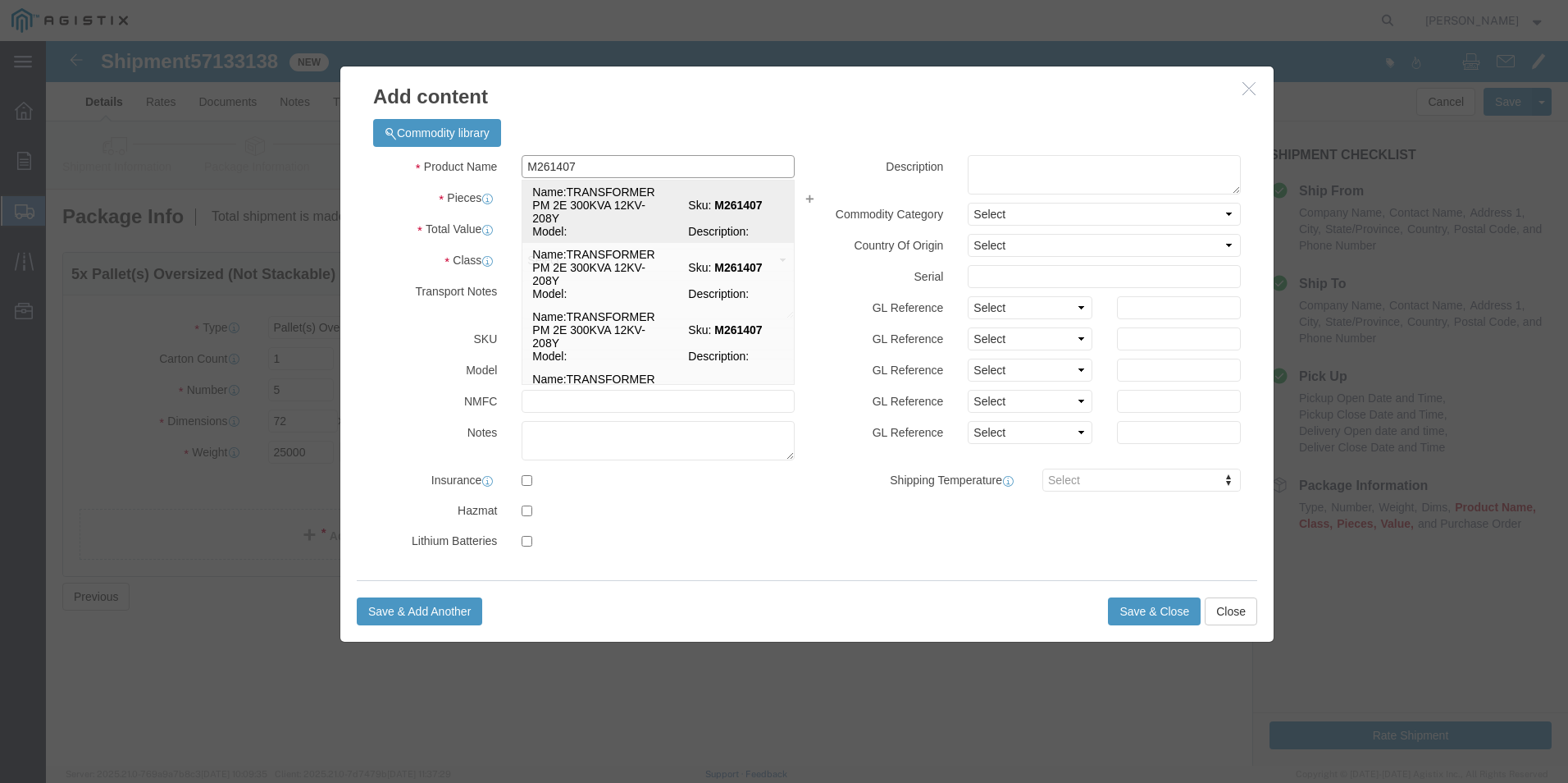
click td "Name: TRANSFORMER PM 2E 300KVA 12KV-208Y"
select select
select select "USD"
type input "TRANSFORMER PM 2E 300KVA 12KV-208Y"
type input "M261407"
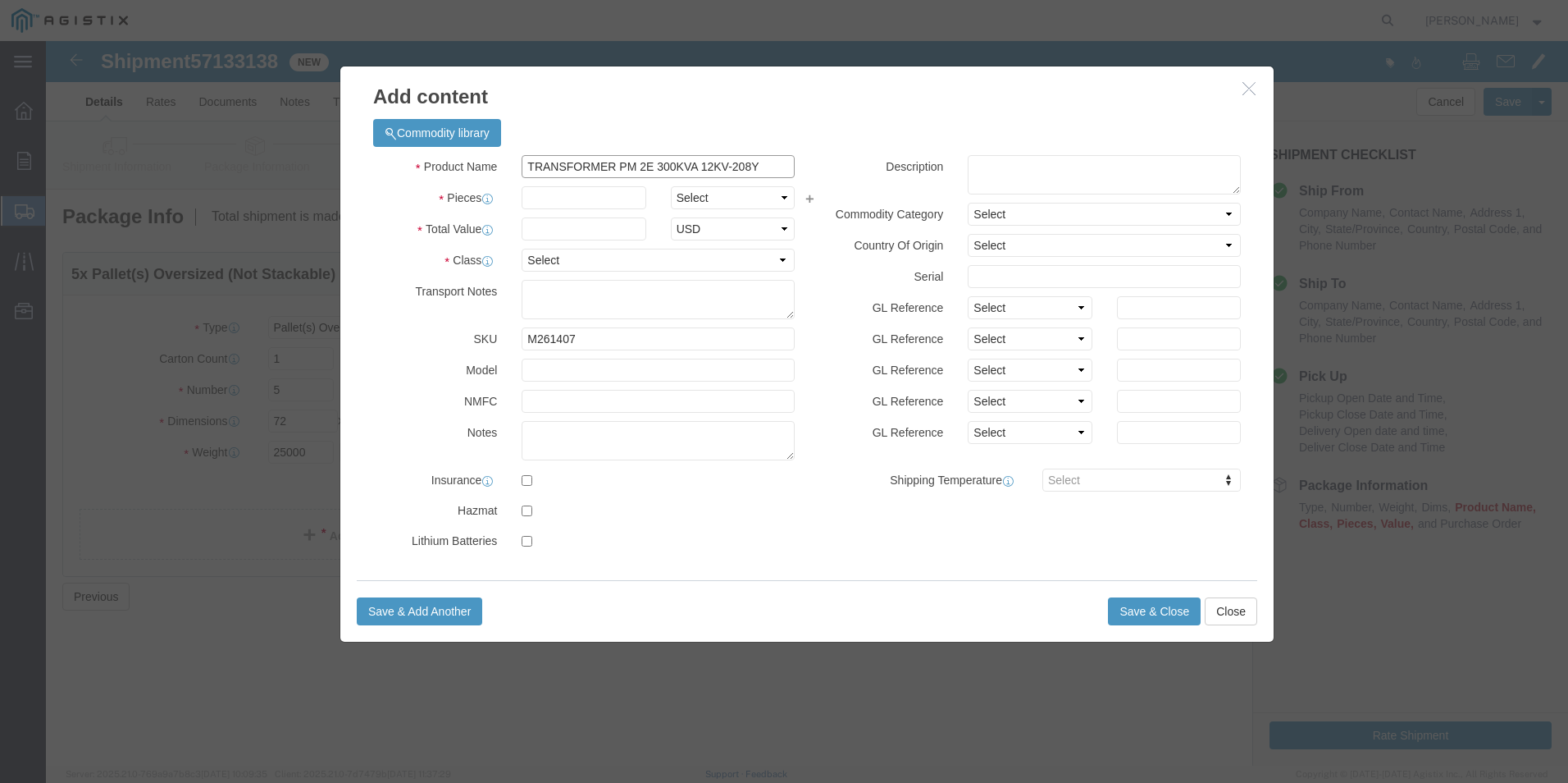
type input "TRANSFORMER PM 2E 300KVA 12KV-208Y"
click input "text"
type input "5"
select select "EA"
type input "120000"
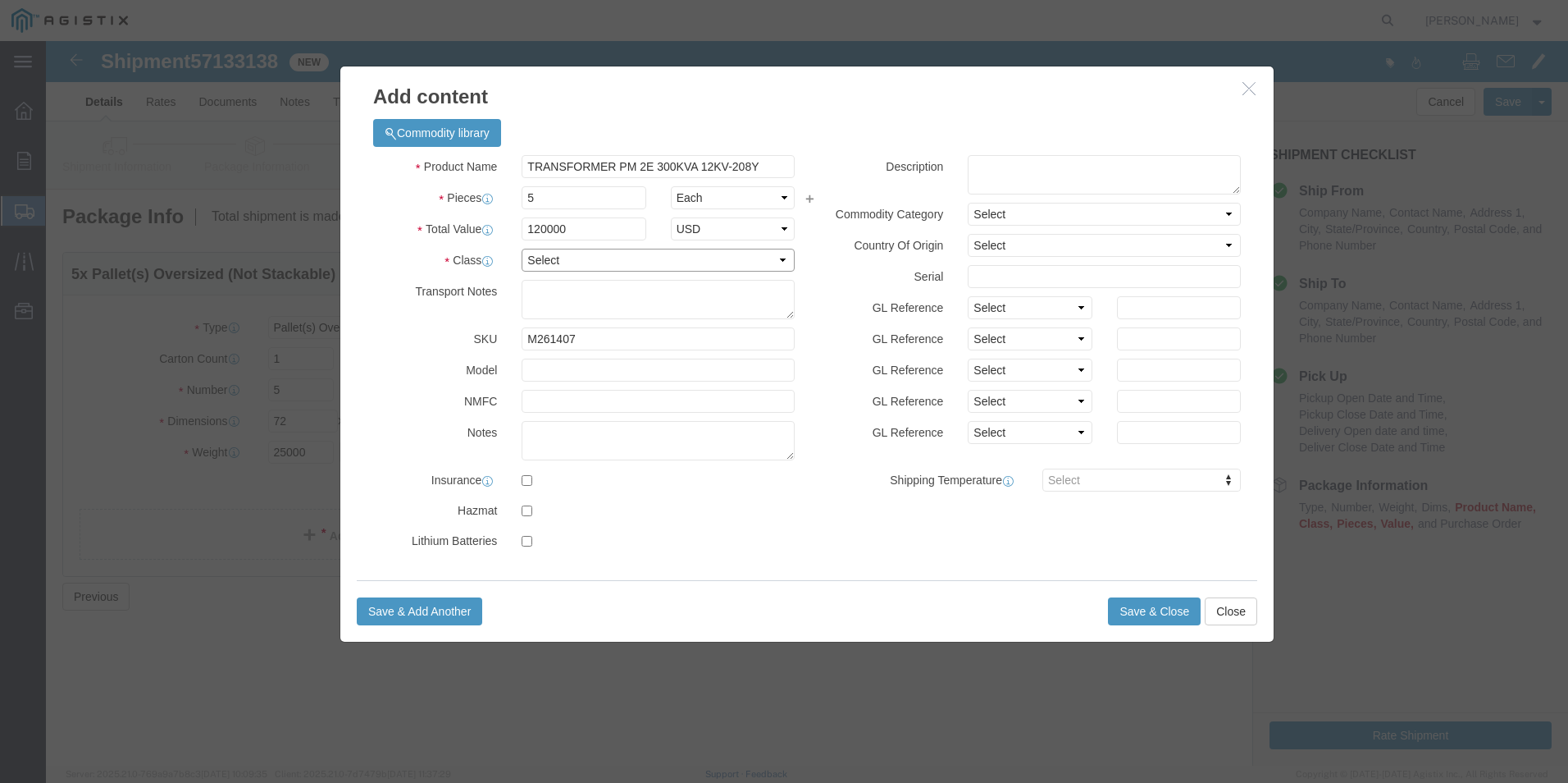
select select "70"
type textarea "MUST BE ON FLATBED"
click textarea
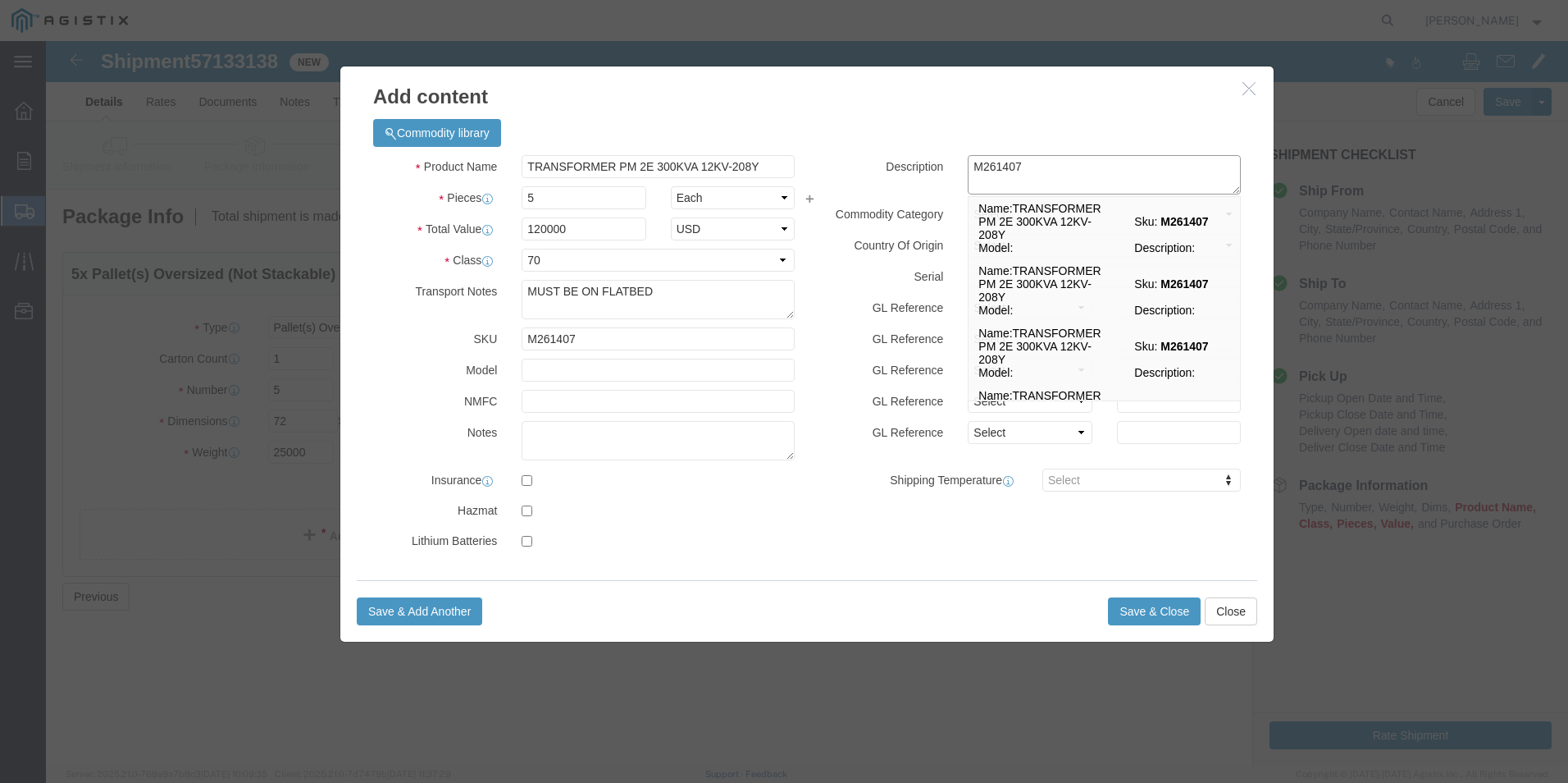
type textarea "M261407"
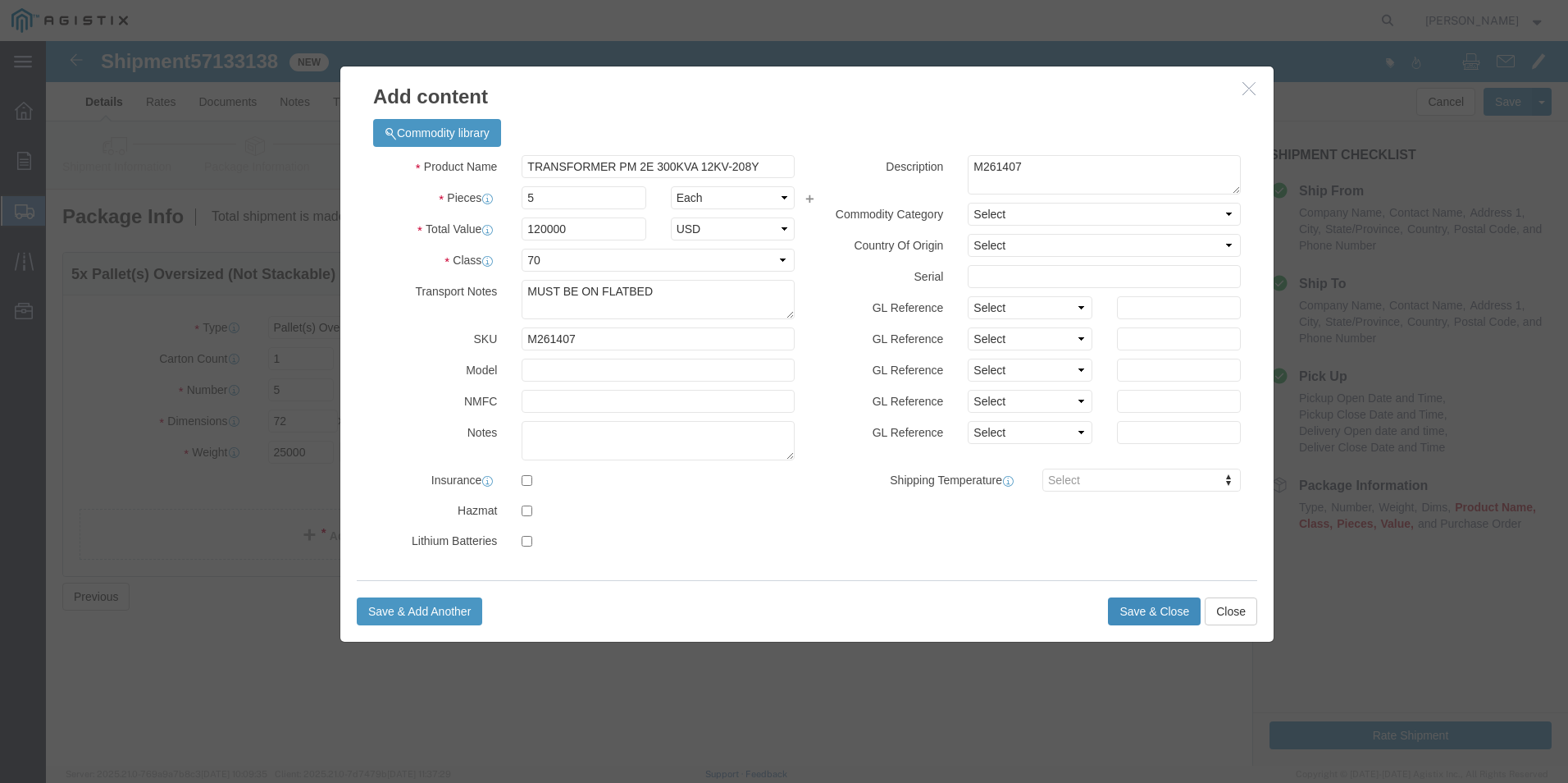
click button "Save & Close"
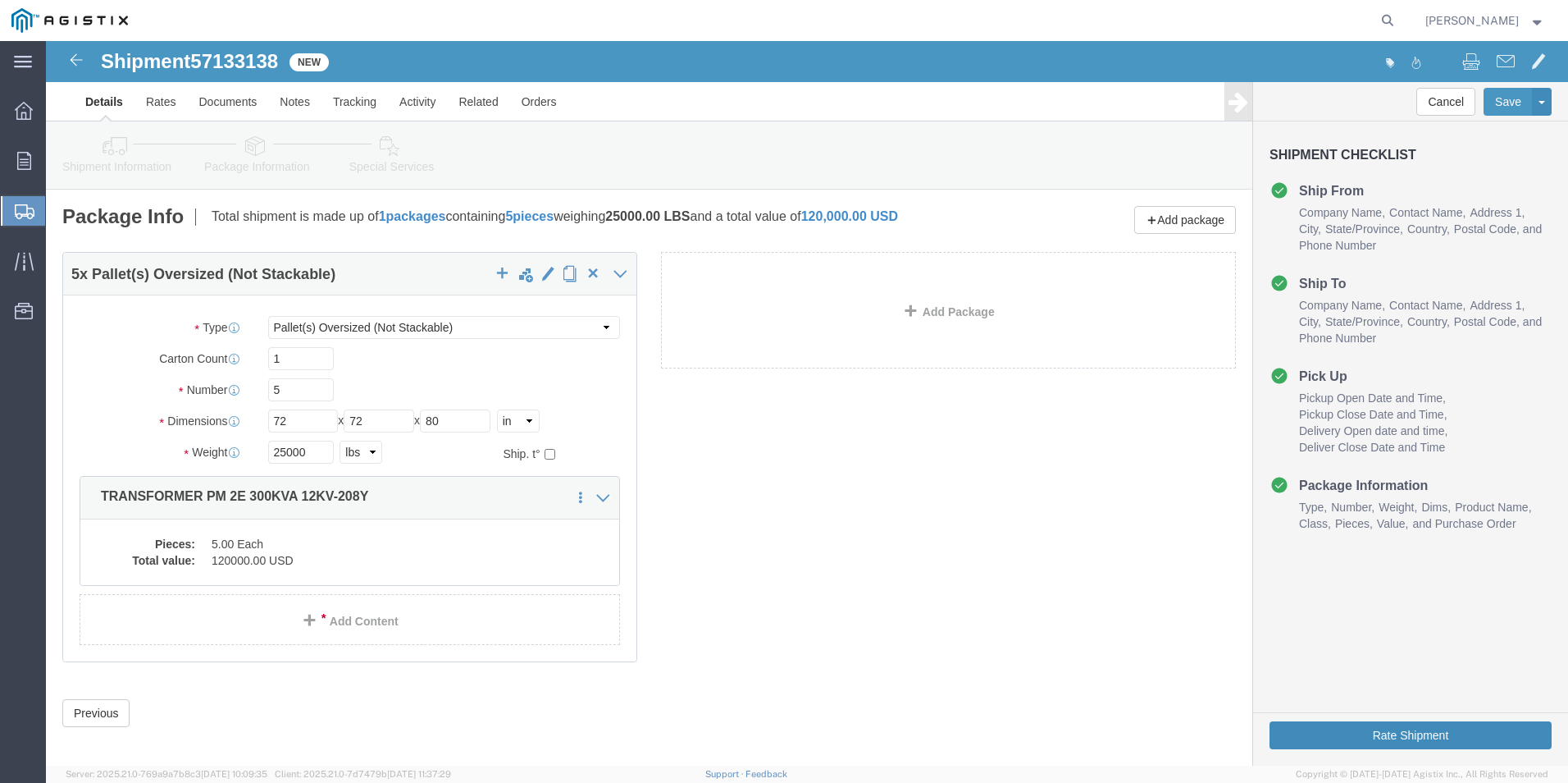
click button "Rate Shipment"
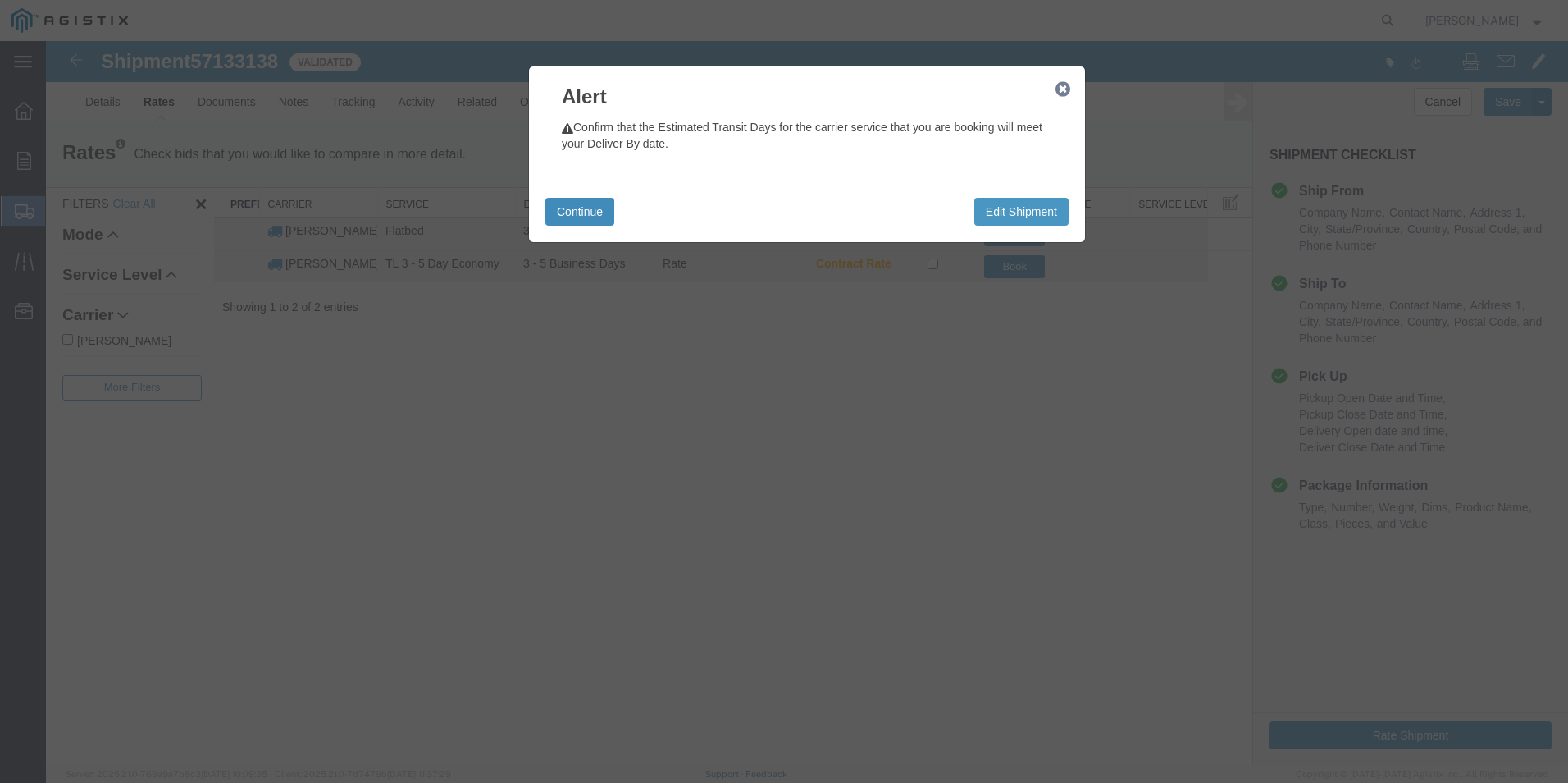
click at [587, 210] on button "Continue" at bounding box center [579, 212] width 69 height 28
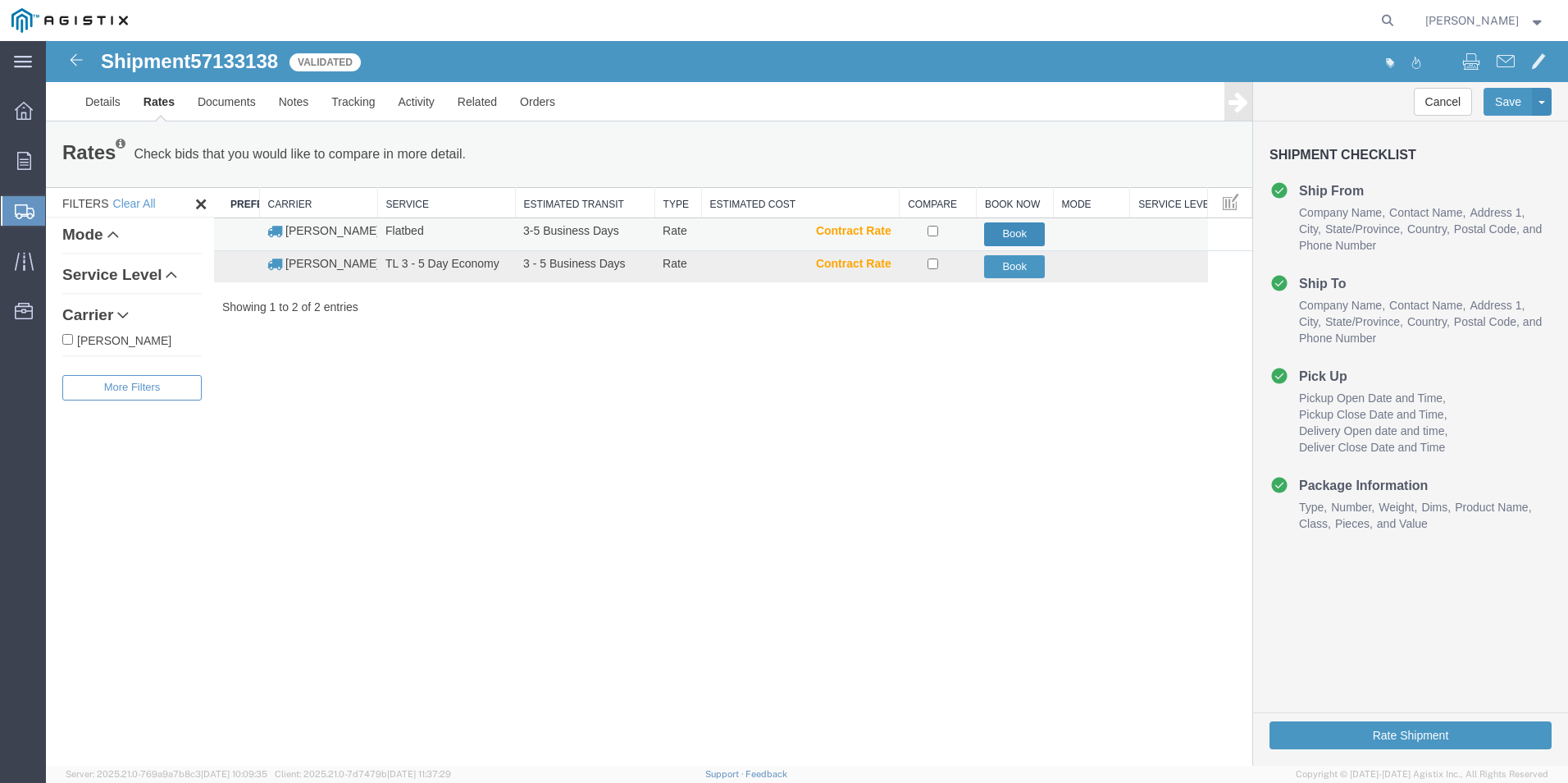
click at [1007, 232] on button "Book" at bounding box center [1014, 234] width 61 height 24
